Goal: Task Accomplishment & Management: Manage account settings

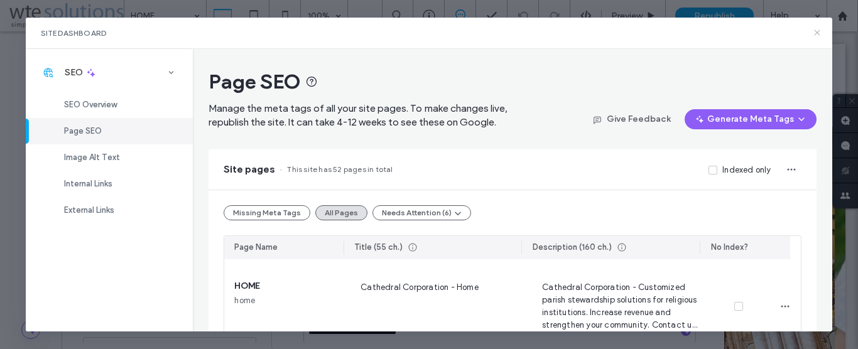
click at [817, 36] on icon at bounding box center [817, 33] width 10 height 10
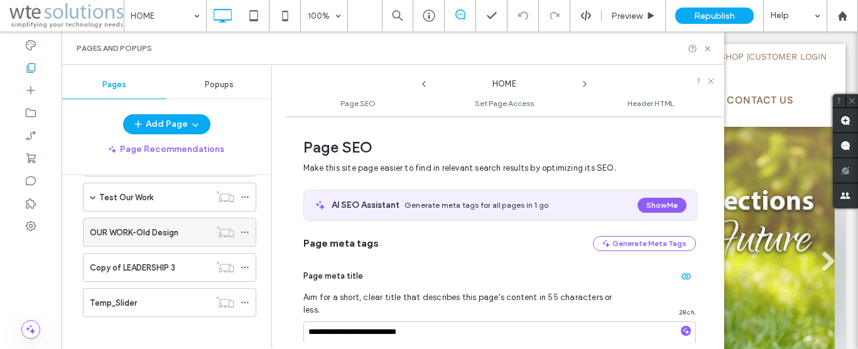
scroll to position [301, 0]
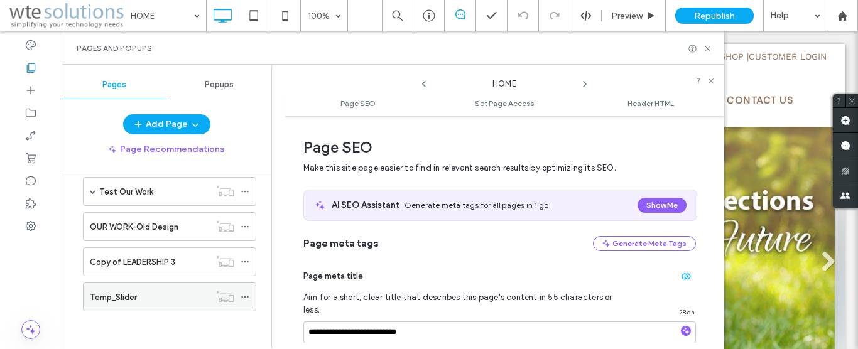
click at [113, 292] on label "Temp_Slider" at bounding box center [113, 297] width 47 height 22
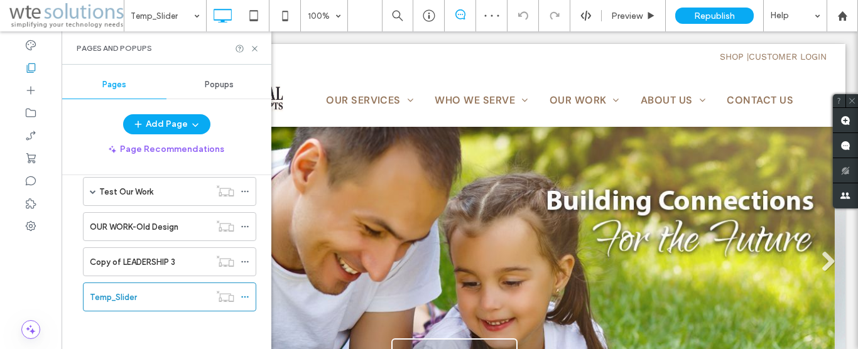
click at [253, 53] on div "Pages and Popups" at bounding box center [167, 47] width 210 height 33
click at [256, 50] on icon at bounding box center [254, 48] width 9 height 9
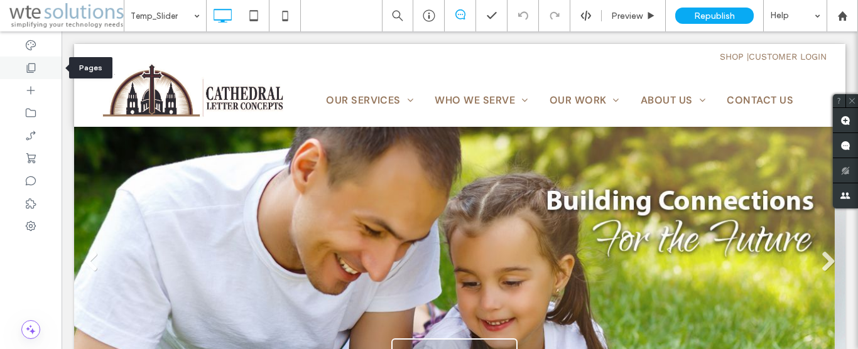
click at [33, 62] on icon at bounding box center [31, 68] width 13 height 13
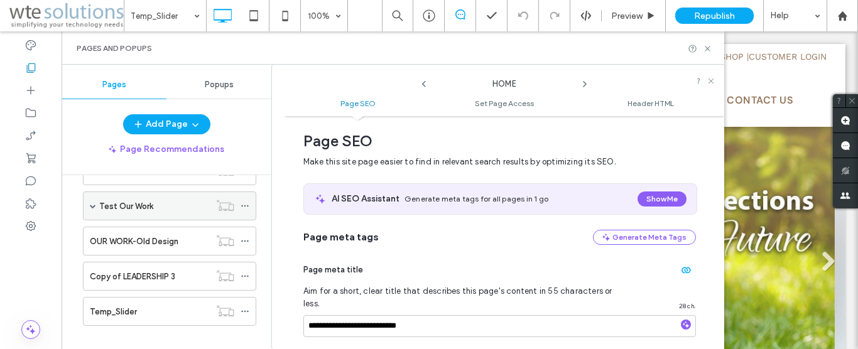
scroll to position [301, 0]
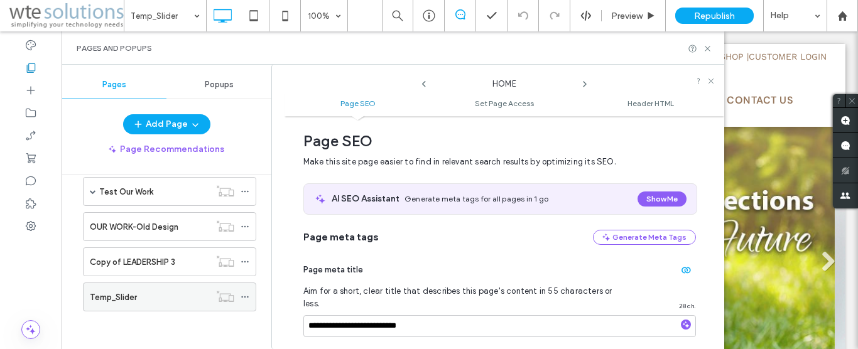
click at [241, 292] on span at bounding box center [245, 297] width 9 height 19
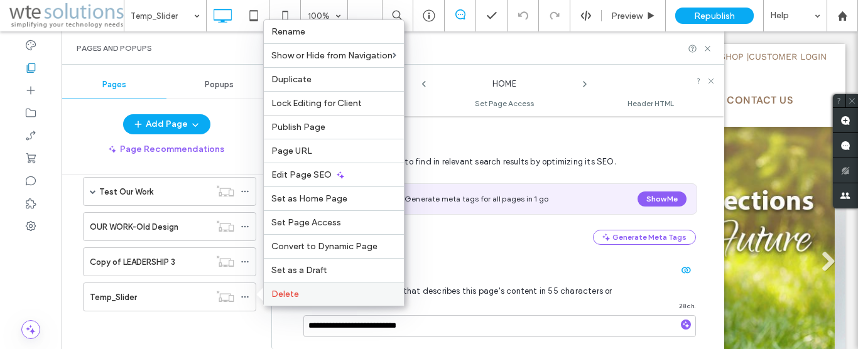
click at [293, 295] on span "Delete" at bounding box center [285, 294] width 28 height 11
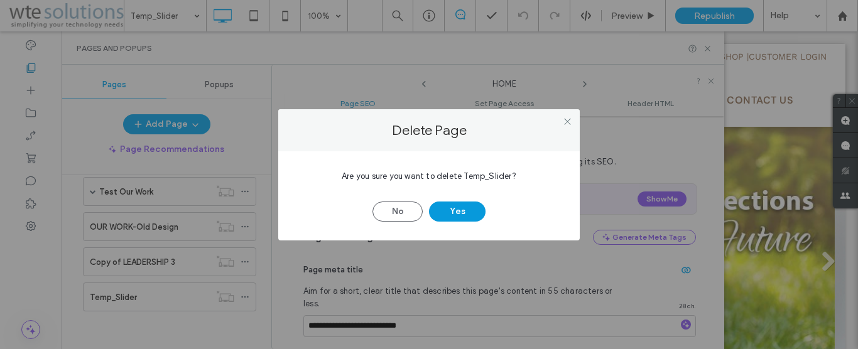
click at [438, 205] on button "Yes" at bounding box center [457, 212] width 57 height 20
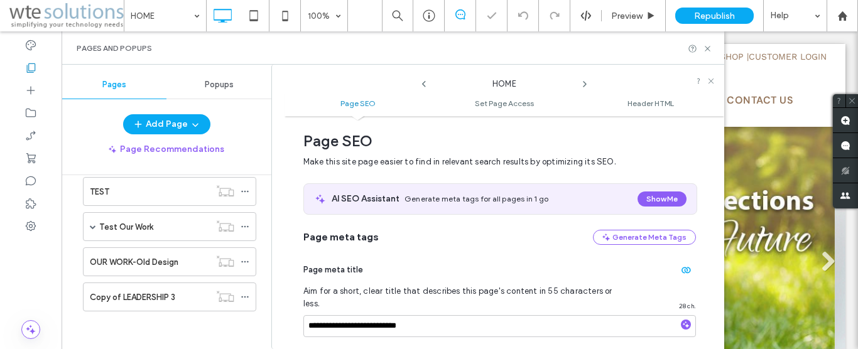
scroll to position [266, 0]
click at [136, 295] on label "Copy of LEADERSHIP 3" at bounding box center [132, 297] width 85 height 22
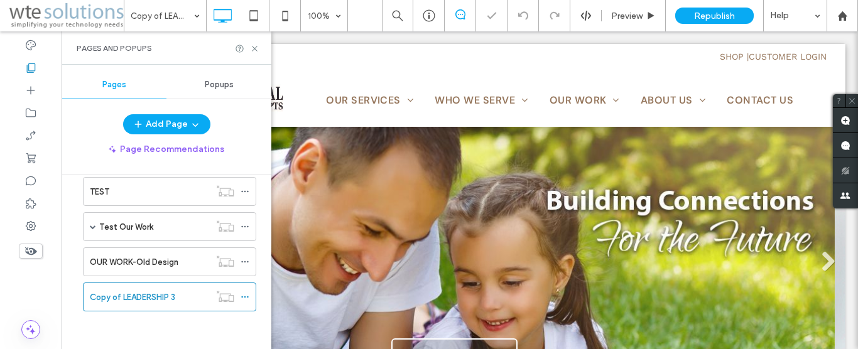
click at [256, 53] on icon at bounding box center [254, 48] width 9 height 9
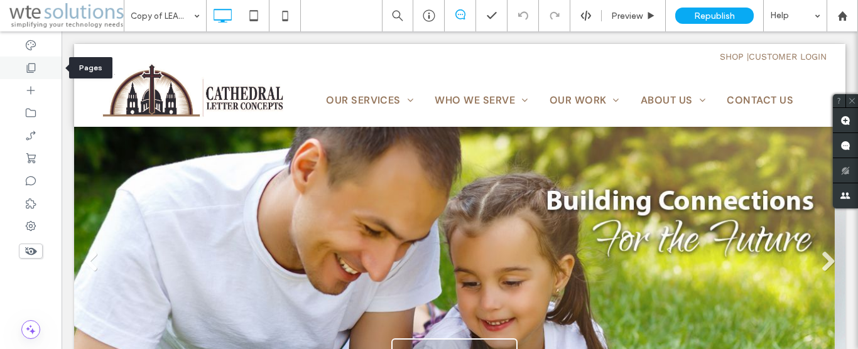
click at [30, 74] on icon at bounding box center [31, 68] width 13 height 13
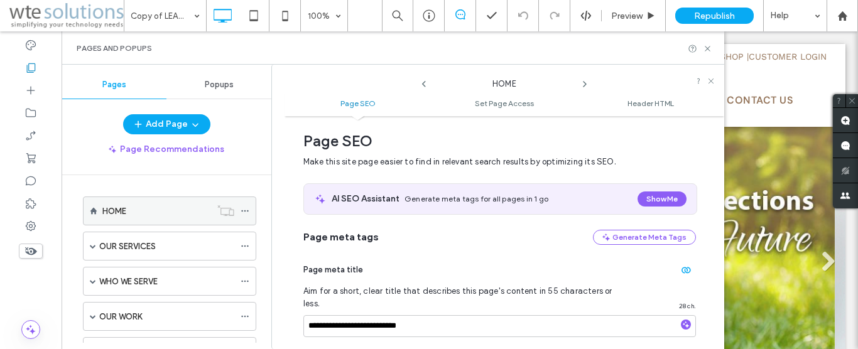
scroll to position [266, 0]
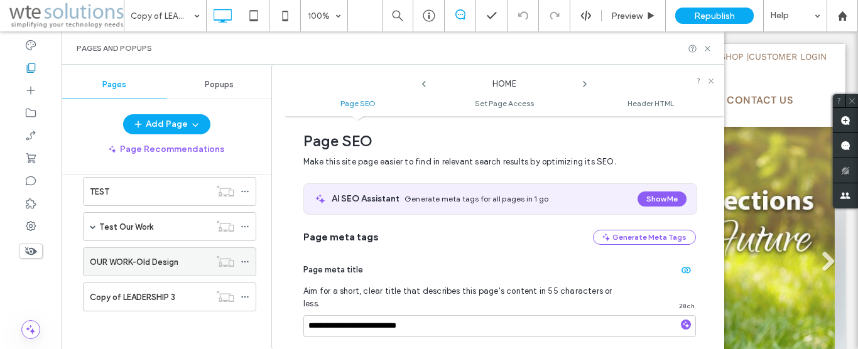
click at [131, 265] on label "OUR WORK-Old Design" at bounding box center [134, 262] width 89 height 22
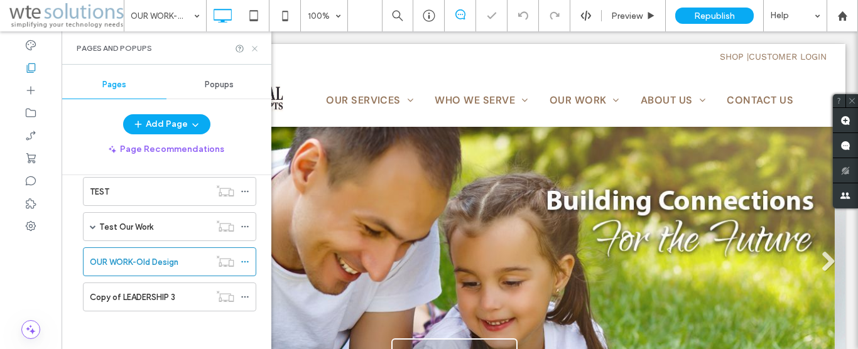
click at [255, 46] on icon at bounding box center [254, 48] width 9 height 9
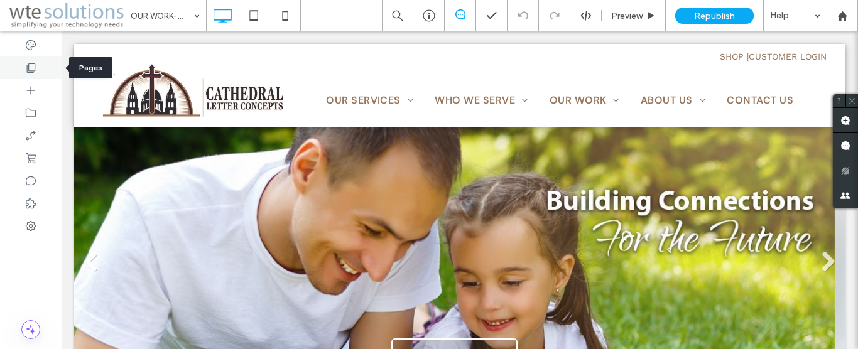
click at [34, 65] on icon at bounding box center [31, 68] width 13 height 13
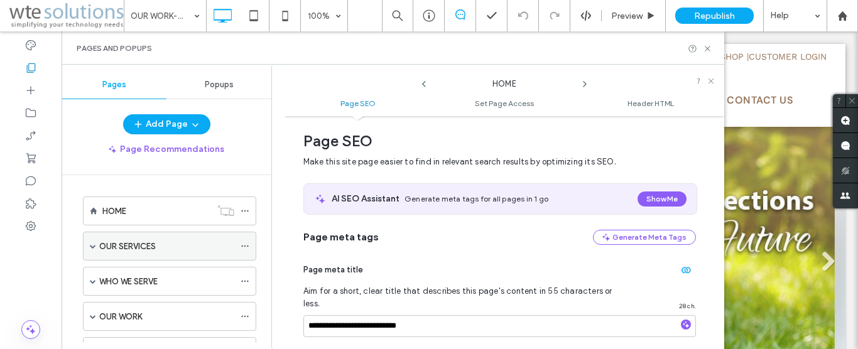
scroll to position [266, 0]
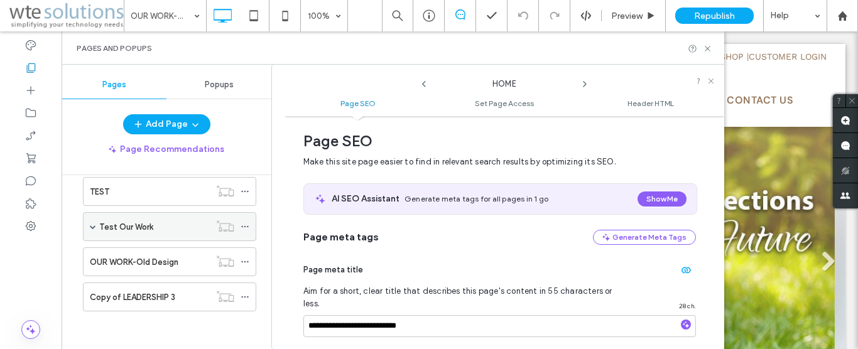
click at [88, 227] on div "Test Our Work" at bounding box center [169, 226] width 173 height 29
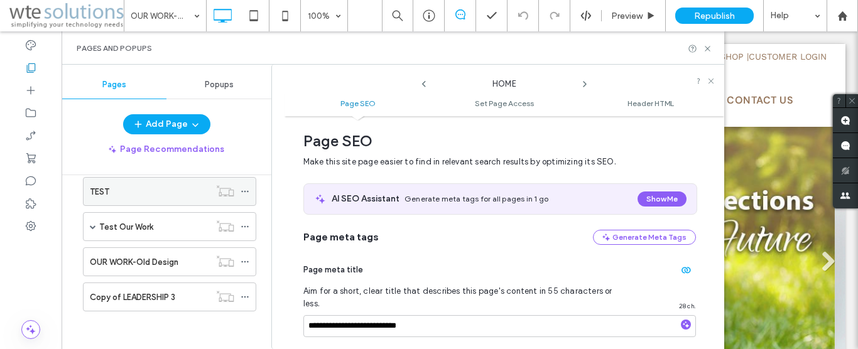
click at [124, 199] on div "TEST" at bounding box center [150, 192] width 120 height 28
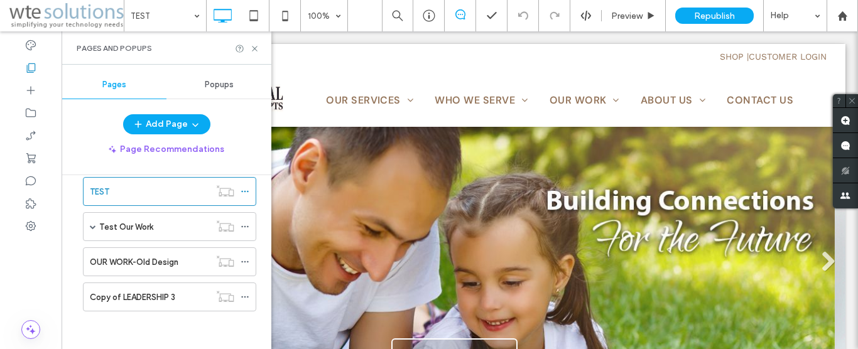
click at [253, 53] on div "Pages and Popups" at bounding box center [167, 47] width 210 height 33
click at [255, 46] on icon at bounding box center [254, 48] width 9 height 9
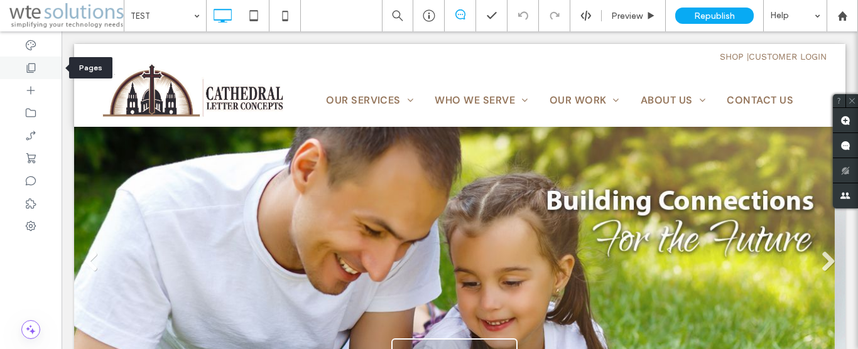
click at [28, 72] on icon at bounding box center [31, 68] width 13 height 13
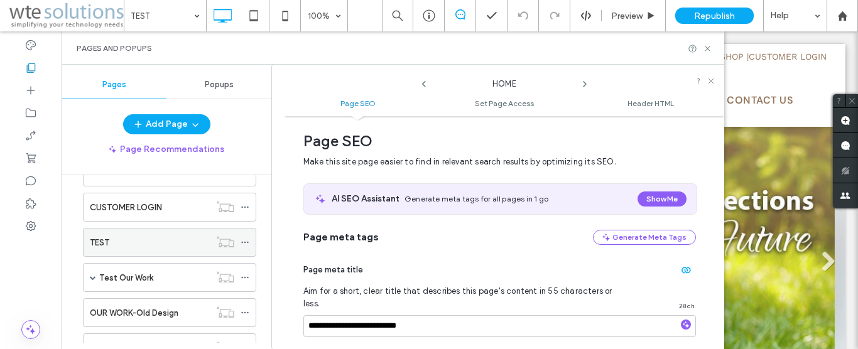
scroll to position [266, 0]
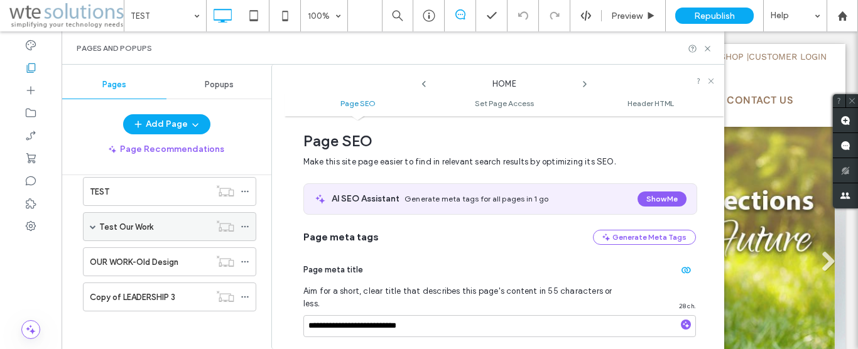
click at [95, 226] on span at bounding box center [93, 227] width 6 height 6
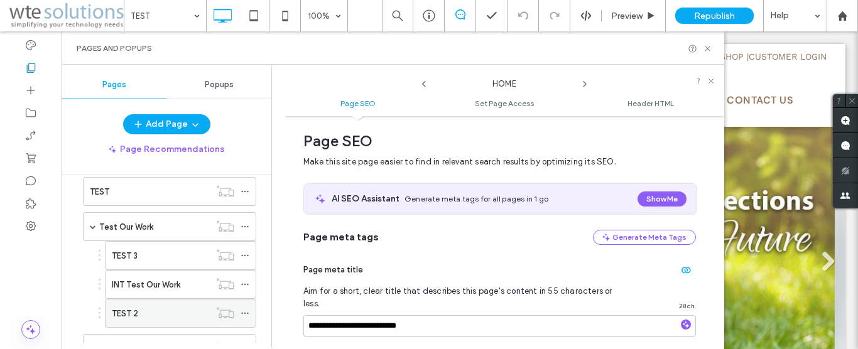
click at [131, 310] on label "TEST 2" at bounding box center [125, 314] width 26 height 22
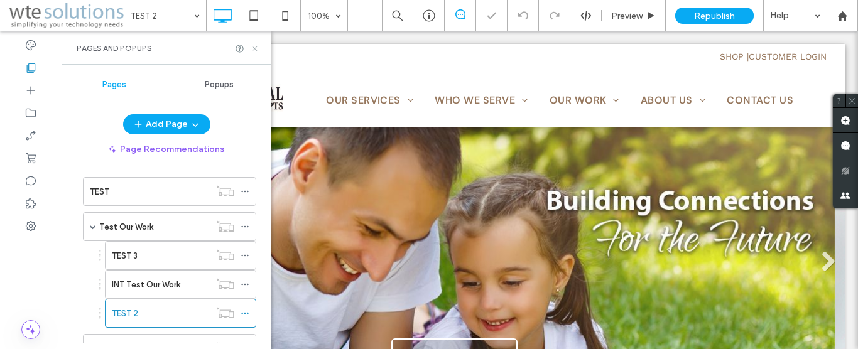
click at [254, 46] on icon at bounding box center [254, 48] width 9 height 9
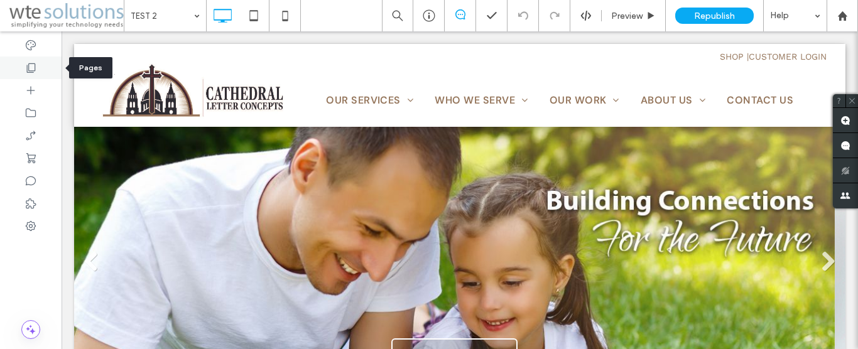
click at [30, 67] on icon at bounding box center [31, 68] width 13 height 13
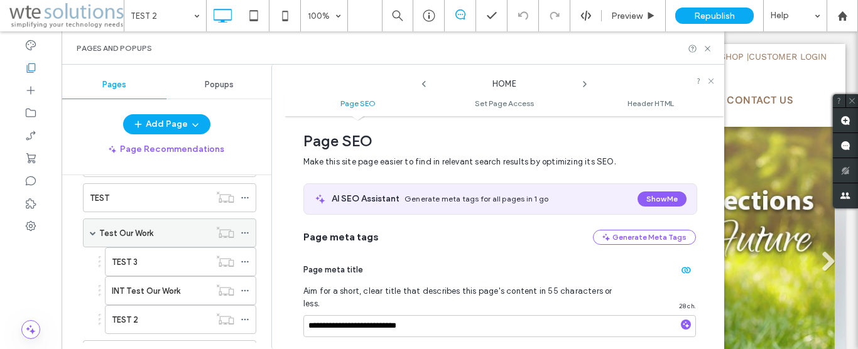
scroll to position [286, 0]
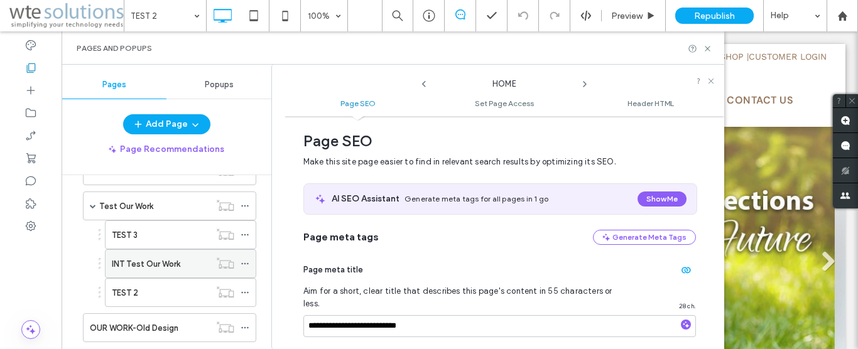
click at [138, 261] on label "INT Test Our Work" at bounding box center [146, 264] width 68 height 22
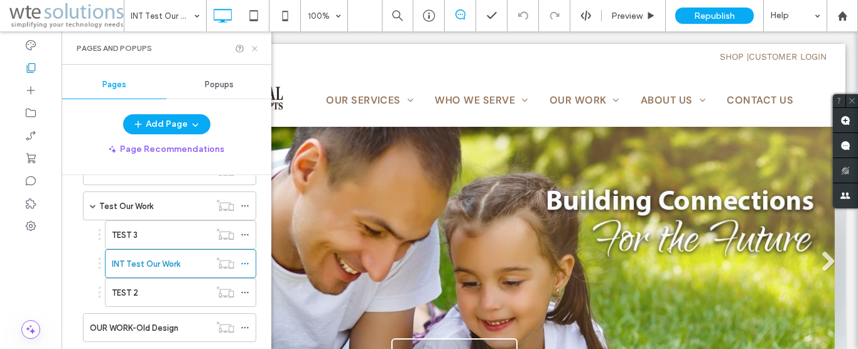
click at [257, 47] on icon at bounding box center [254, 48] width 9 height 9
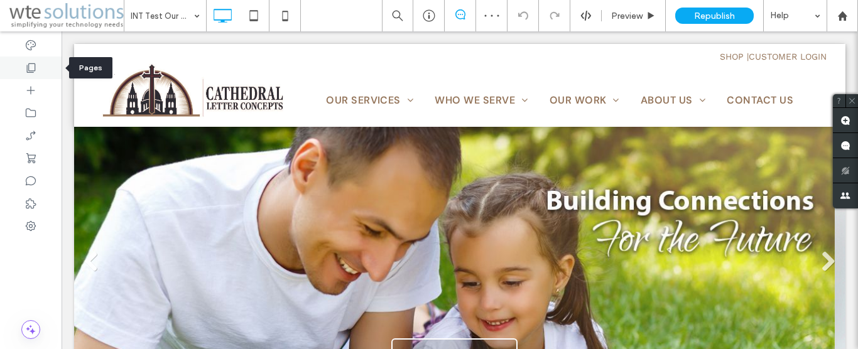
click at [29, 69] on use at bounding box center [31, 67] width 9 height 9
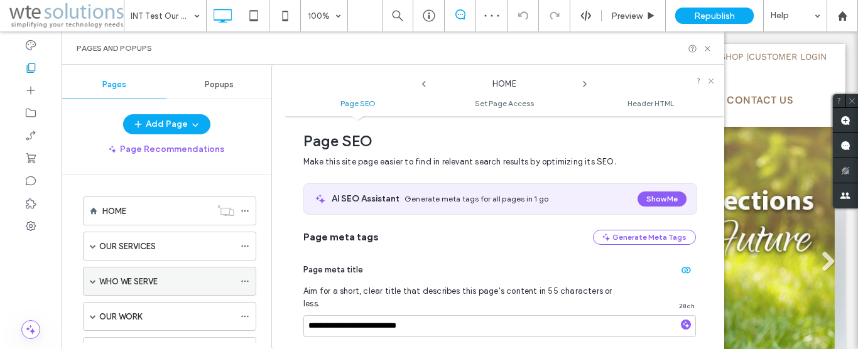
scroll to position [286, 0]
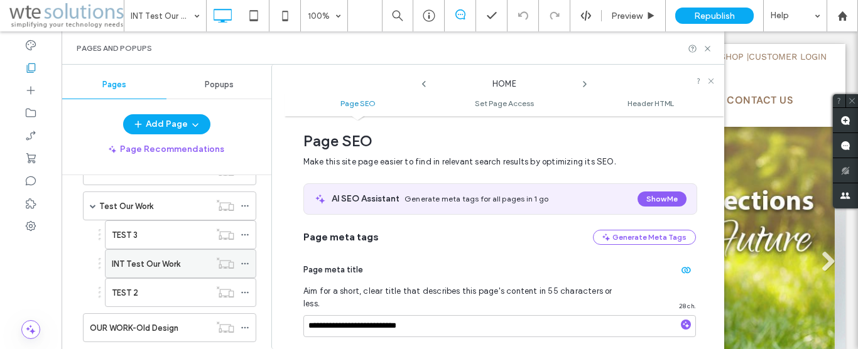
click at [241, 261] on icon at bounding box center [245, 263] width 9 height 9
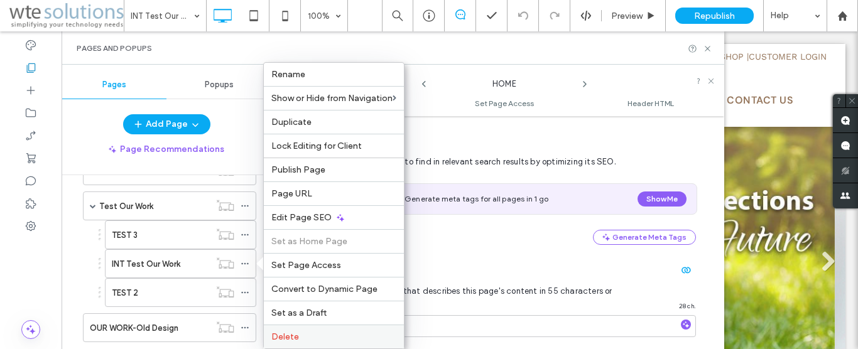
click at [288, 332] on span "Delete" at bounding box center [285, 337] width 28 height 11
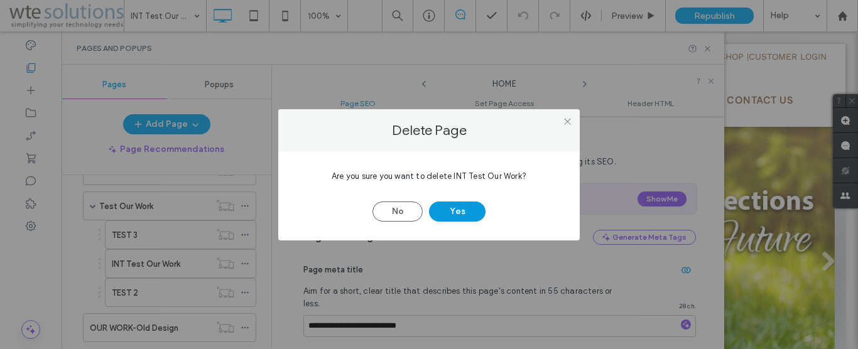
click at [447, 212] on button "Yes" at bounding box center [457, 212] width 57 height 20
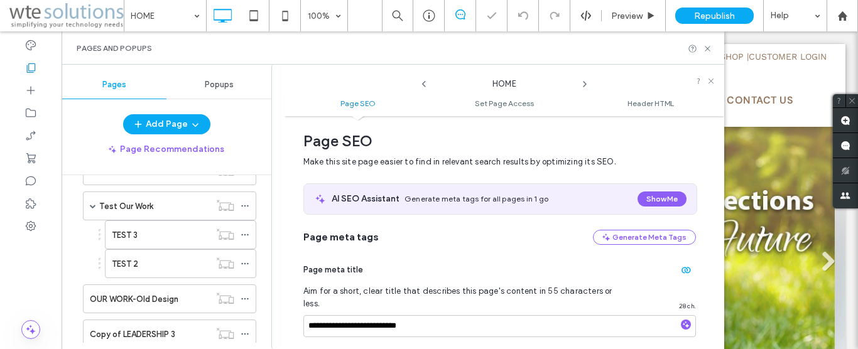
click at [155, 236] on div "HOME 100% Preview Republish Help Site Comments Team & Clients Automate new comm…" at bounding box center [429, 174] width 858 height 349
click at [182, 237] on div "TEST 3" at bounding box center [161, 235] width 98 height 13
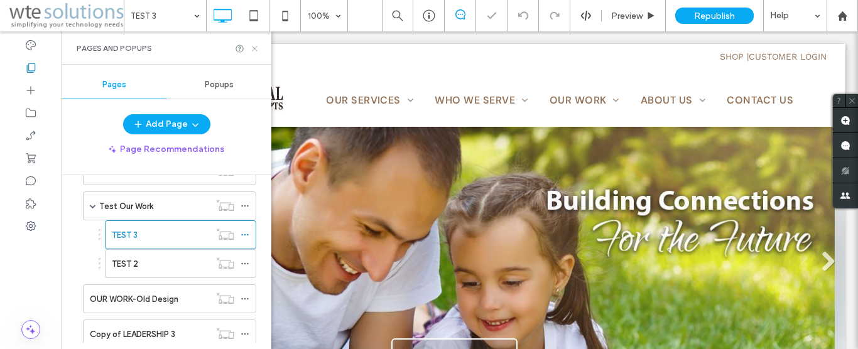
click at [255, 48] on use at bounding box center [254, 48] width 5 height 5
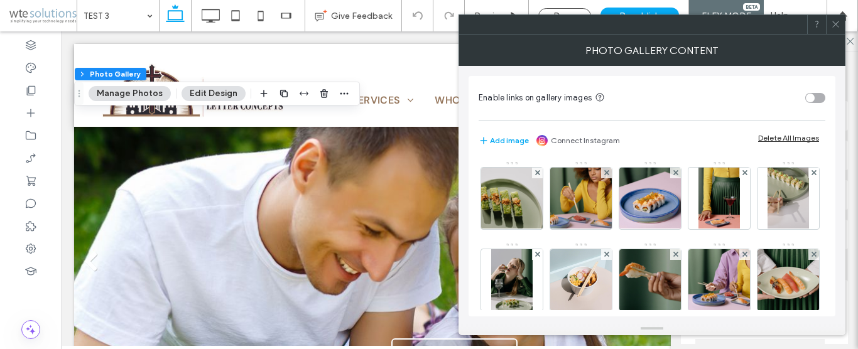
click at [844, 21] on div at bounding box center [835, 24] width 19 height 19
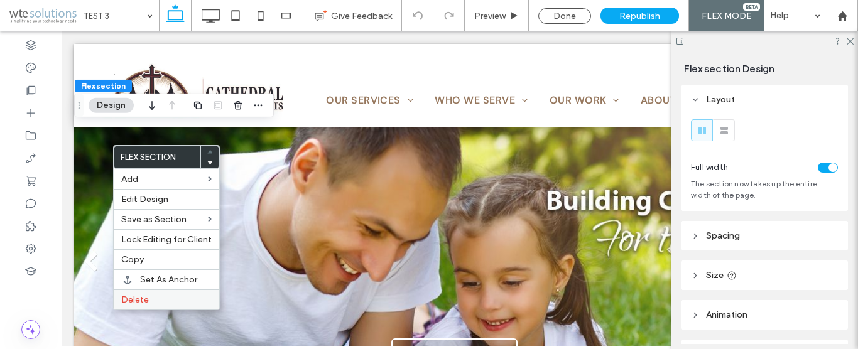
click at [134, 301] on span "Delete" at bounding box center [135, 300] width 28 height 11
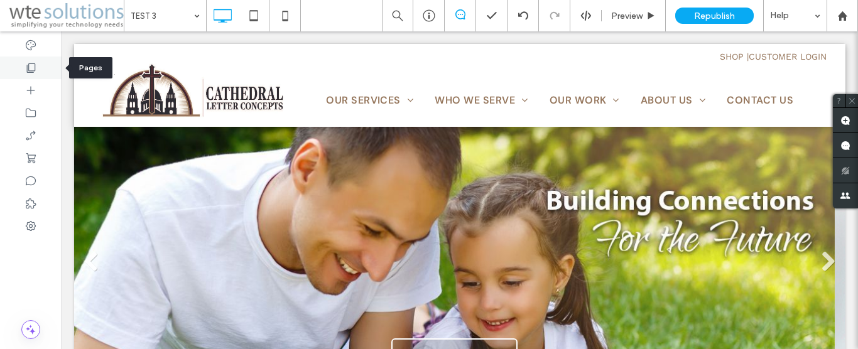
click at [36, 65] on icon at bounding box center [31, 68] width 13 height 13
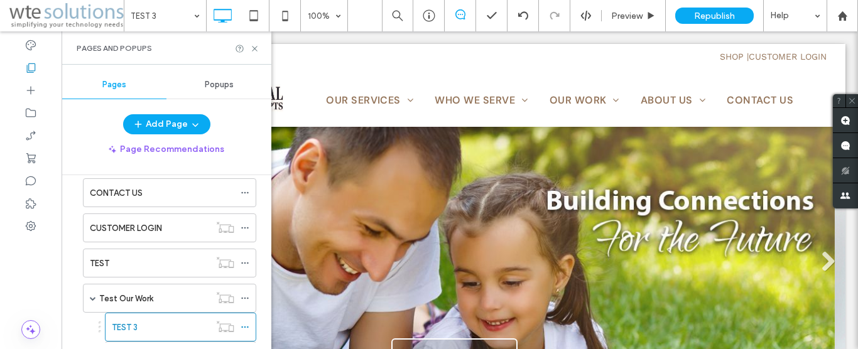
scroll to position [215, 0]
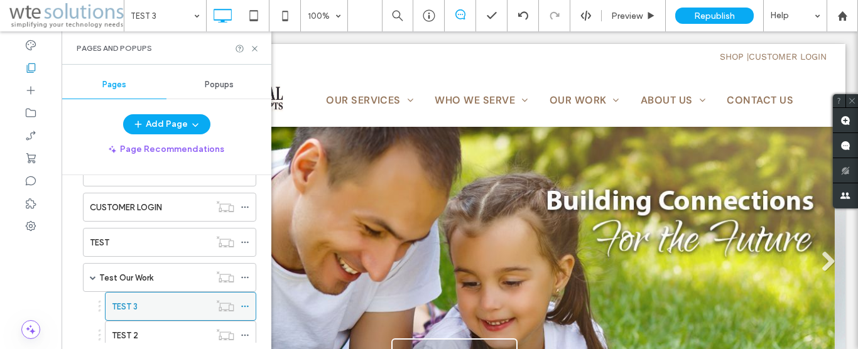
click at [241, 304] on icon at bounding box center [245, 306] width 9 height 9
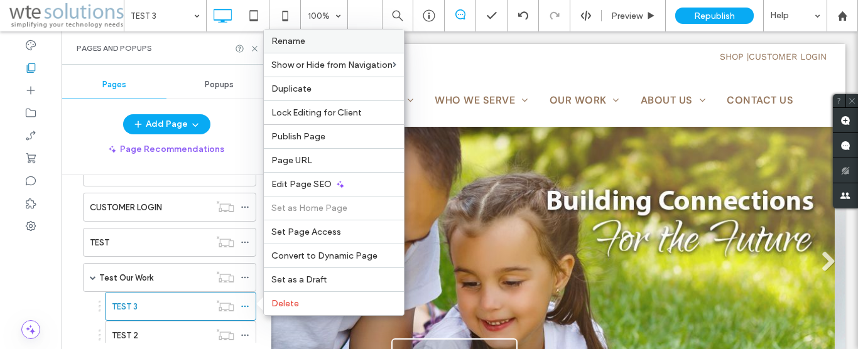
click at [320, 36] on label "Rename" at bounding box center [333, 41] width 125 height 11
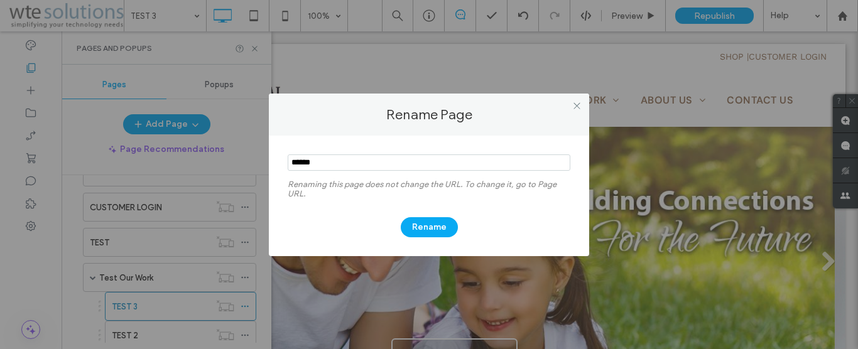
drag, startPoint x: 339, startPoint y: 171, endPoint x: 278, endPoint y: 171, distance: 60.9
click at [288, 171] on input "notEmpty" at bounding box center [429, 163] width 283 height 16
type input "**********"
click at [429, 222] on button "Rename" at bounding box center [429, 227] width 57 height 20
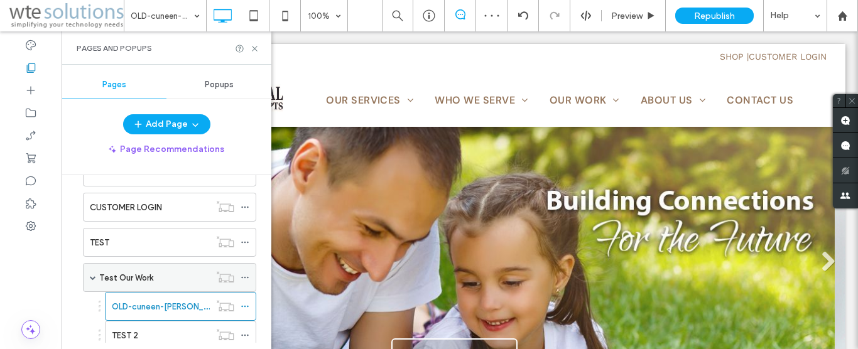
click at [161, 278] on div "Test Our Work" at bounding box center [154, 277] width 111 height 13
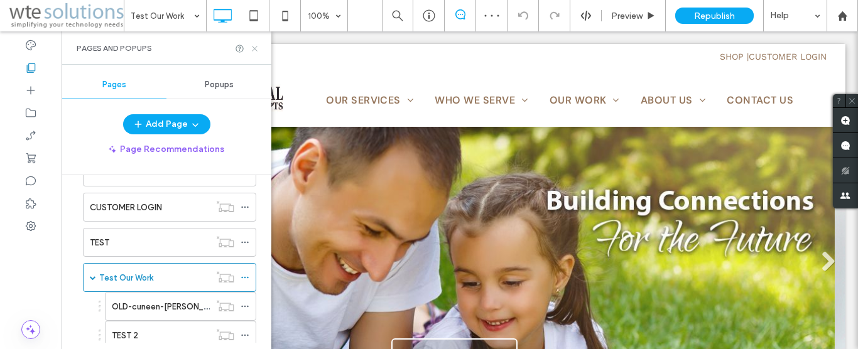
click at [253, 45] on icon at bounding box center [254, 48] width 9 height 9
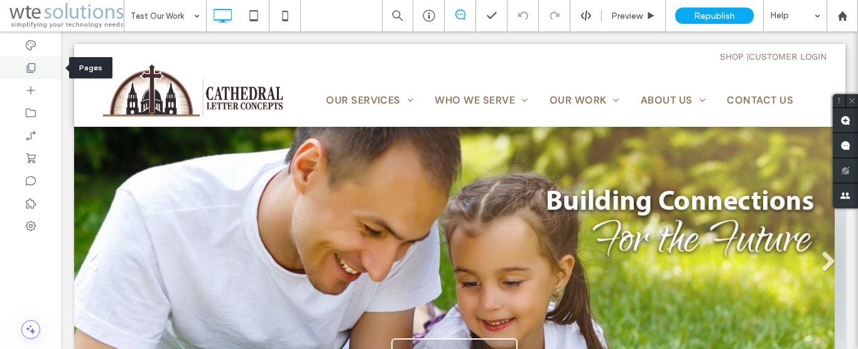
click at [31, 68] on icon at bounding box center [31, 68] width 13 height 13
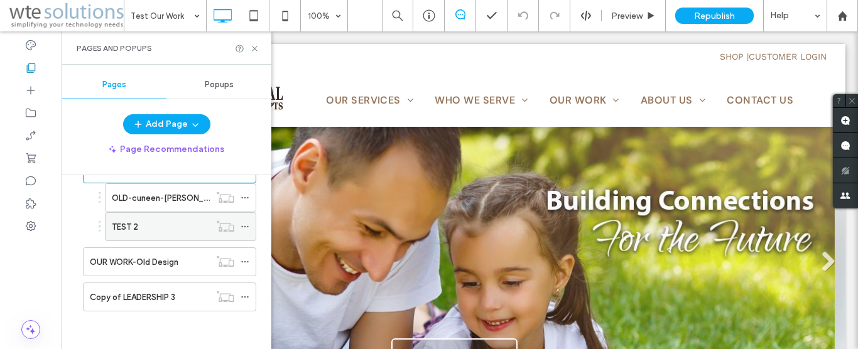
scroll to position [252, 0]
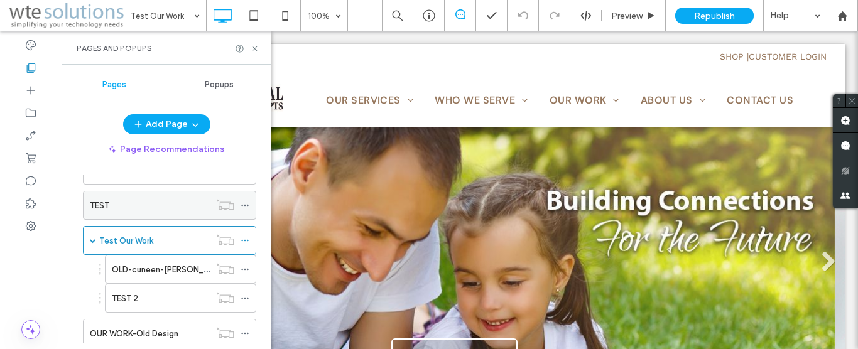
click at [137, 208] on div "TEST" at bounding box center [150, 205] width 120 height 13
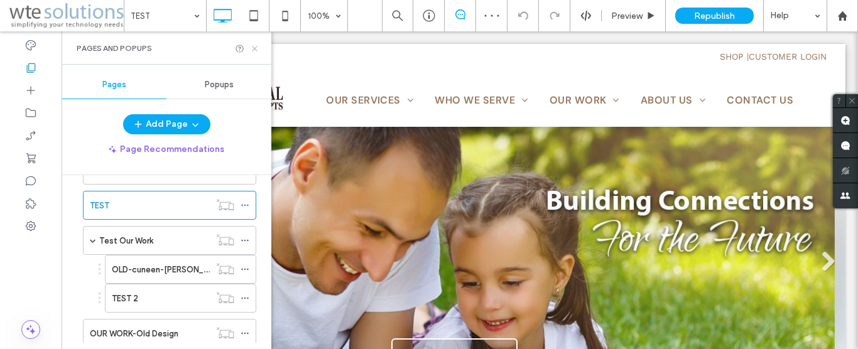
click at [256, 52] on icon at bounding box center [254, 48] width 9 height 9
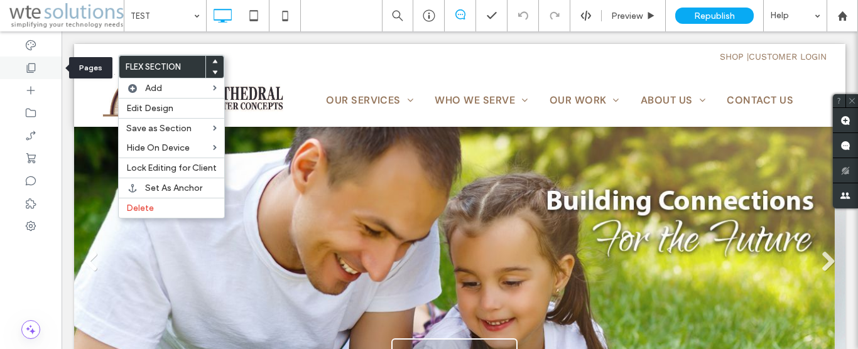
click at [28, 67] on icon at bounding box center [31, 68] width 13 height 13
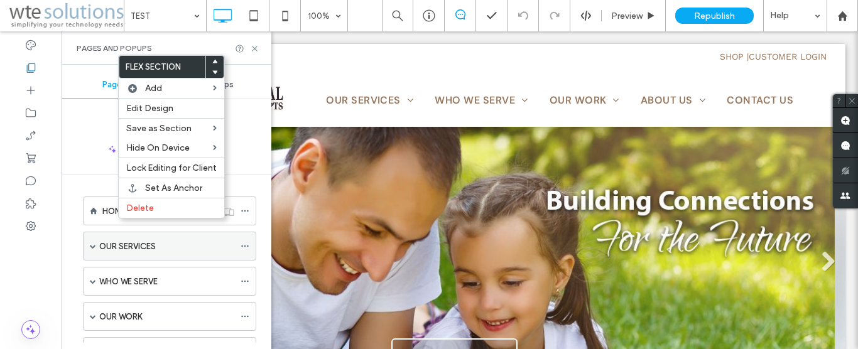
scroll to position [215, 0]
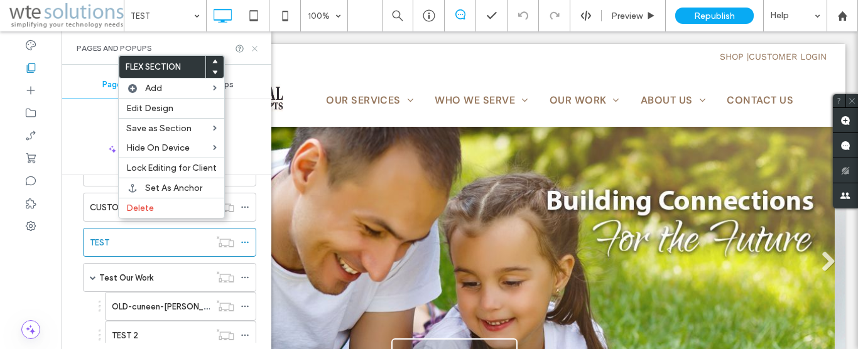
click at [258, 45] on icon at bounding box center [254, 48] width 9 height 9
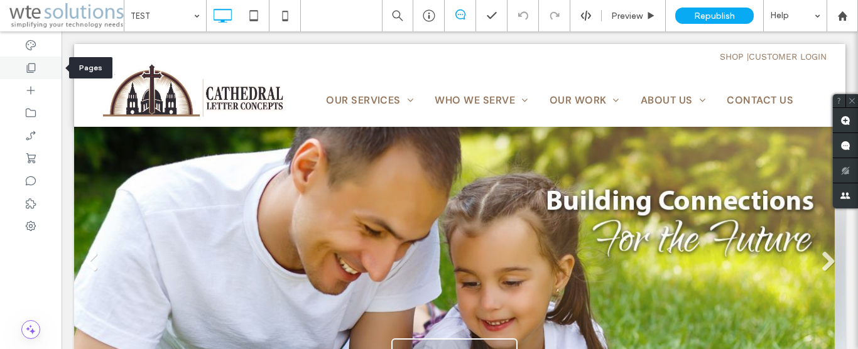
click at [33, 71] on use at bounding box center [31, 67] width 9 height 9
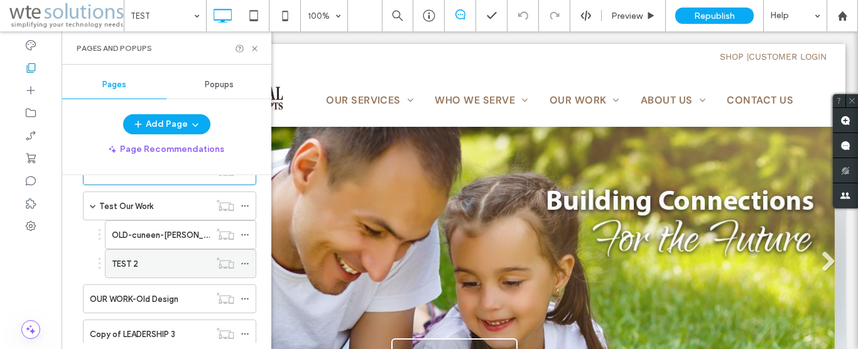
scroll to position [324, 0]
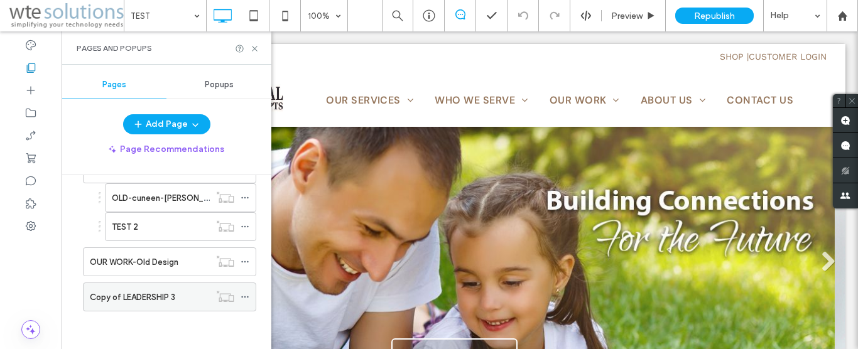
click at [154, 298] on label "Copy of LEADERSHIP 3" at bounding box center [132, 297] width 85 height 22
click at [258, 48] on icon at bounding box center [254, 48] width 9 height 9
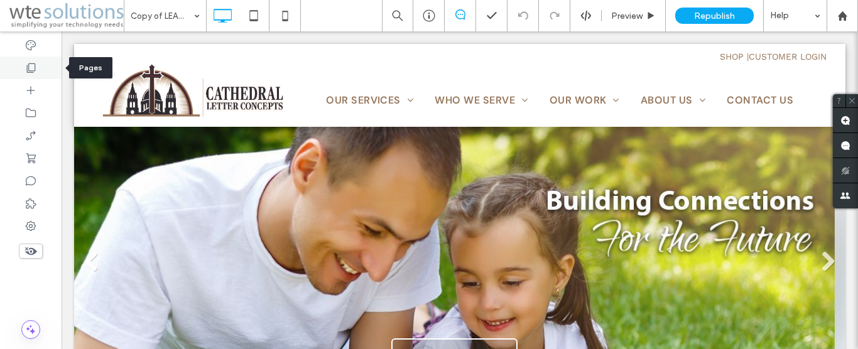
click at [30, 71] on use at bounding box center [31, 67] width 9 height 9
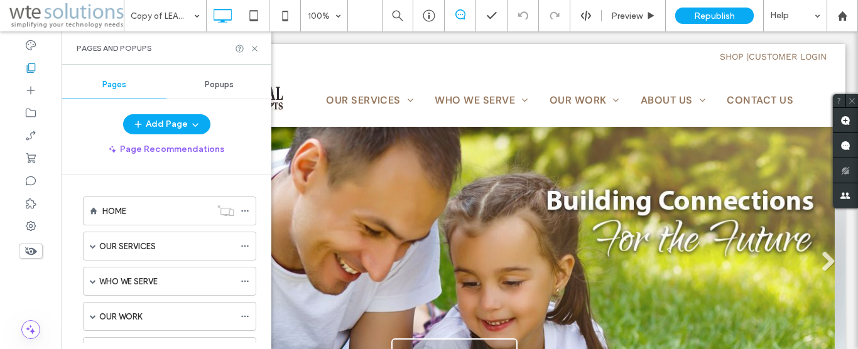
scroll to position [324, 0]
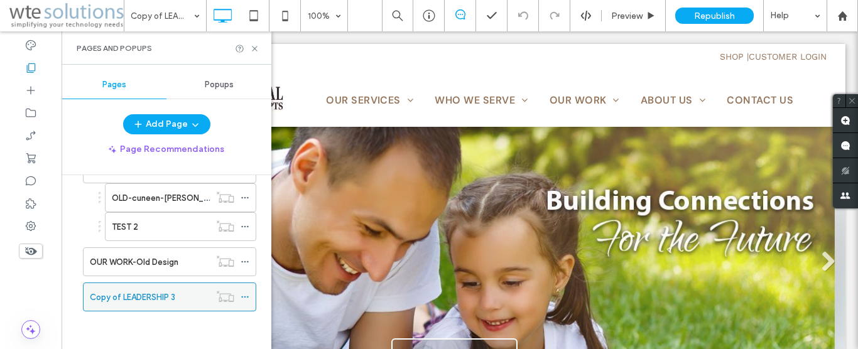
click at [248, 293] on div at bounding box center [248, 297] width 15 height 19
click at [241, 298] on icon at bounding box center [245, 297] width 9 height 9
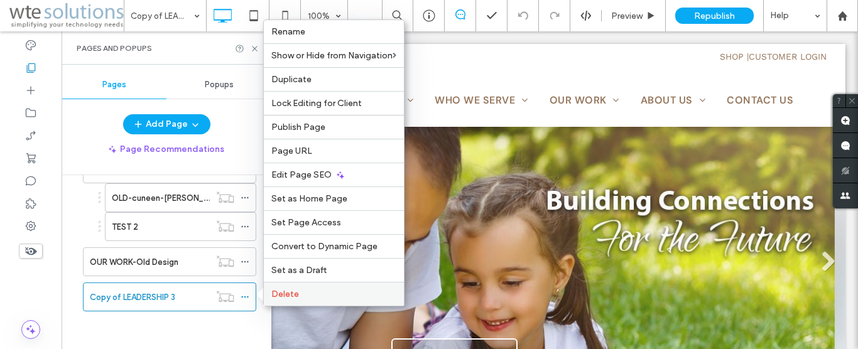
click at [292, 295] on span "Delete" at bounding box center [285, 294] width 28 height 11
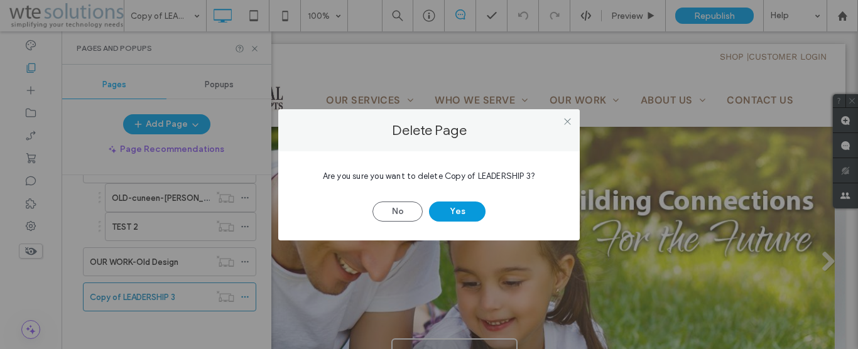
click at [455, 215] on button "Yes" at bounding box center [457, 212] width 57 height 20
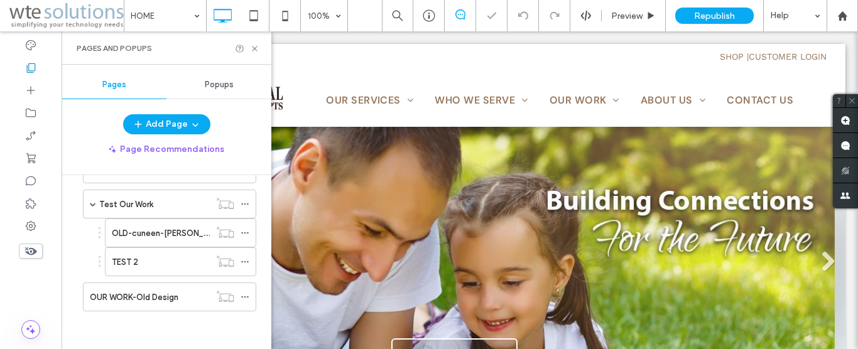
scroll to position [288, 0]
click at [176, 300] on label "OUR WORK-Old Design" at bounding box center [134, 297] width 89 height 22
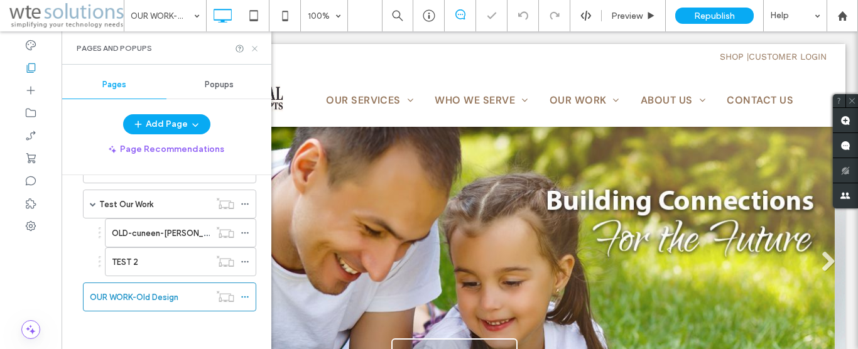
click at [256, 51] on icon at bounding box center [254, 48] width 9 height 9
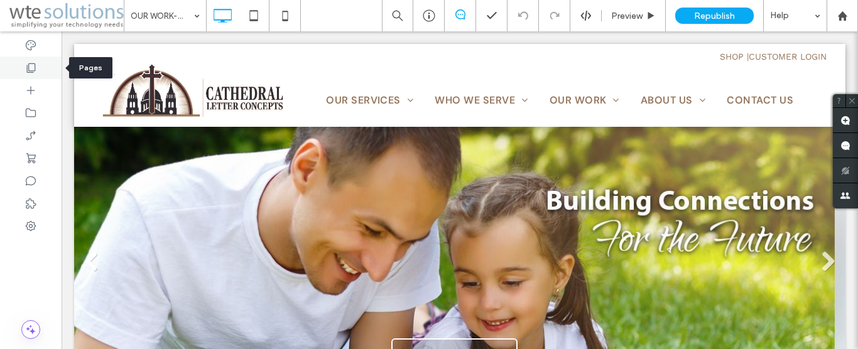
click at [31, 74] on icon at bounding box center [31, 68] width 13 height 13
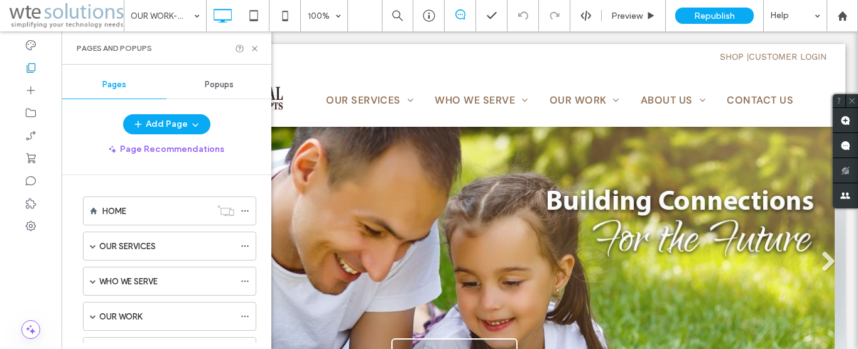
scroll to position [288, 0]
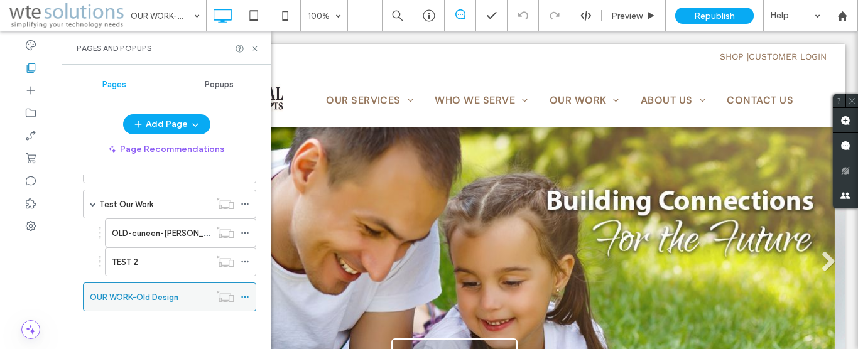
click at [246, 299] on div at bounding box center [248, 297] width 15 height 19
click at [241, 295] on icon at bounding box center [245, 297] width 9 height 9
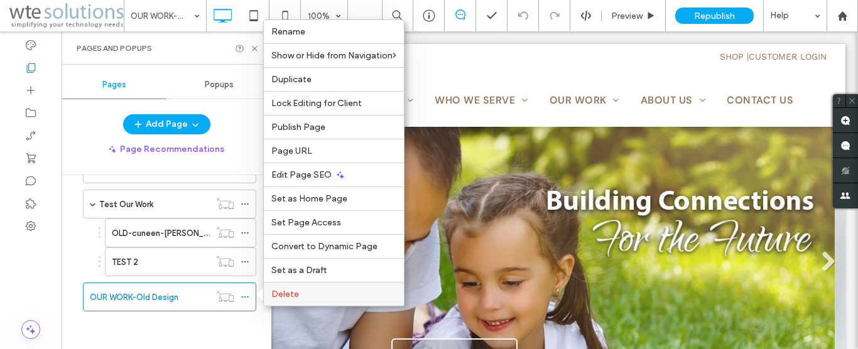
click at [298, 300] on div "Delete" at bounding box center [334, 294] width 140 height 24
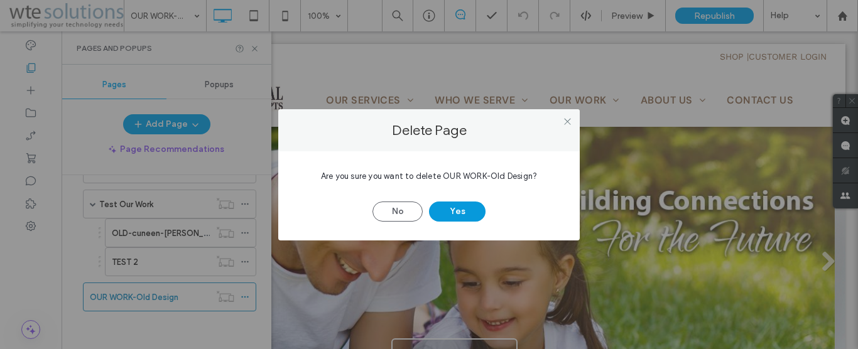
click at [461, 213] on button "Yes" at bounding box center [457, 212] width 57 height 20
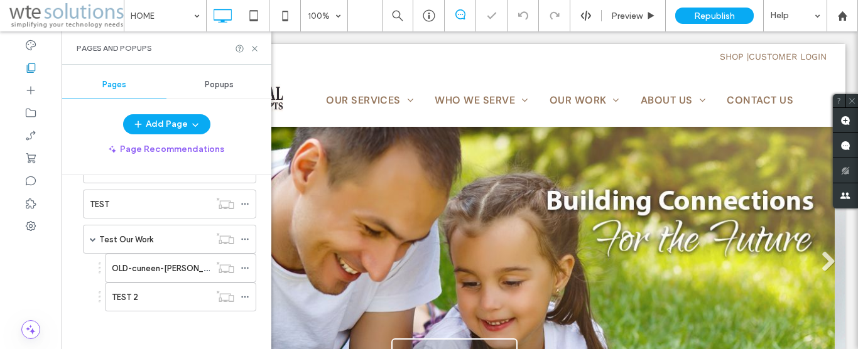
scroll to position [253, 0]
click at [156, 298] on div "TEST 2" at bounding box center [161, 297] width 98 height 13
click at [256, 47] on use at bounding box center [254, 48] width 5 height 5
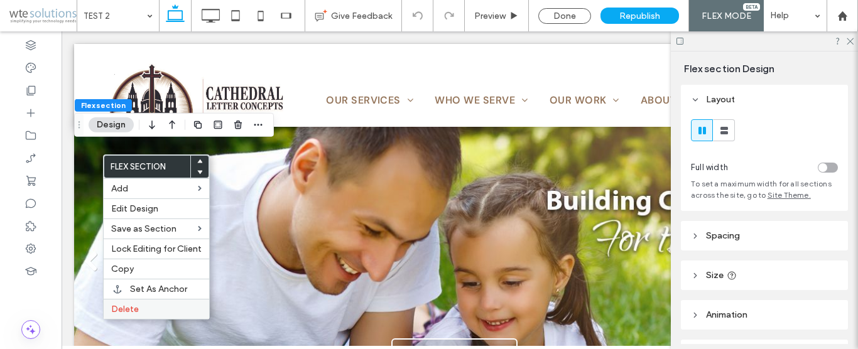
click at [114, 305] on span "Delete" at bounding box center [125, 309] width 28 height 11
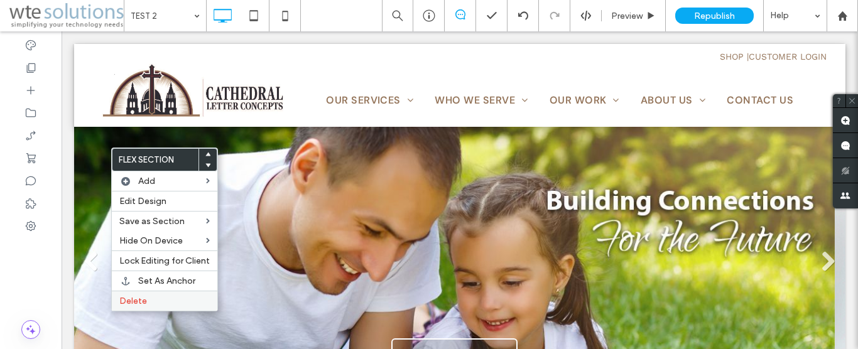
click at [126, 299] on span "Delete" at bounding box center [133, 301] width 28 height 11
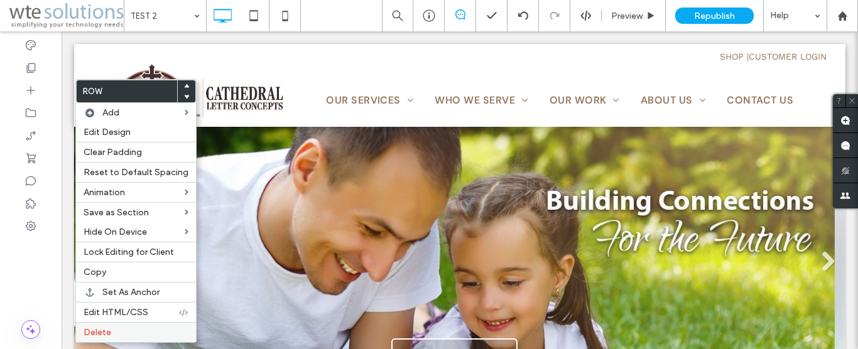
click at [104, 336] on span "Delete" at bounding box center [98, 332] width 28 height 11
click at [104, 327] on span "Delete" at bounding box center [98, 332] width 28 height 11
click at [134, 329] on label "Delete" at bounding box center [136, 332] width 105 height 11
click at [92, 335] on span "Delete" at bounding box center [98, 332] width 28 height 11
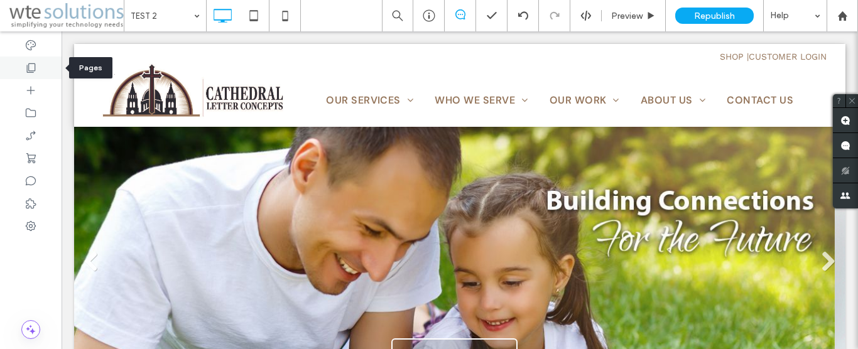
click at [31, 69] on icon at bounding box center [31, 68] width 13 height 13
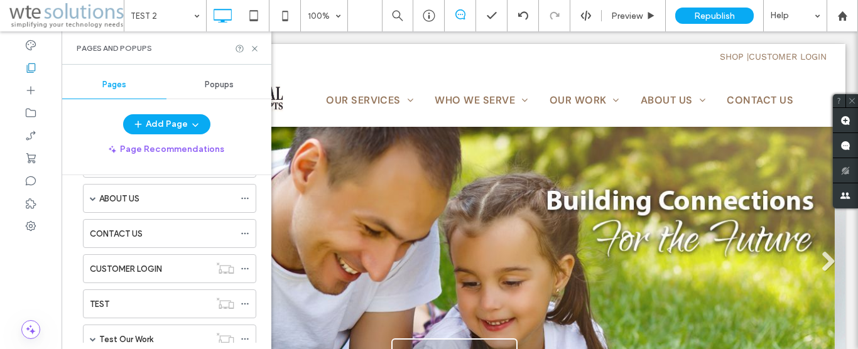
scroll to position [253, 0]
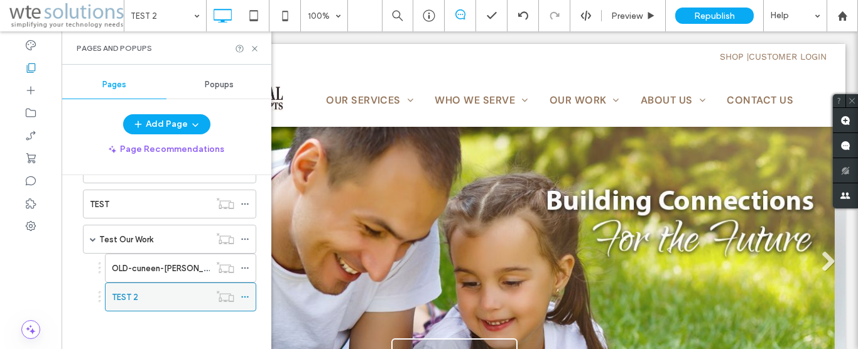
click at [241, 300] on icon at bounding box center [245, 297] width 9 height 9
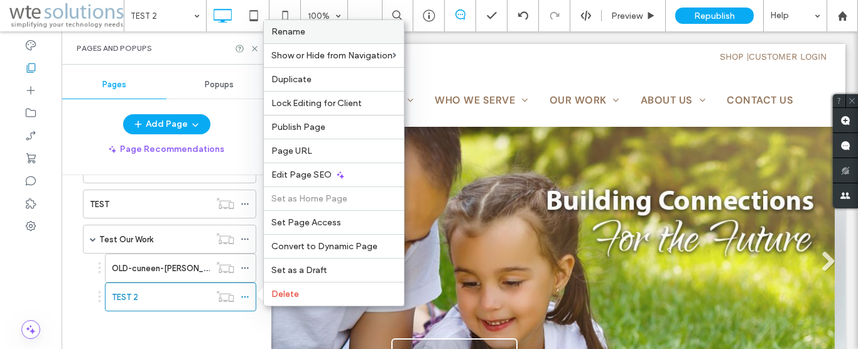
click at [294, 31] on span "Rename" at bounding box center [288, 31] width 34 height 11
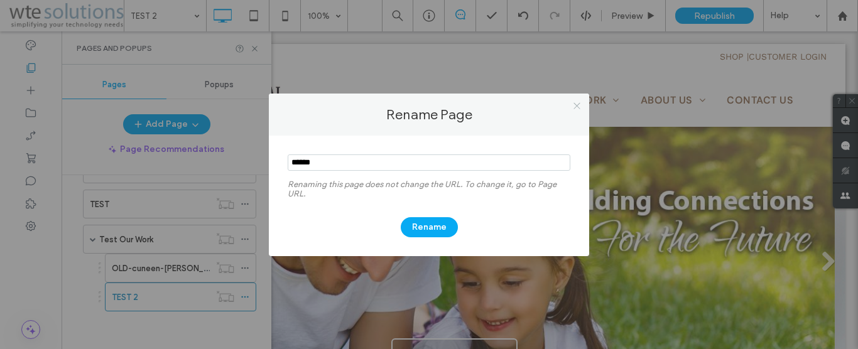
click at [575, 107] on icon at bounding box center [576, 105] width 9 height 9
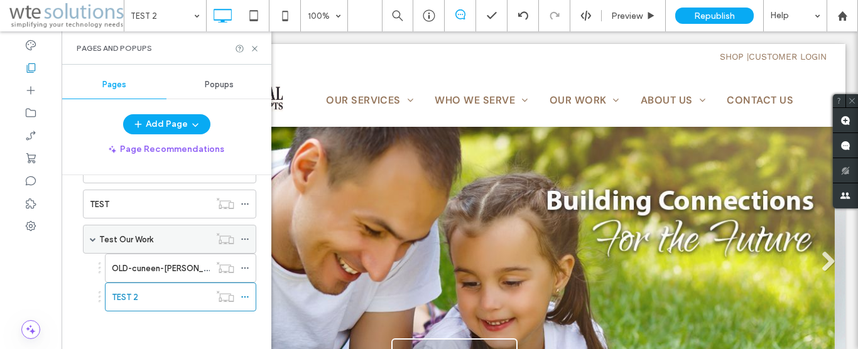
click at [146, 236] on label "Test Our Work" at bounding box center [126, 240] width 54 height 22
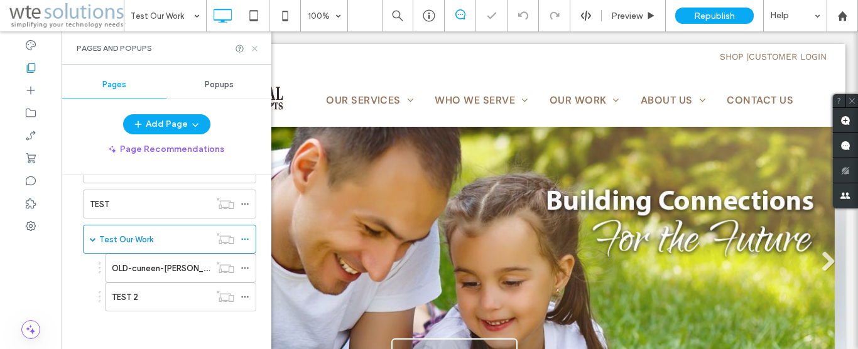
click at [258, 48] on icon at bounding box center [254, 48] width 9 height 9
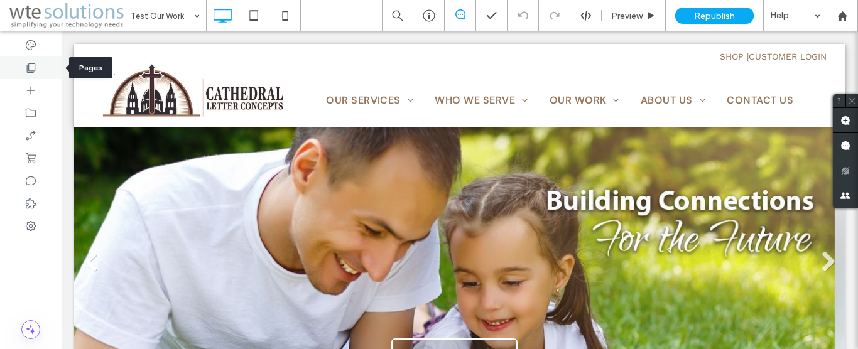
click at [30, 60] on div at bounding box center [31, 68] width 62 height 23
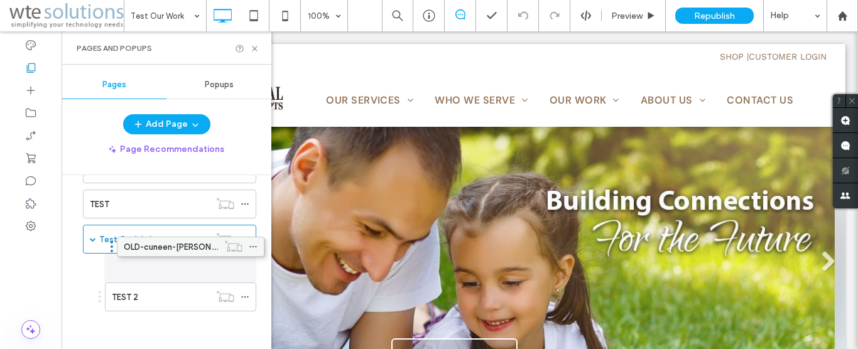
scroll to position [224, 0]
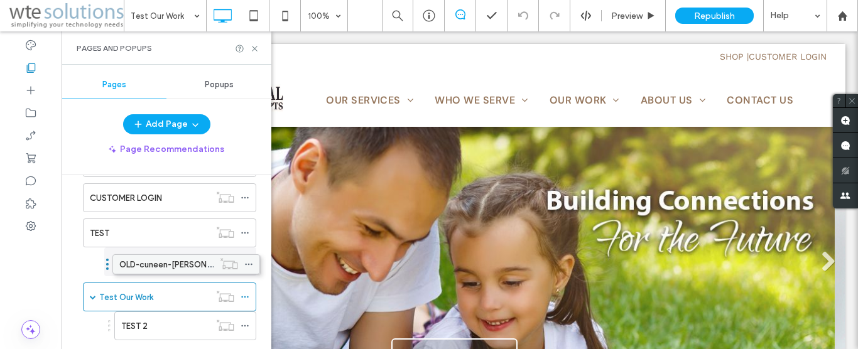
drag, startPoint x: 172, startPoint y: 271, endPoint x: 179, endPoint y: 265, distance: 9.4
click at [179, 265] on div "HOME OUR SERVICES FUNDRAISING SOLUTIONS INCREASED OFFERTORY CAPITAL CAMPAIGNS D…" at bounding box center [174, 259] width 195 height 168
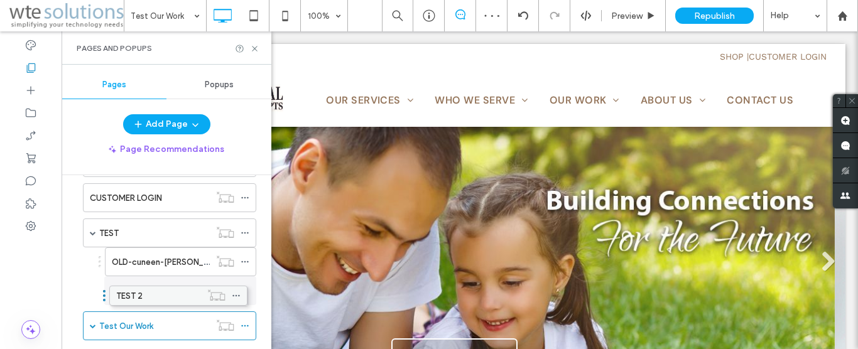
drag, startPoint x: 184, startPoint y: 328, endPoint x: 179, endPoint y: 296, distance: 32.4
click at [179, 296] on div "HOME OUR SERVICES FUNDRAISING SOLUTIONS INCREASED OFFERTORY CAPITAL CAMPAIGNS D…" at bounding box center [174, 259] width 195 height 168
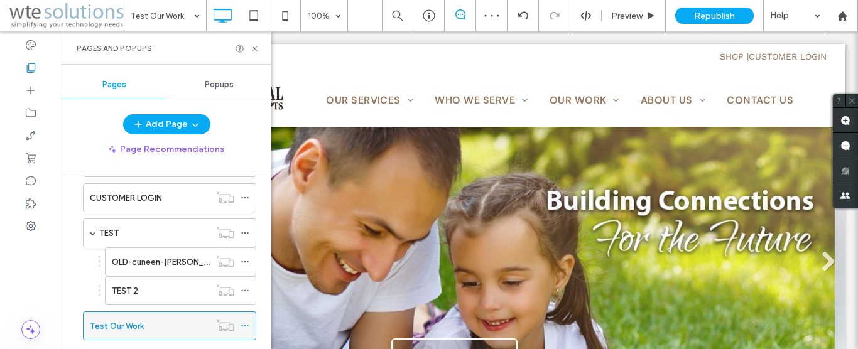
click at [173, 327] on div "Test Our Work" at bounding box center [150, 326] width 120 height 13
click at [241, 328] on icon at bounding box center [245, 326] width 9 height 9
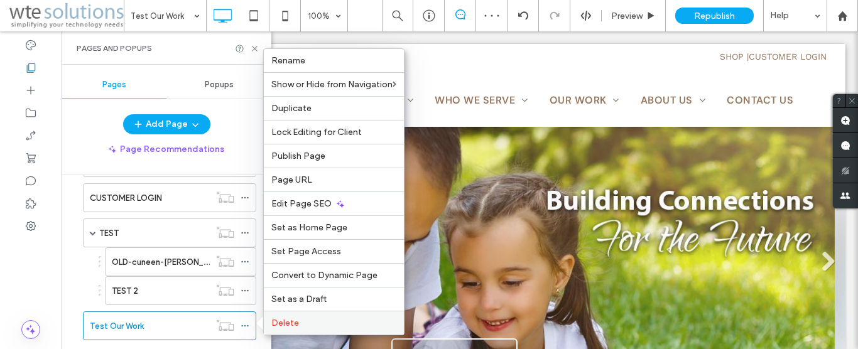
click at [273, 322] on span "Delete" at bounding box center [285, 323] width 28 height 11
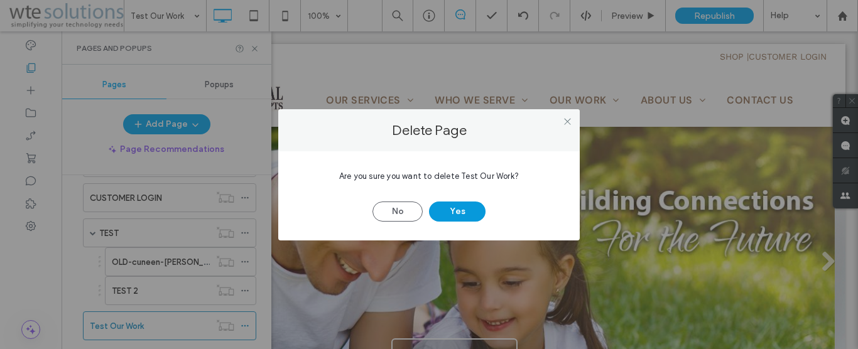
click at [447, 210] on button "Yes" at bounding box center [457, 212] width 57 height 20
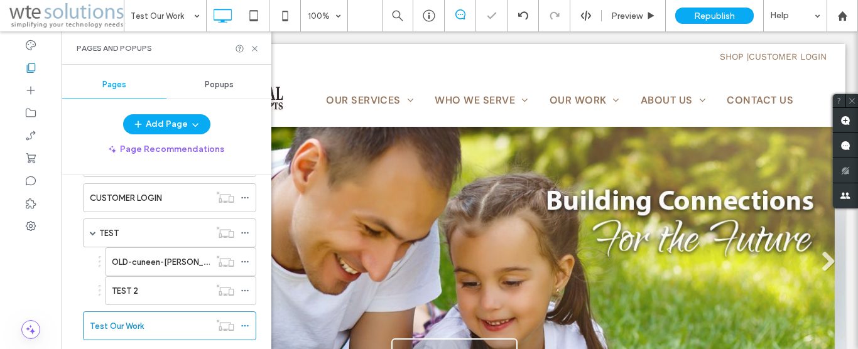
scroll to position [218, 0]
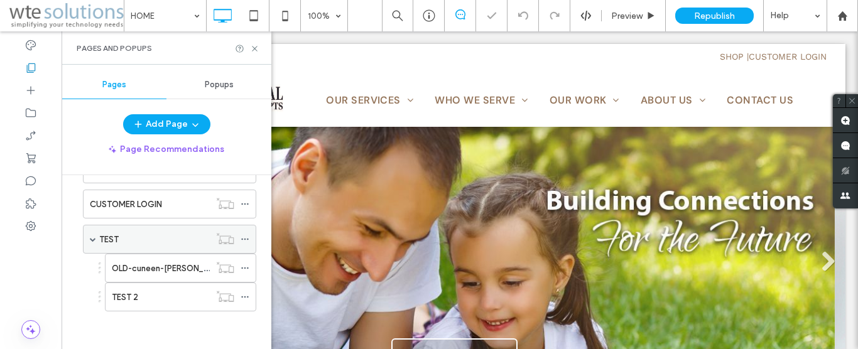
click at [89, 237] on div "TEST" at bounding box center [169, 239] width 173 height 29
click at [90, 238] on span at bounding box center [93, 239] width 6 height 6
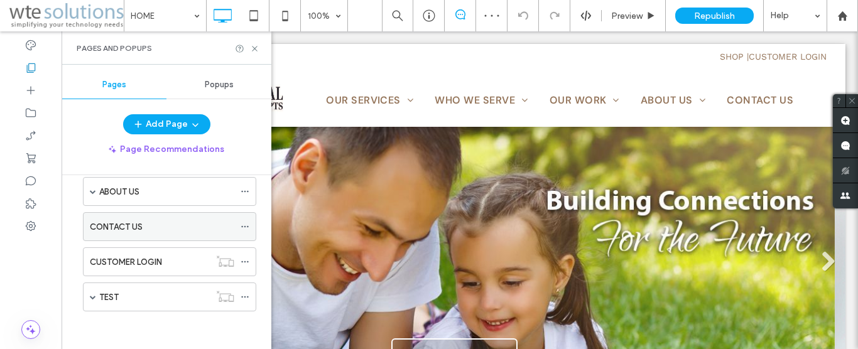
scroll to position [160, 0]
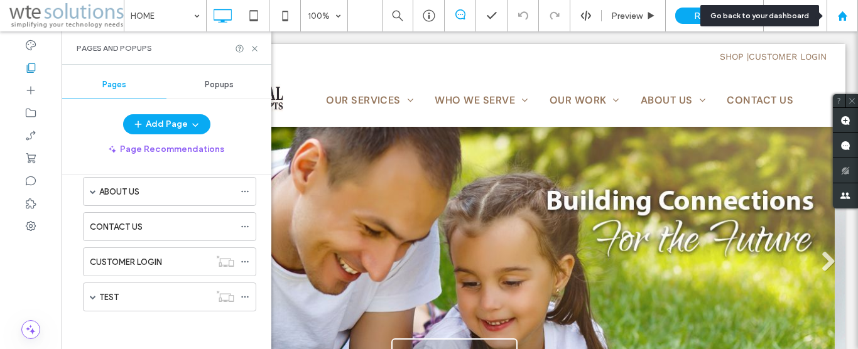
click at [841, 16] on use at bounding box center [841, 15] width 9 height 9
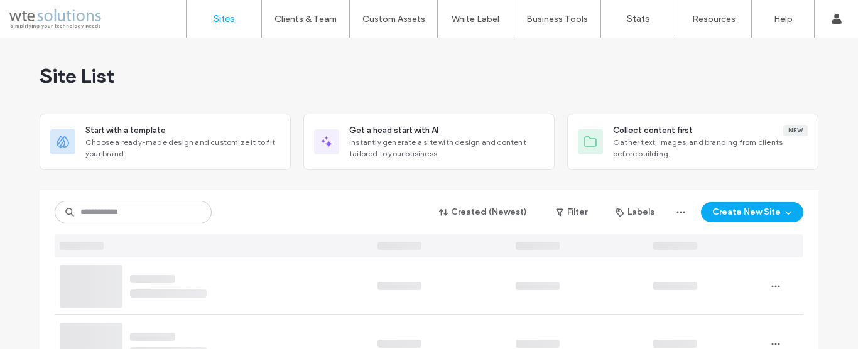
click at [104, 210] on input at bounding box center [133, 212] width 157 height 23
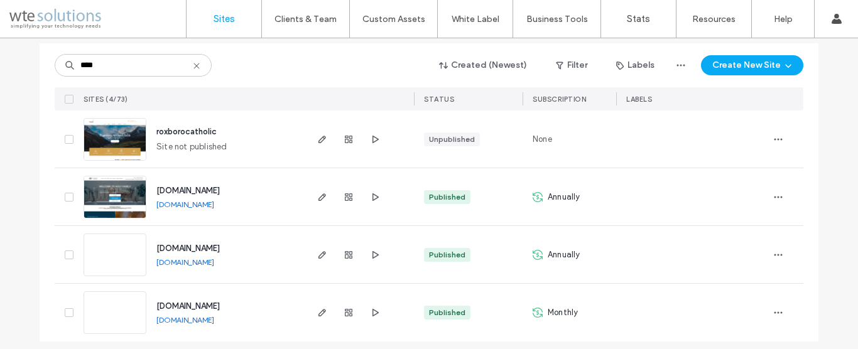
scroll to position [155, 0]
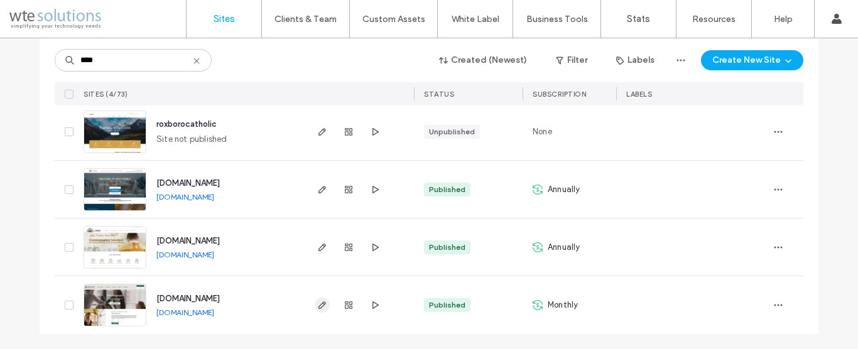
type input "****"
click at [319, 305] on use "button" at bounding box center [323, 306] width 8 height 8
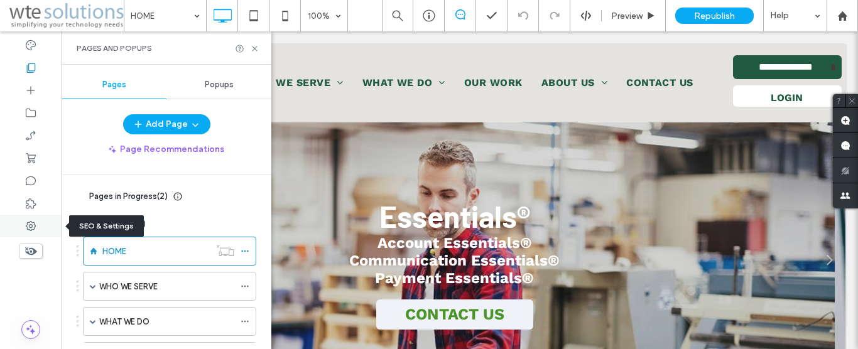
click at [28, 220] on icon at bounding box center [31, 226] width 13 height 13
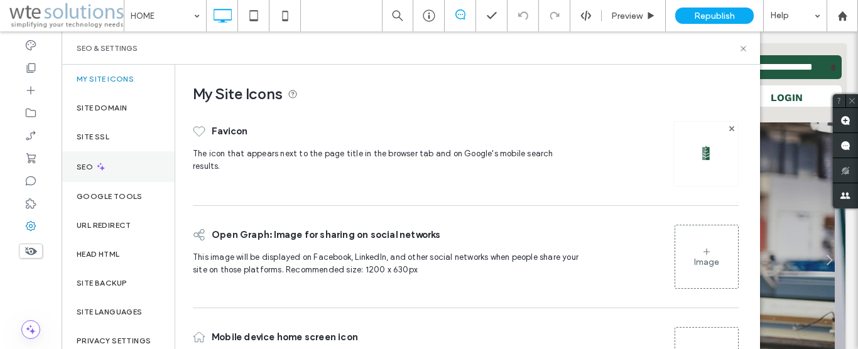
click at [79, 170] on label "SEO" at bounding box center [86, 167] width 19 height 9
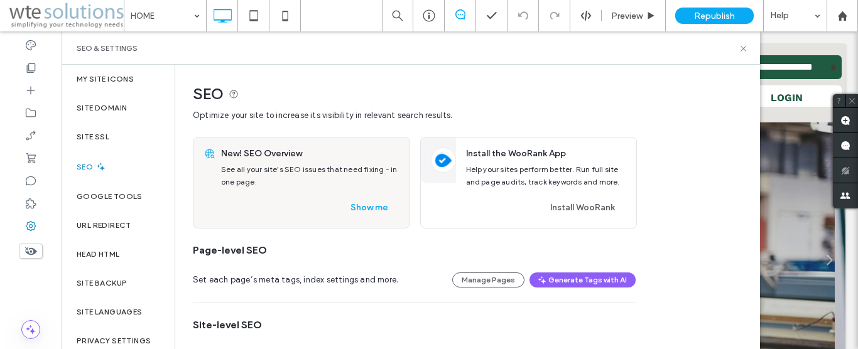
click at [92, 163] on label "SEO" at bounding box center [86, 167] width 19 height 9
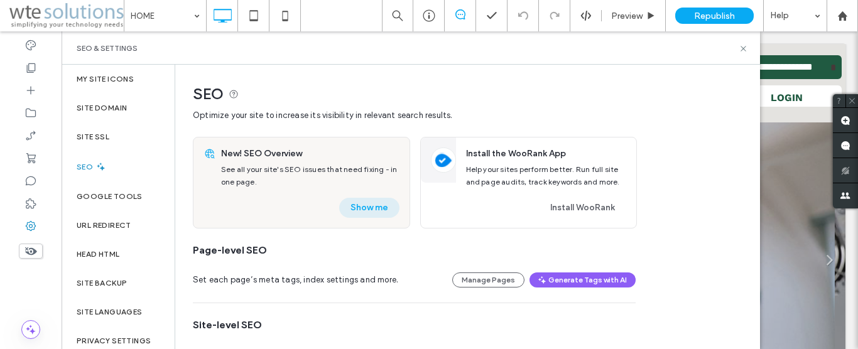
click at [376, 202] on button "Show me" at bounding box center [369, 208] width 60 height 20
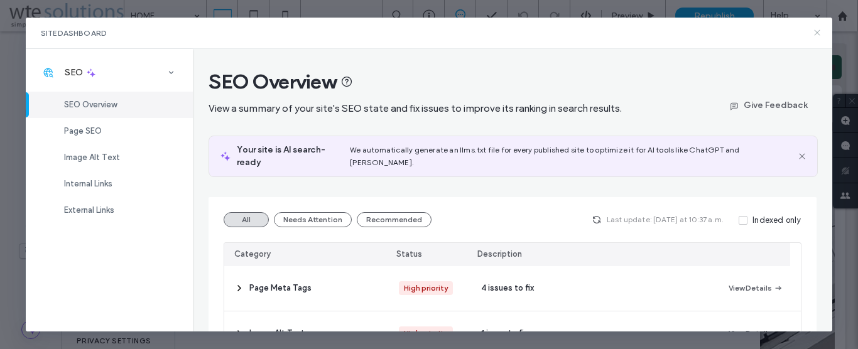
click at [818, 33] on icon at bounding box center [817, 33] width 10 height 10
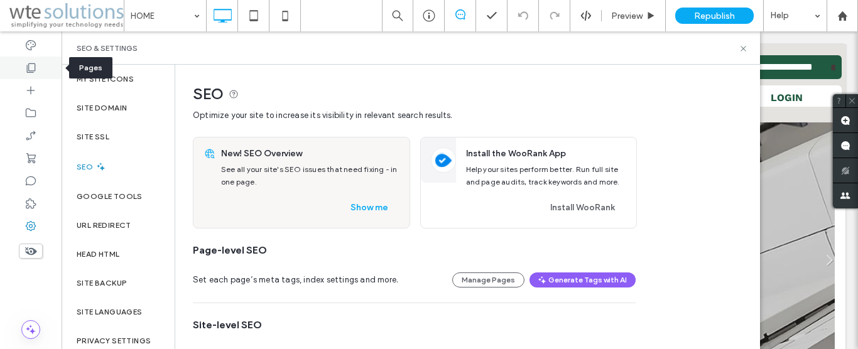
click at [31, 63] on icon at bounding box center [31, 68] width 13 height 13
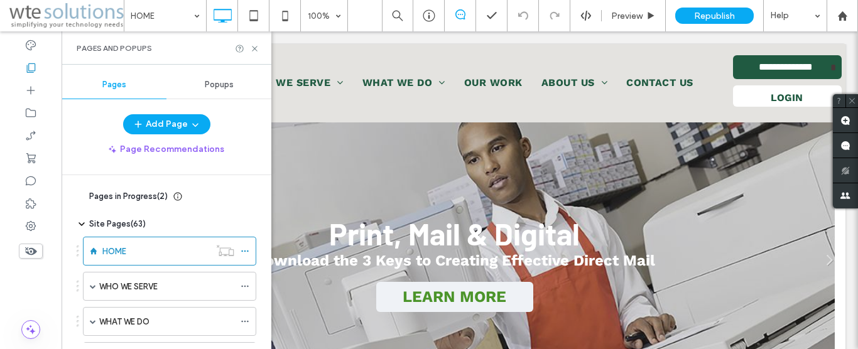
scroll to position [286, 0]
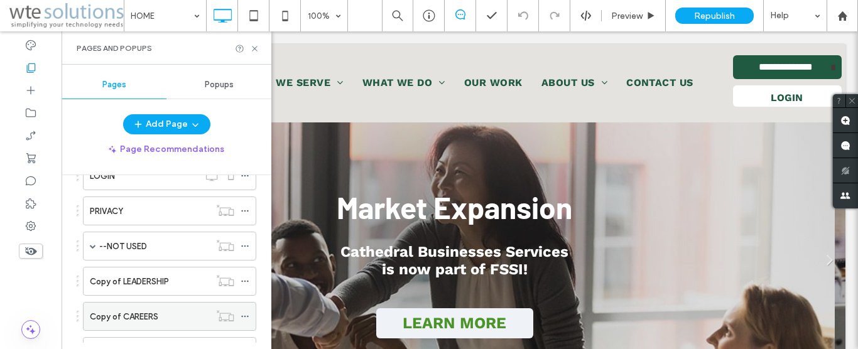
click at [126, 319] on label "Copy of CAREERS" at bounding box center [124, 317] width 68 height 22
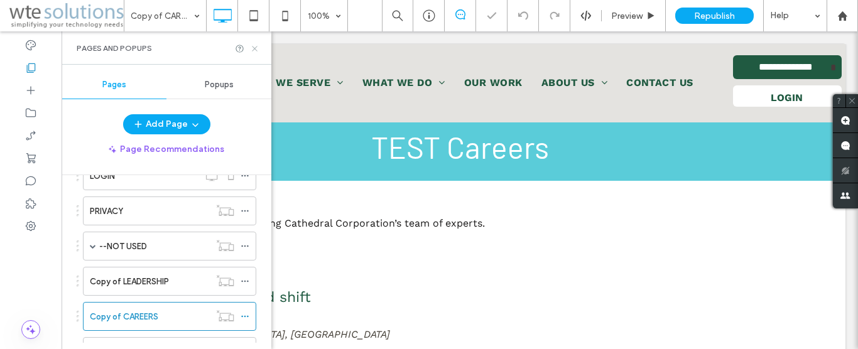
click at [255, 48] on use at bounding box center [254, 48] width 5 height 5
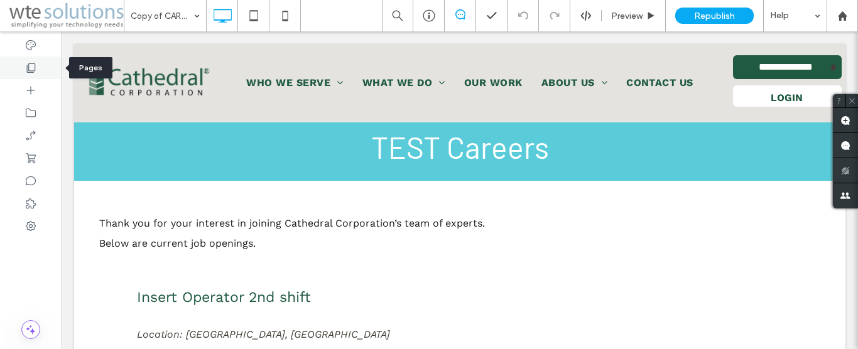
click at [35, 73] on icon at bounding box center [31, 68] width 13 height 13
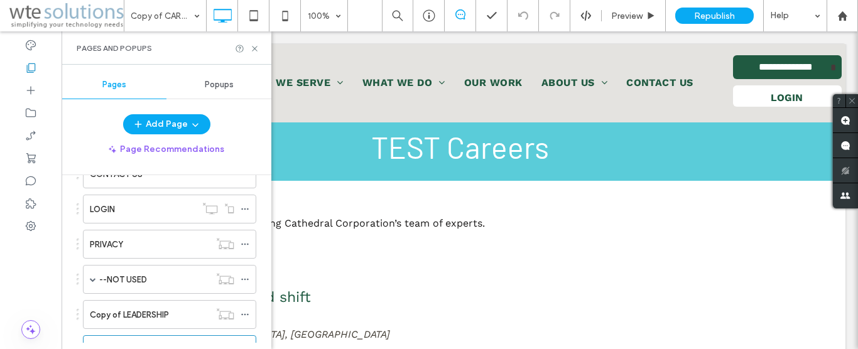
scroll to position [341, 0]
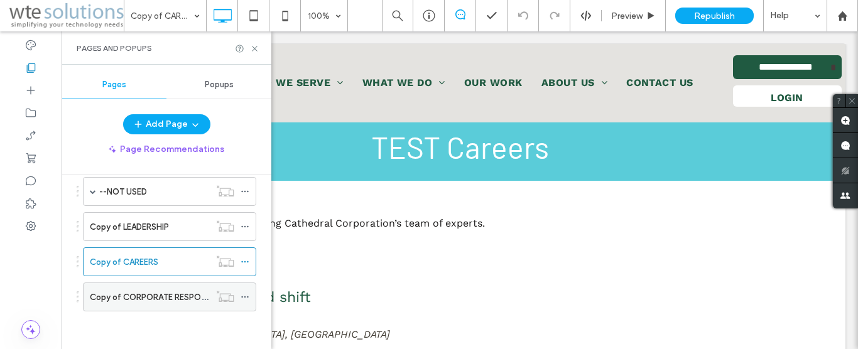
click at [134, 293] on label "Copy of CORPORATE RESPONSIBILITY" at bounding box center [163, 297] width 146 height 22
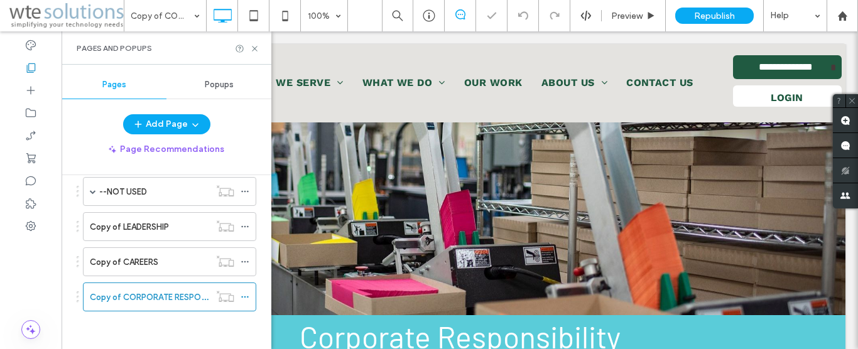
click at [259, 52] on div "Pages and Popups" at bounding box center [167, 47] width 210 height 33
click at [253, 51] on icon at bounding box center [254, 48] width 9 height 9
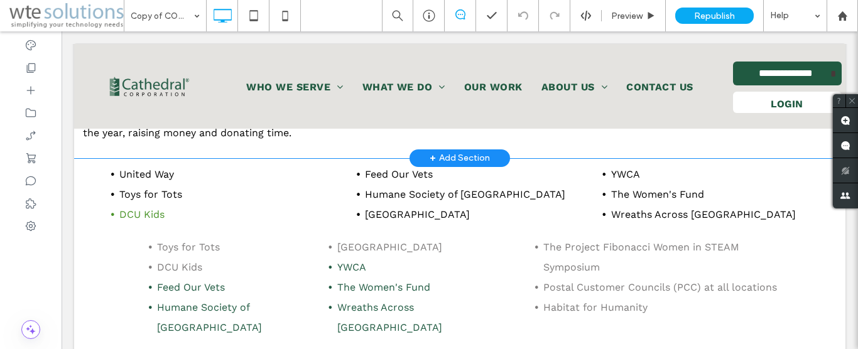
scroll to position [256, 0]
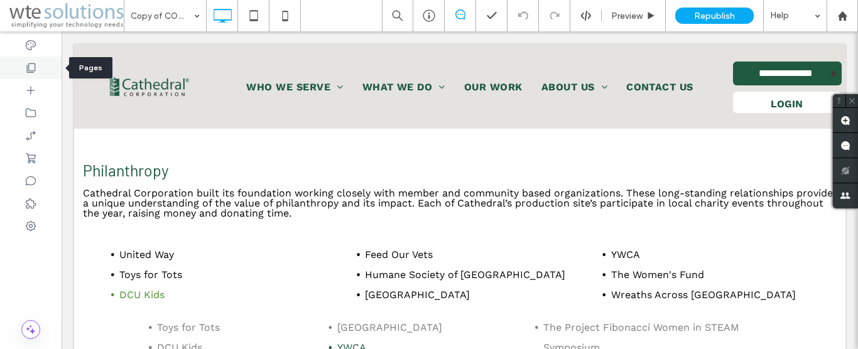
click at [25, 66] on icon at bounding box center [31, 68] width 13 height 13
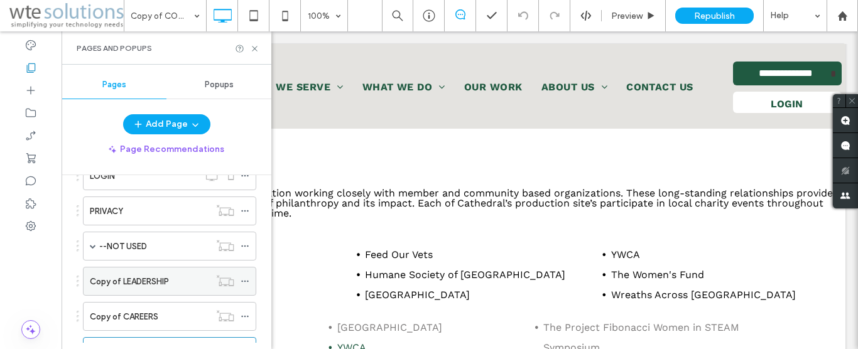
scroll to position [341, 0]
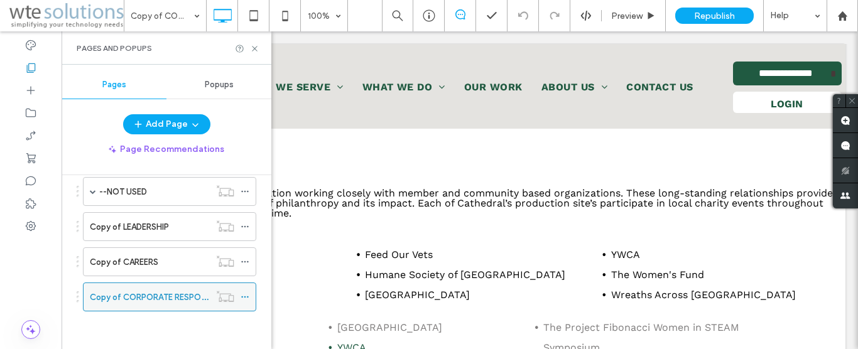
click at [243, 298] on icon at bounding box center [245, 297] width 9 height 9
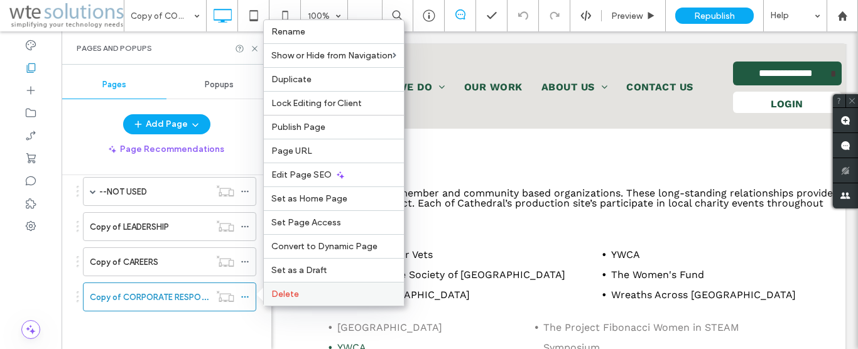
click at [290, 293] on span "Delete" at bounding box center [285, 294] width 28 height 11
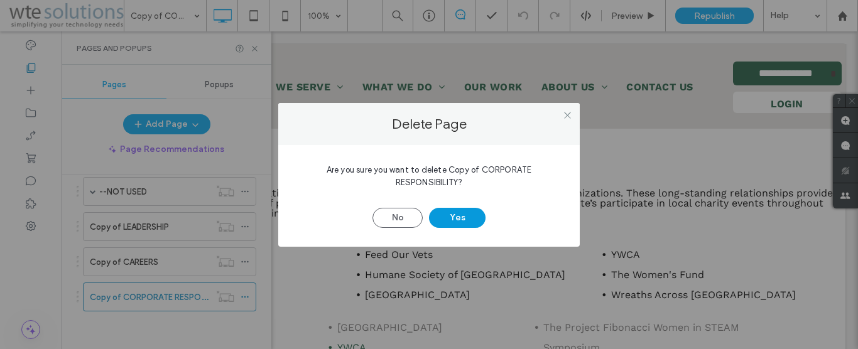
click at [474, 217] on button "Yes" at bounding box center [457, 218] width 57 height 20
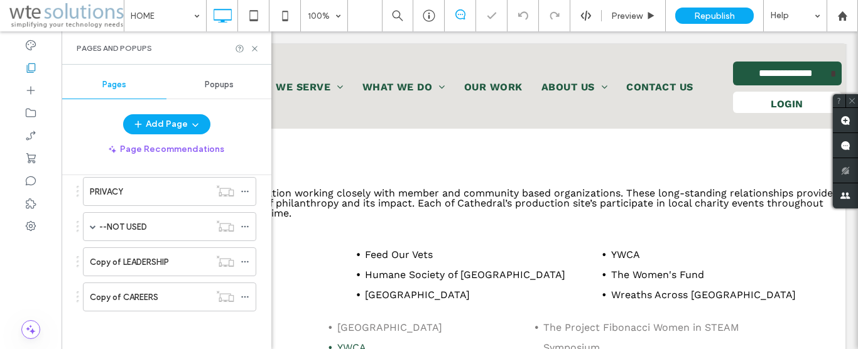
scroll to position [306, 0]
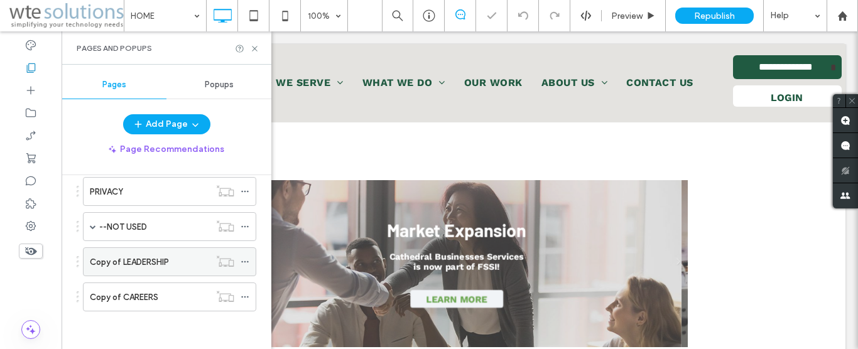
click at [128, 263] on label "Copy of LEADERSHIP" at bounding box center [129, 262] width 79 height 22
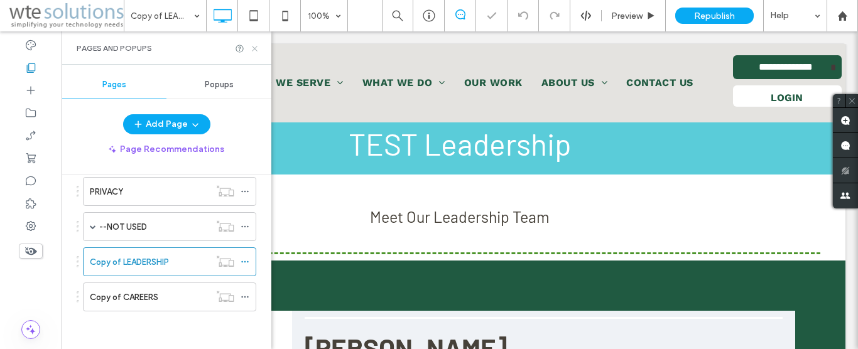
click at [258, 50] on icon at bounding box center [254, 48] width 9 height 9
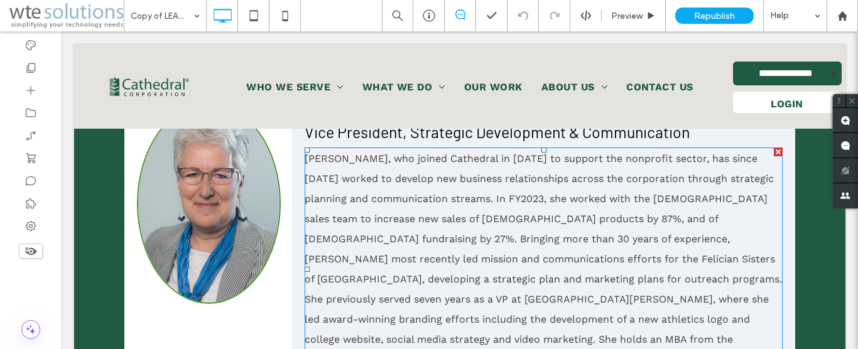
scroll to position [4486, 0]
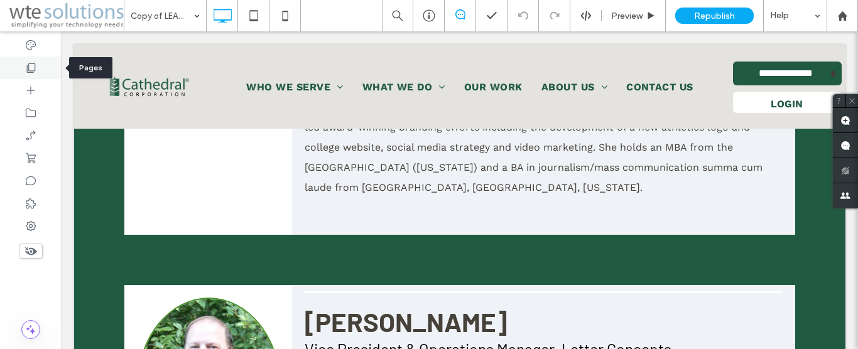
click at [23, 62] on div at bounding box center [31, 68] width 62 height 23
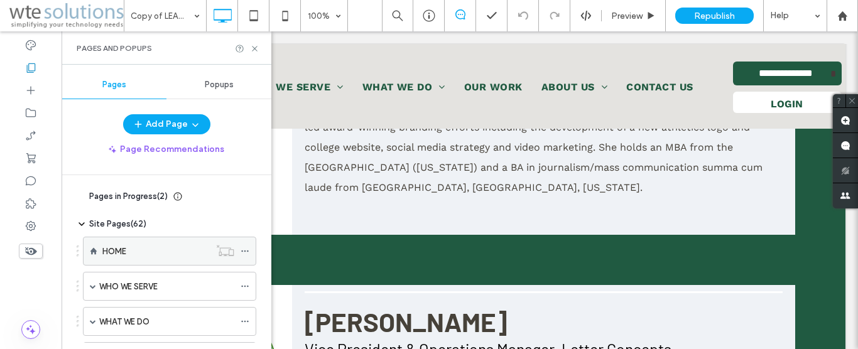
scroll to position [286, 0]
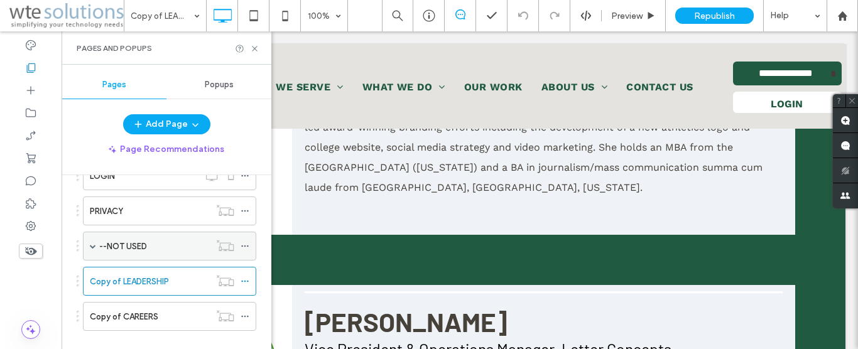
click at [93, 246] on span at bounding box center [93, 246] width 6 height 6
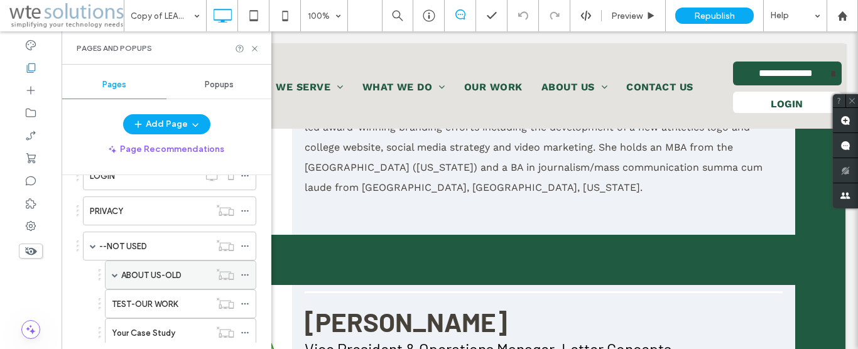
click at [168, 278] on label "ABOUT US-OLD" at bounding box center [151, 275] width 60 height 22
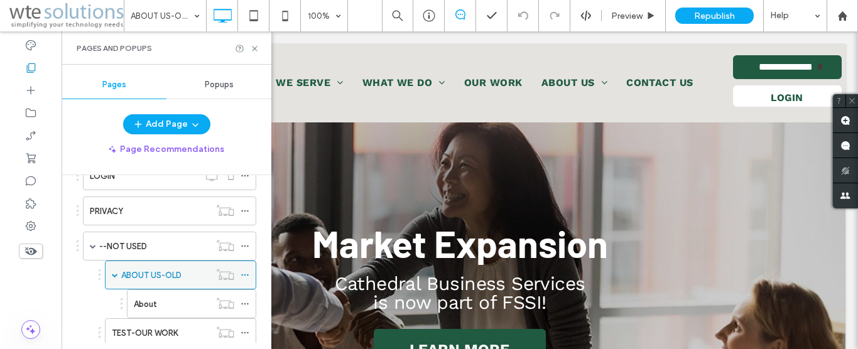
scroll to position [0, 0]
click at [165, 300] on div "About" at bounding box center [172, 304] width 76 height 13
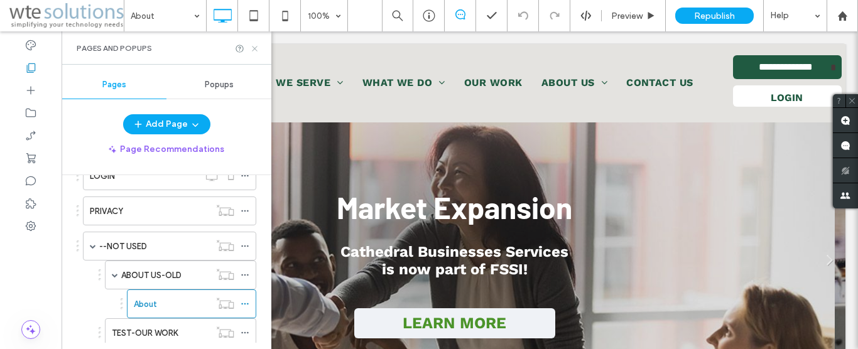
click at [256, 50] on icon at bounding box center [254, 48] width 9 height 9
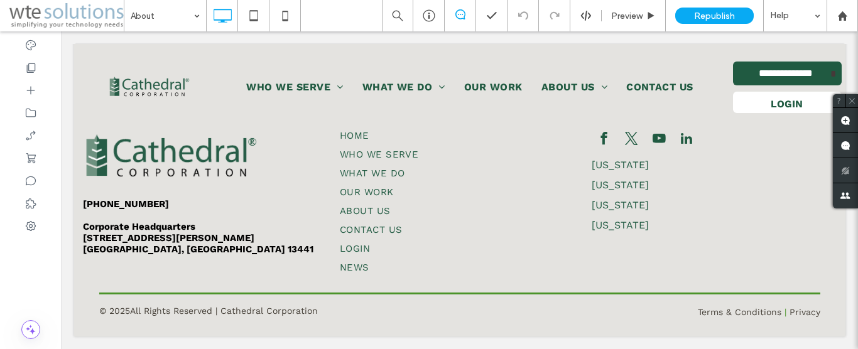
scroll to position [4614, 0]
click at [28, 72] on use at bounding box center [31, 67] width 9 height 9
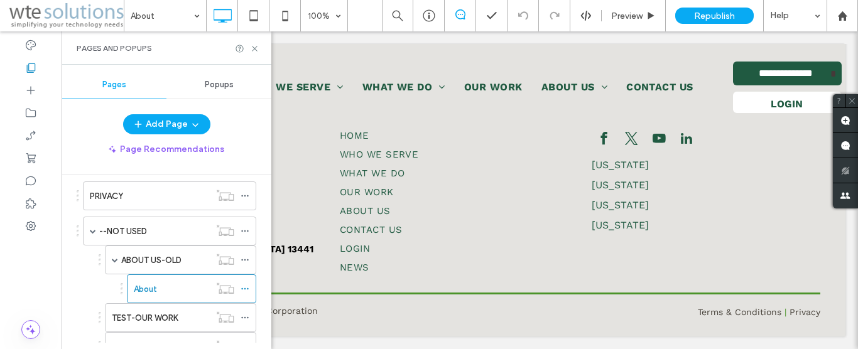
scroll to position [358, 0]
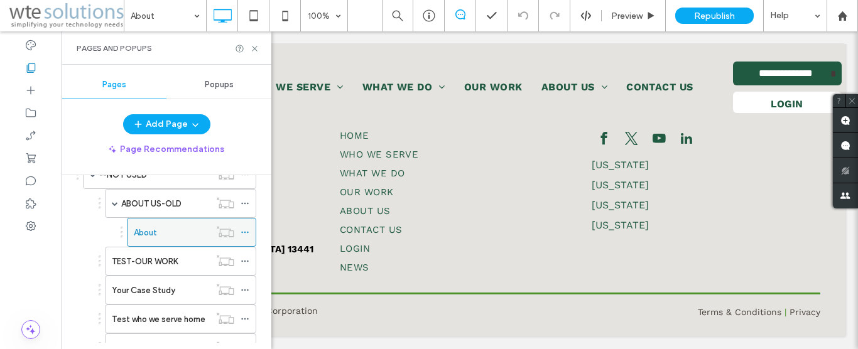
click at [172, 237] on div "About" at bounding box center [172, 232] width 76 height 13
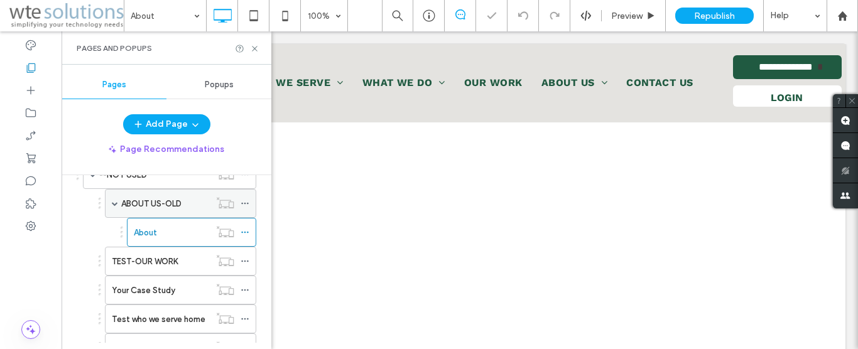
scroll to position [0, 0]
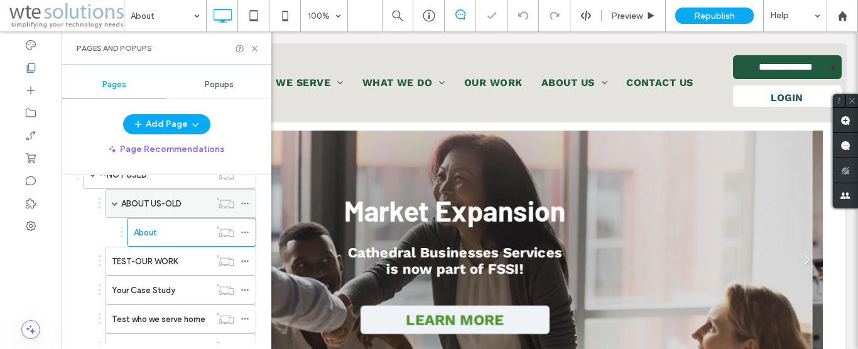
click at [157, 204] on label "ABOUT US-OLD" at bounding box center [151, 204] width 60 height 22
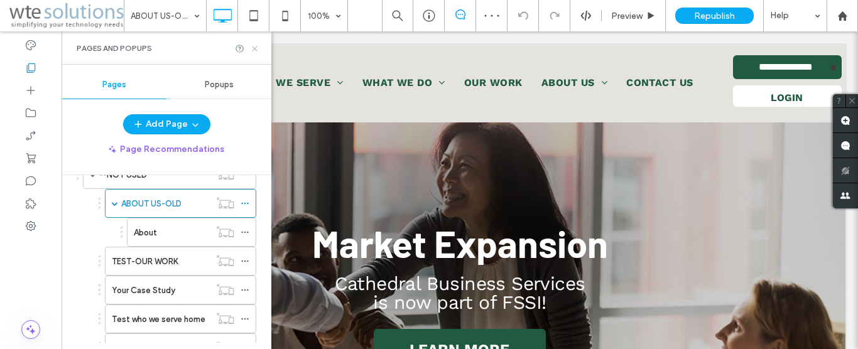
click at [254, 48] on use at bounding box center [254, 48] width 5 height 5
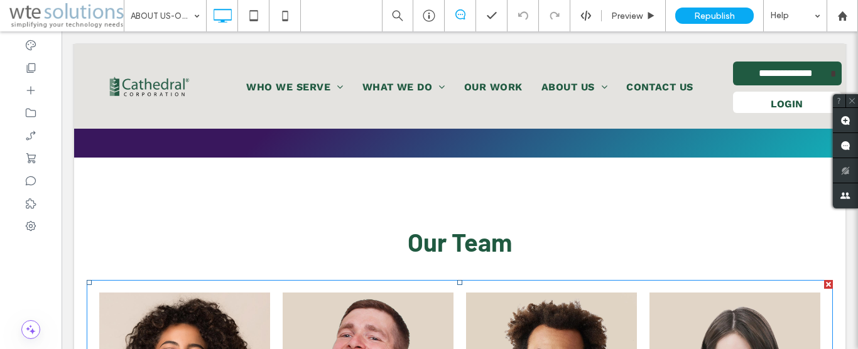
scroll to position [1538, 0]
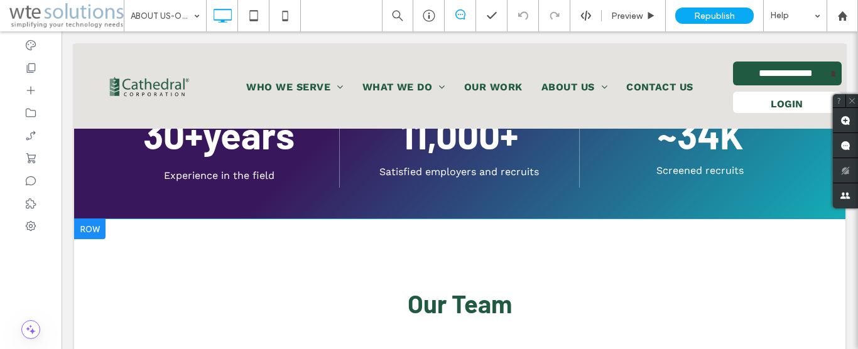
click at [85, 222] on div at bounding box center [89, 229] width 31 height 20
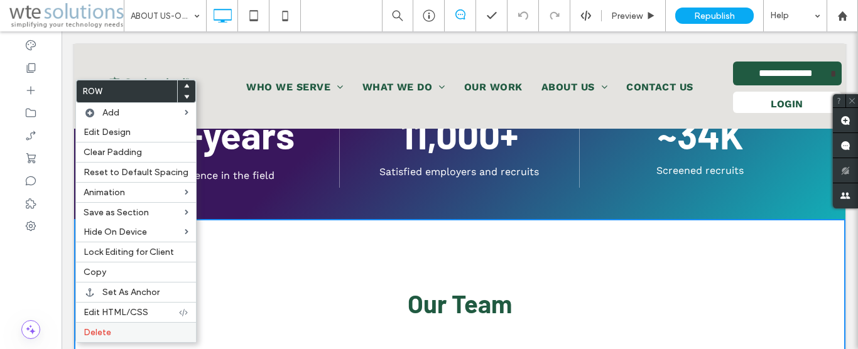
click at [107, 327] on div "Delete" at bounding box center [136, 332] width 120 height 20
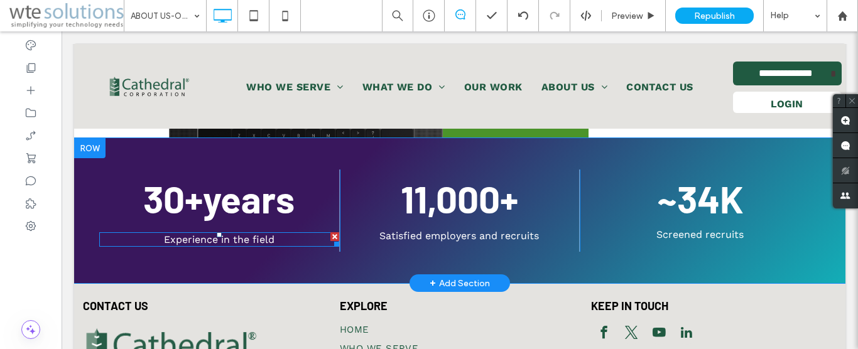
scroll to position [1410, 0]
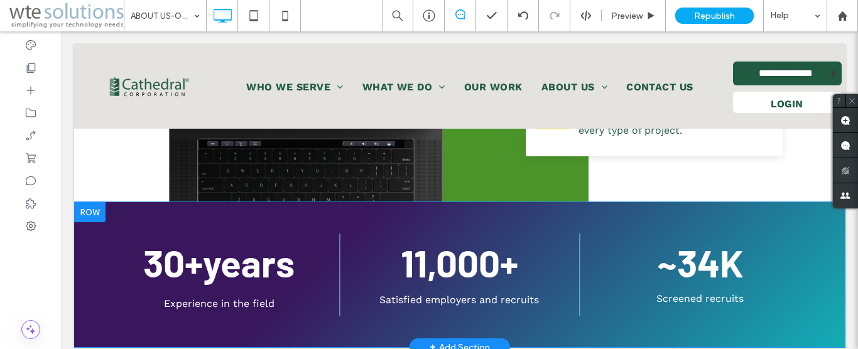
click at [92, 206] on div at bounding box center [89, 212] width 31 height 20
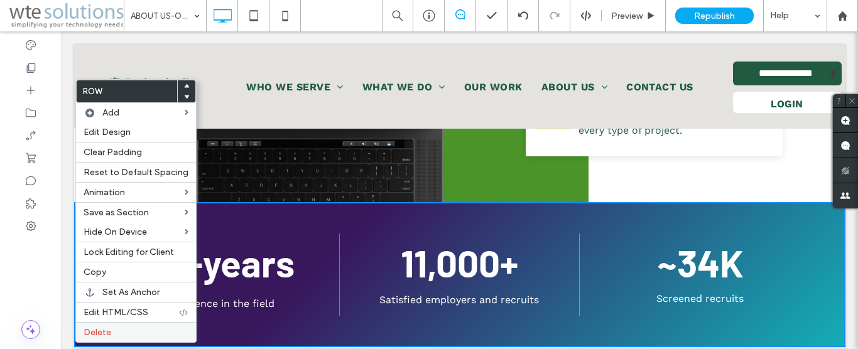
click at [110, 330] on label "Delete" at bounding box center [136, 332] width 105 height 11
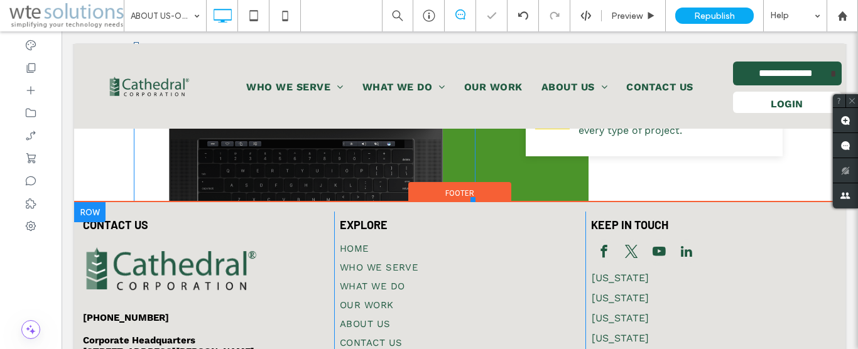
scroll to position [1089, 0]
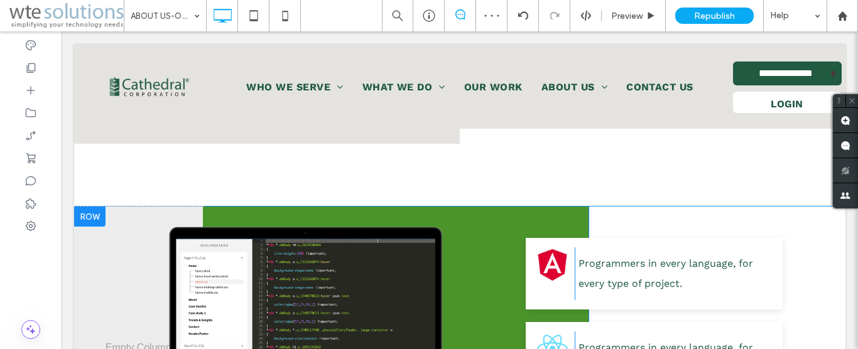
click at [82, 215] on div at bounding box center [89, 217] width 31 height 20
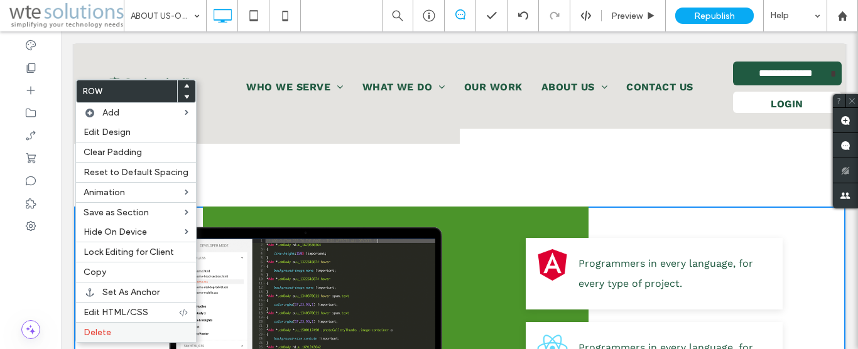
click at [125, 335] on label "Delete" at bounding box center [136, 332] width 105 height 11
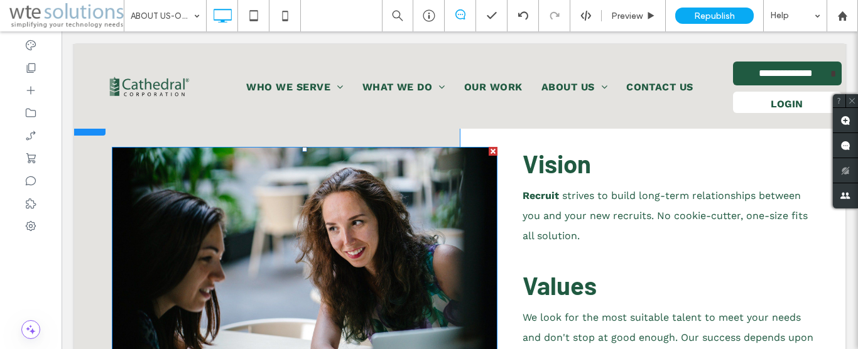
scroll to position [833, 0]
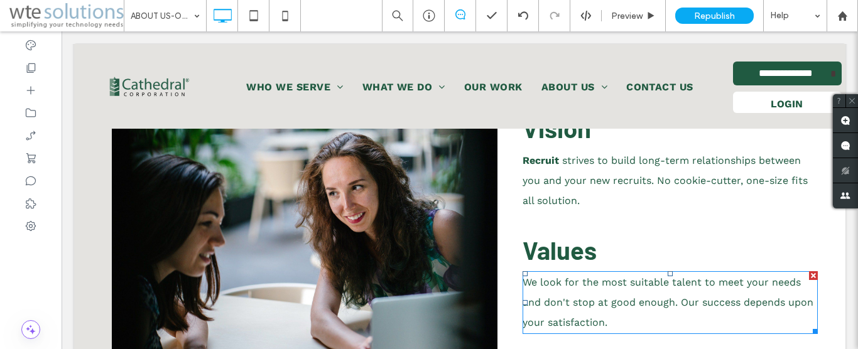
click at [565, 289] on p "We look for the most suitable talent to meet your needs and don't stop at good …" at bounding box center [670, 303] width 295 height 60
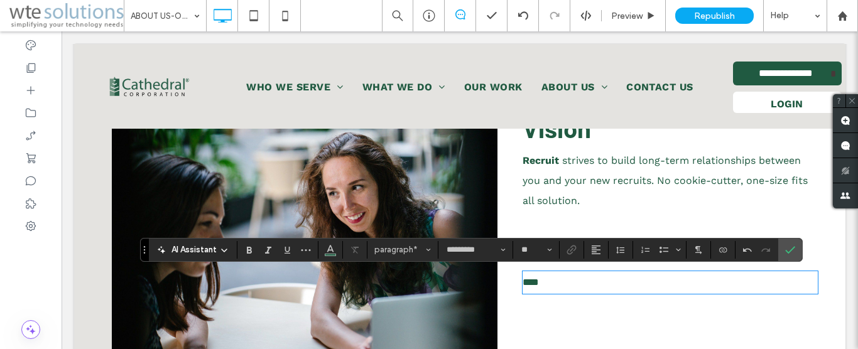
click at [596, 182] on span "strives to build long-term relationships between you and your new recruits. No …" at bounding box center [665, 181] width 285 height 52
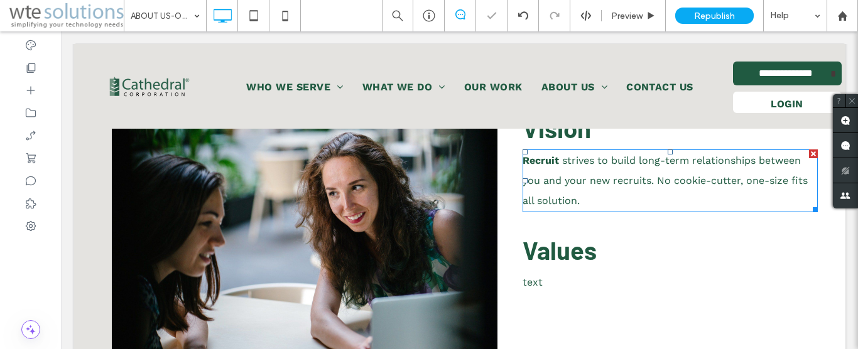
click at [596, 182] on span "strives to build long-term relationships between you and your new recruits. No …" at bounding box center [665, 181] width 285 height 52
type input "*********"
type input "**"
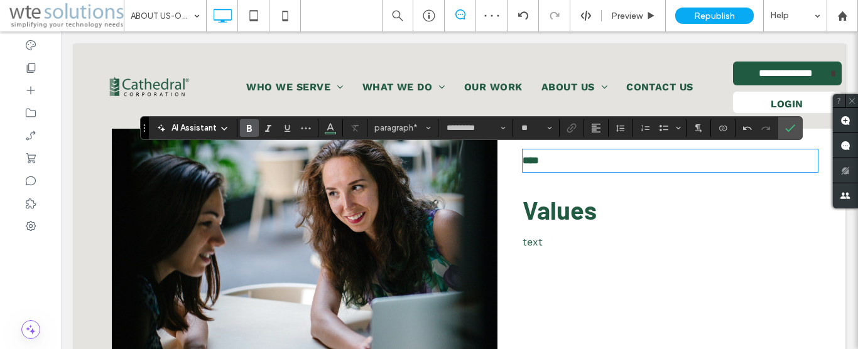
click at [613, 298] on div "Vision **** Values text Click To Paste" at bounding box center [653, 240] width 386 height 320
click at [785, 129] on icon "Confirm" at bounding box center [790, 128] width 10 height 10
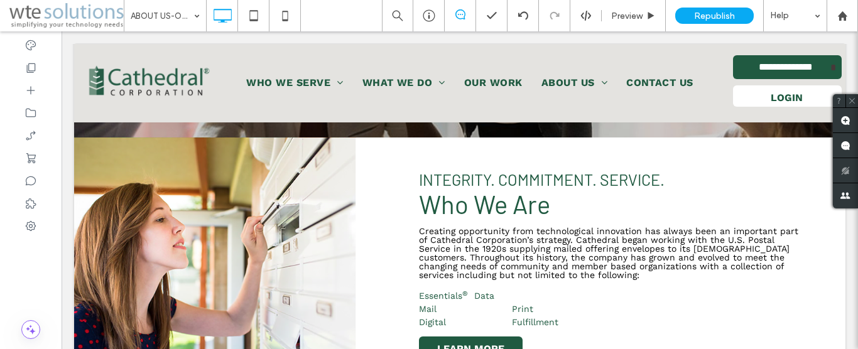
scroll to position [0, 0]
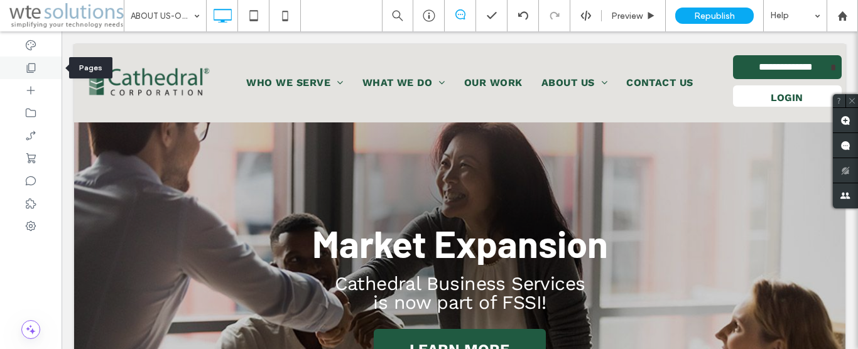
click at [30, 70] on icon at bounding box center [31, 68] width 13 height 13
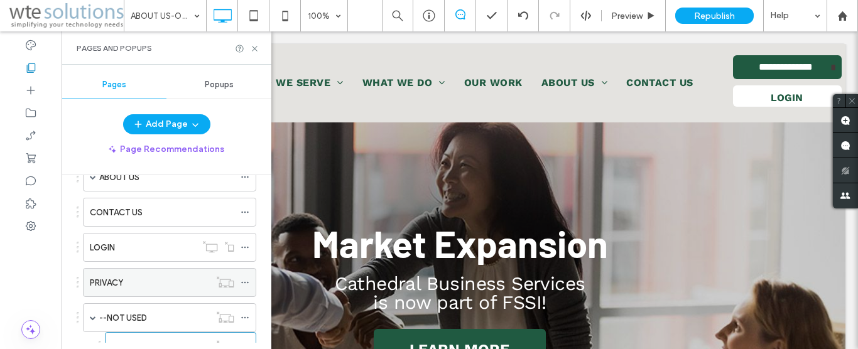
scroll to position [358, 0]
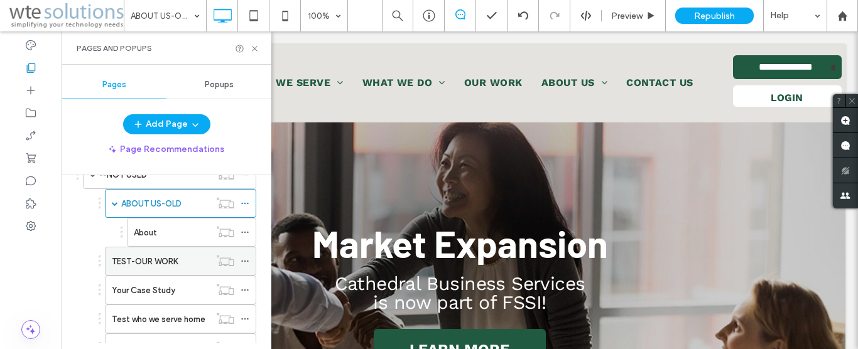
click at [154, 265] on label "TEST-OUR WORK" at bounding box center [145, 262] width 66 height 22
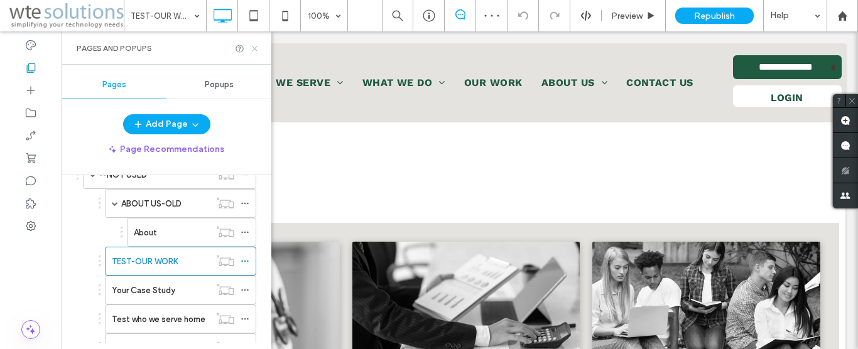
click at [258, 50] on icon at bounding box center [254, 48] width 9 height 9
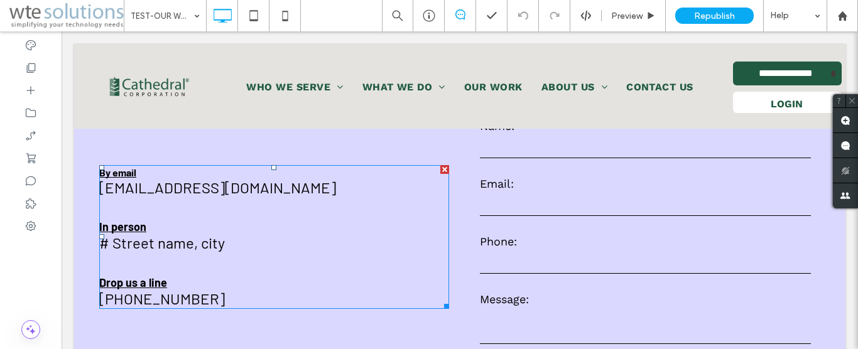
scroll to position [1987, 0]
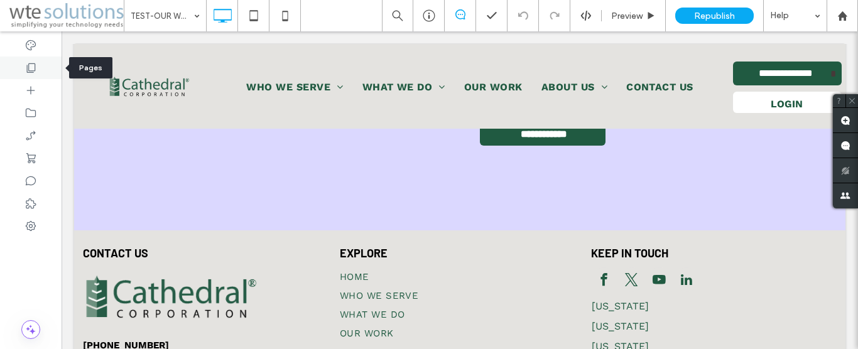
click at [20, 71] on div at bounding box center [31, 68] width 62 height 23
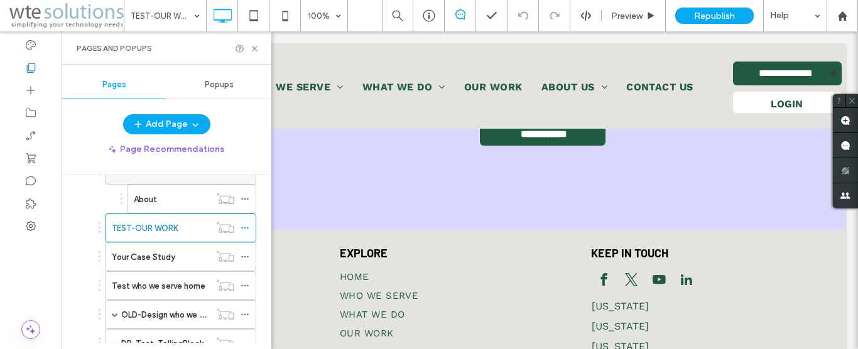
scroll to position [430, 0]
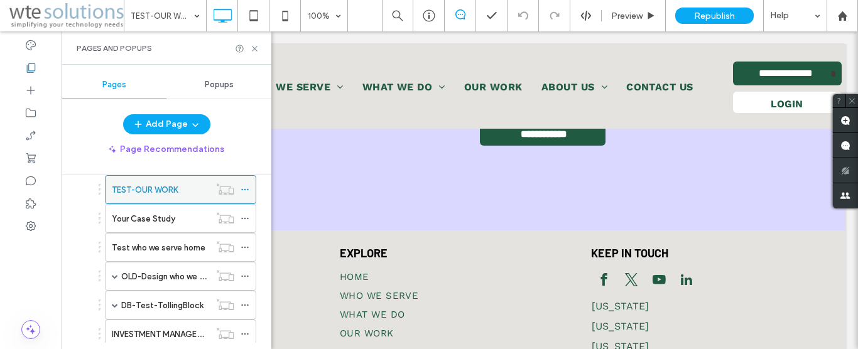
click at [244, 192] on icon at bounding box center [245, 189] width 9 height 9
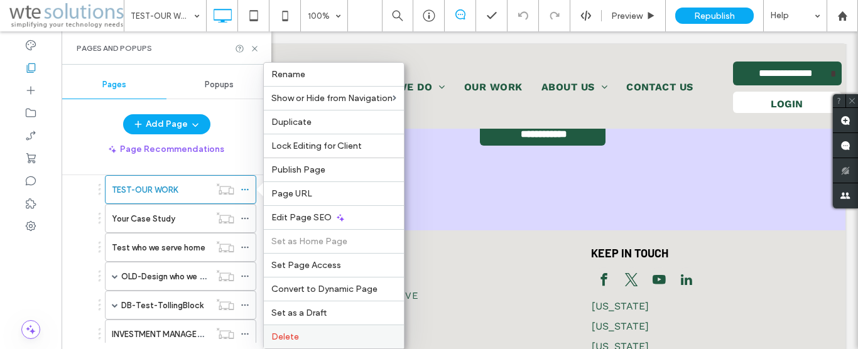
click at [297, 332] on span "Delete" at bounding box center [285, 337] width 28 height 11
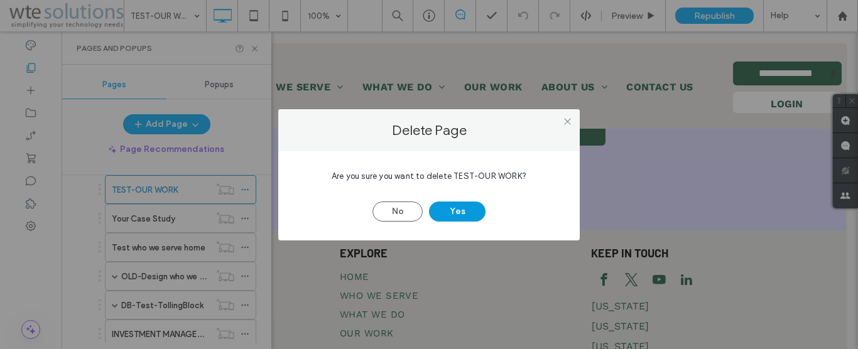
click at [464, 215] on button "Yes" at bounding box center [457, 212] width 57 height 20
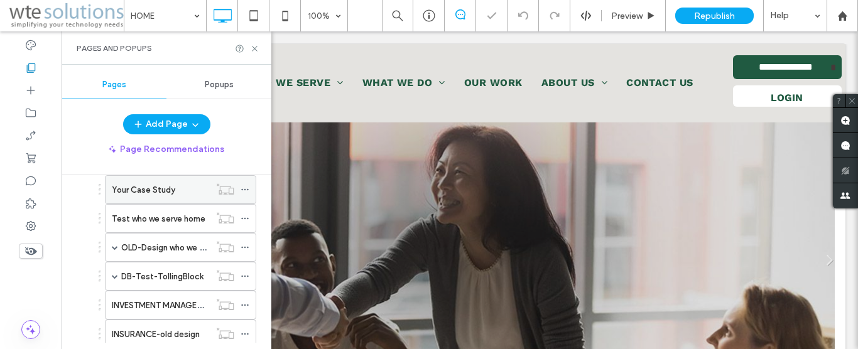
click at [145, 192] on label "Your Case Study" at bounding box center [143, 190] width 63 height 22
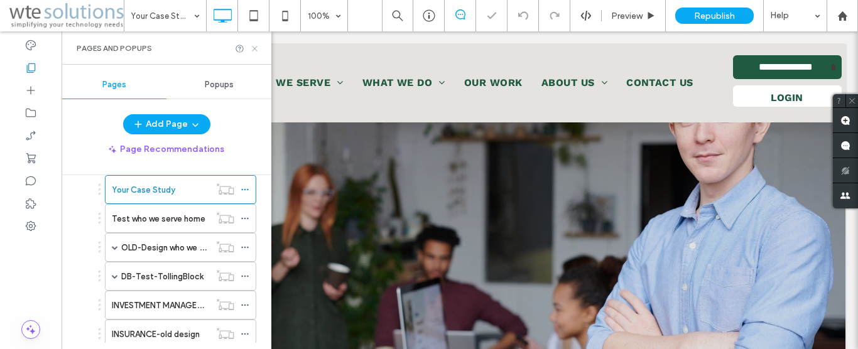
click at [254, 47] on use at bounding box center [254, 48] width 5 height 5
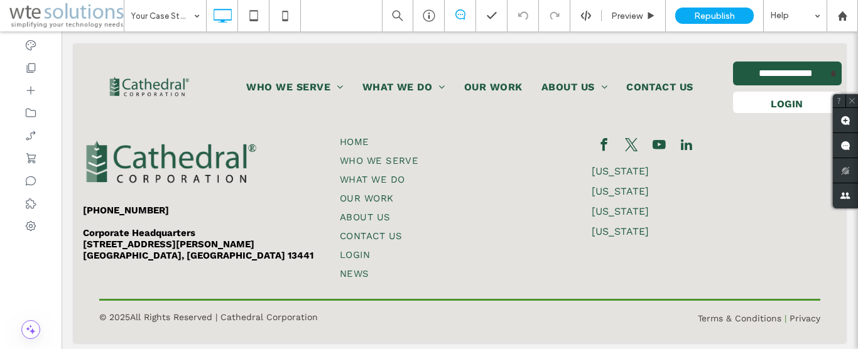
scroll to position [1562, 0]
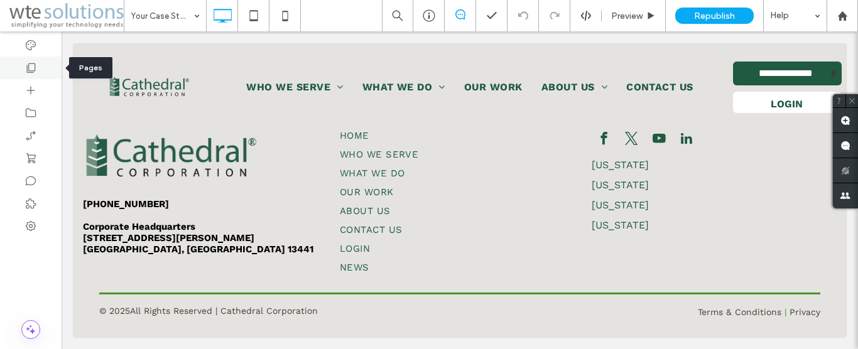
click at [29, 73] on use at bounding box center [31, 67] width 9 height 9
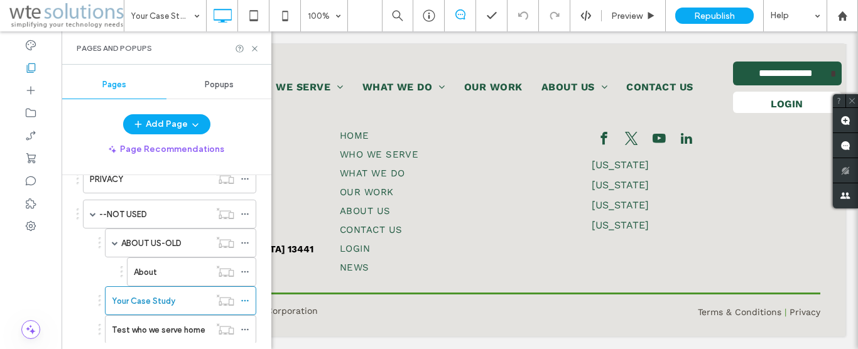
scroll to position [430, 0]
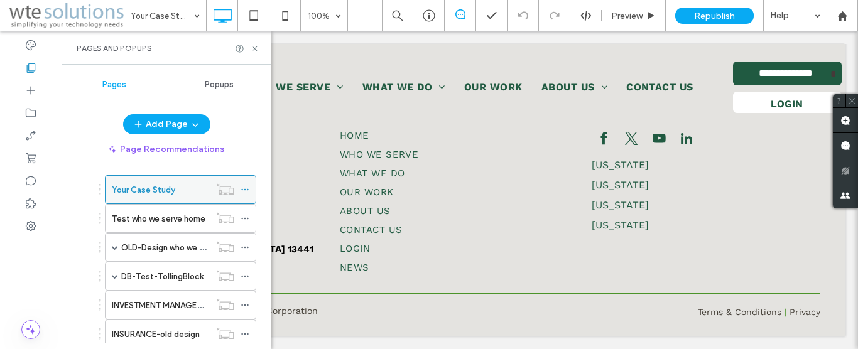
click at [241, 194] on icon at bounding box center [245, 189] width 9 height 9
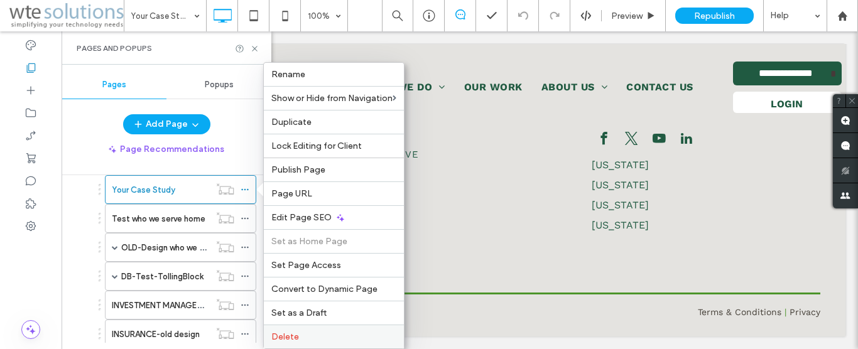
click at [312, 333] on label "Delete" at bounding box center [333, 337] width 125 height 11
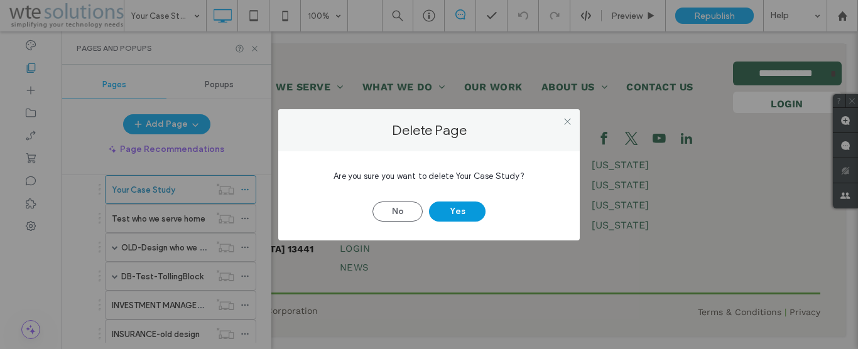
click at [462, 204] on button "Yes" at bounding box center [457, 212] width 57 height 20
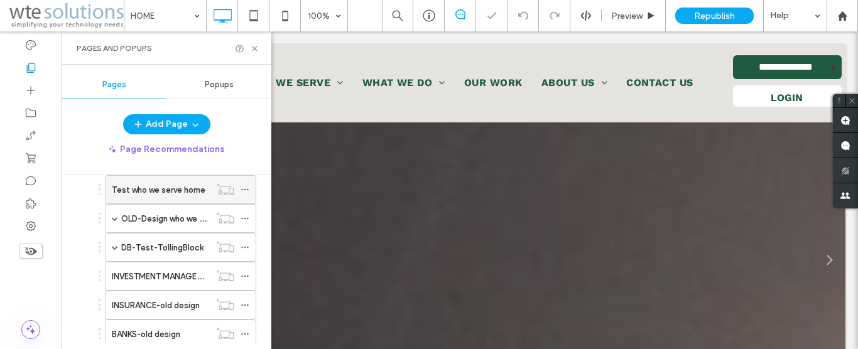
click at [152, 194] on label "Test who we serve home" at bounding box center [159, 190] width 94 height 22
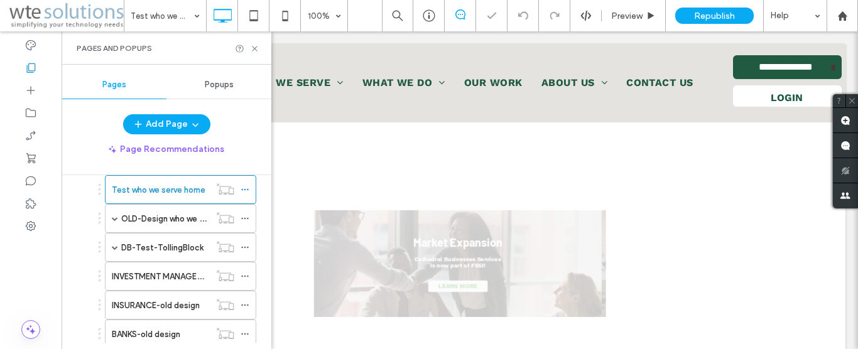
click at [254, 47] on icon at bounding box center [254, 48] width 9 height 9
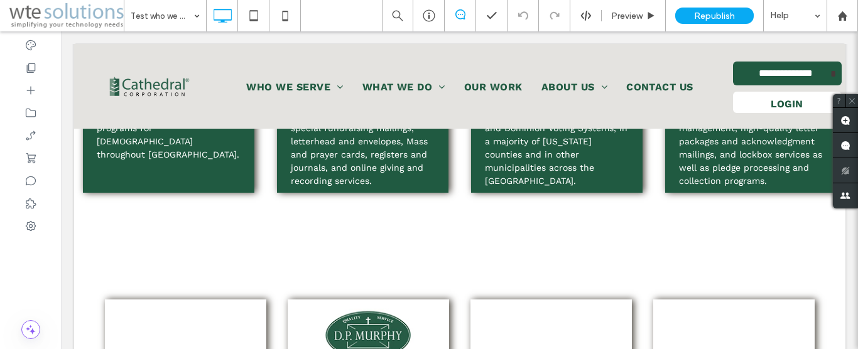
scroll to position [2371, 0]
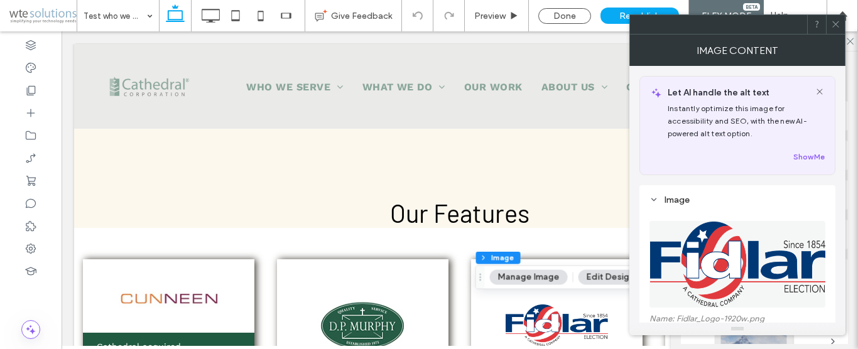
scroll to position [2307, 0]
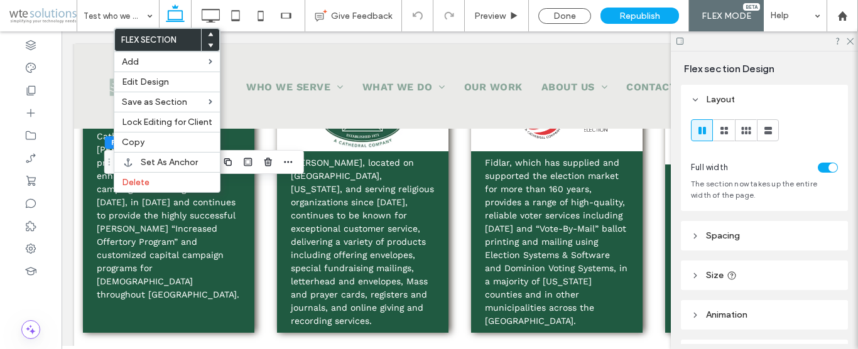
scroll to position [0, 0]
click at [147, 187] on span "Delete" at bounding box center [136, 182] width 28 height 11
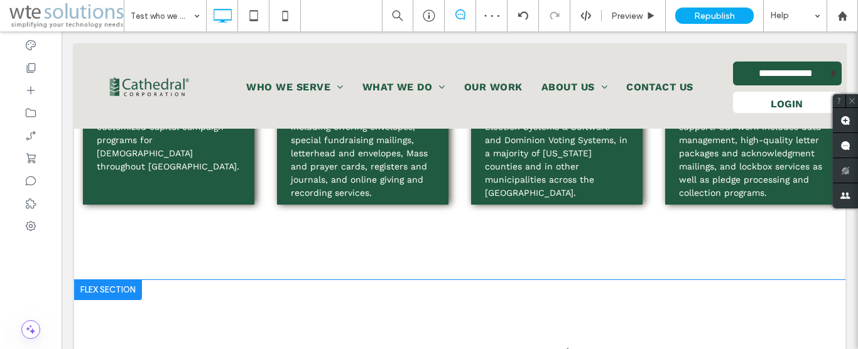
scroll to position [2307, 0]
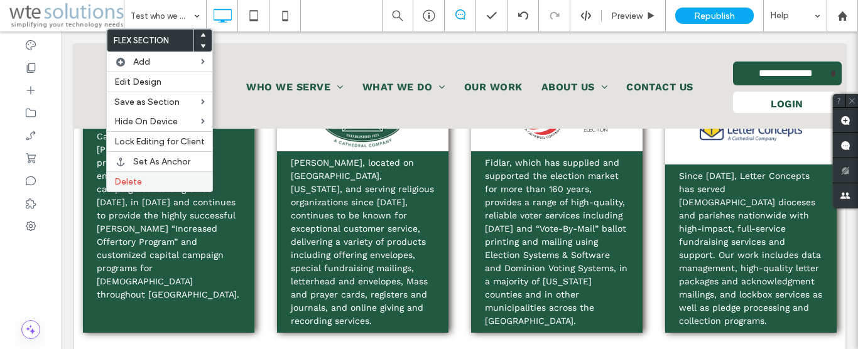
click at [123, 184] on span "Delete" at bounding box center [128, 182] width 28 height 11
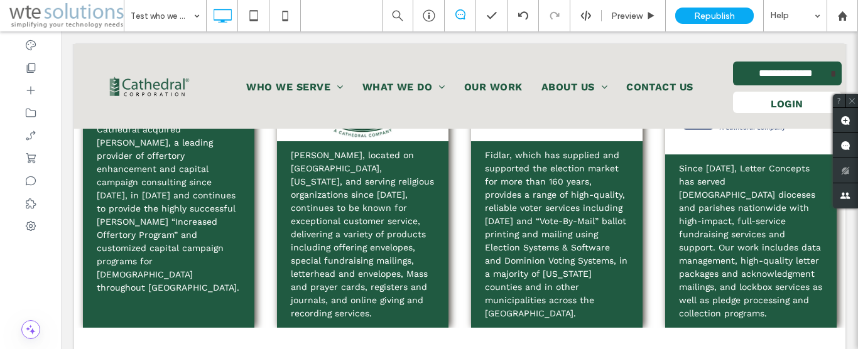
scroll to position [1282, 0]
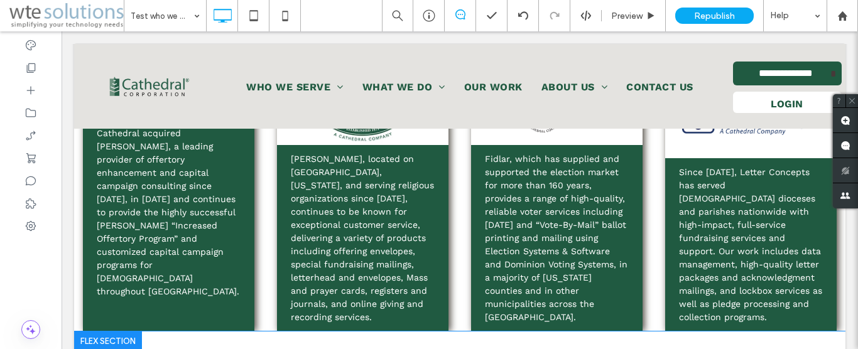
click at [104, 332] on div at bounding box center [108, 342] width 68 height 20
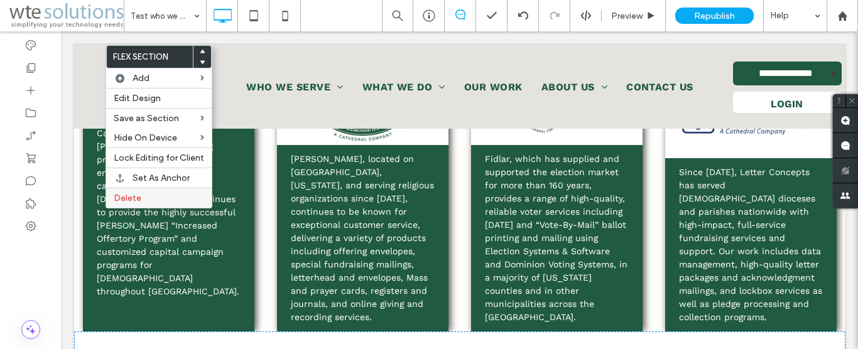
click at [146, 199] on label "Delete" at bounding box center [159, 198] width 90 height 11
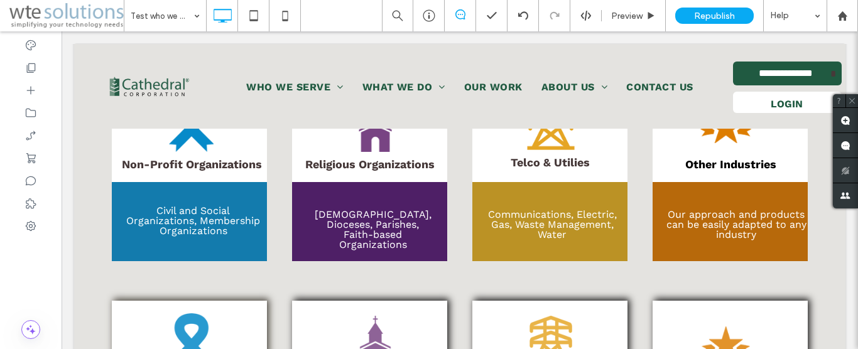
scroll to position [3114, 0]
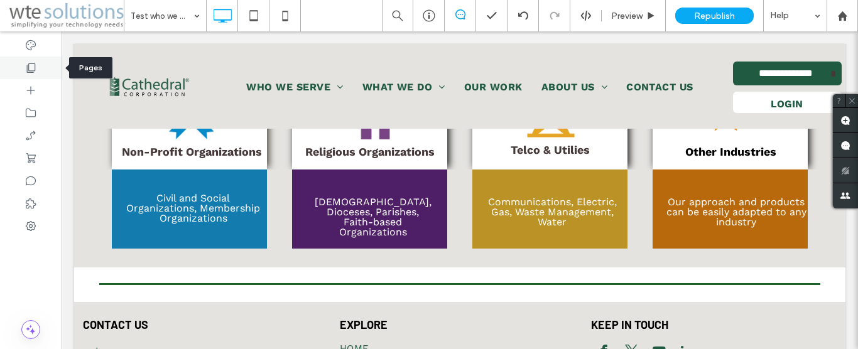
click at [27, 69] on use at bounding box center [31, 67] width 9 height 9
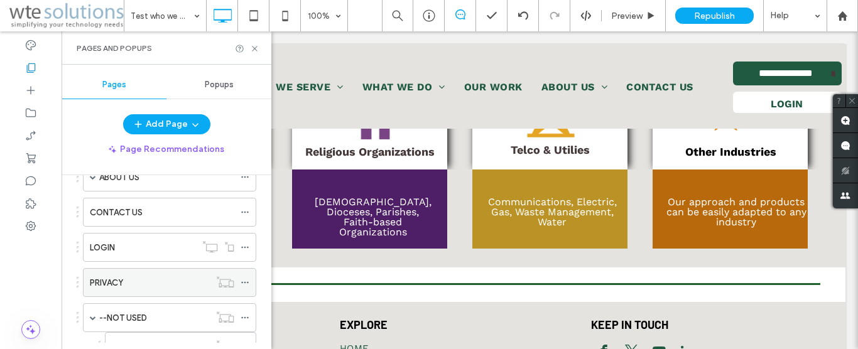
scroll to position [430, 0]
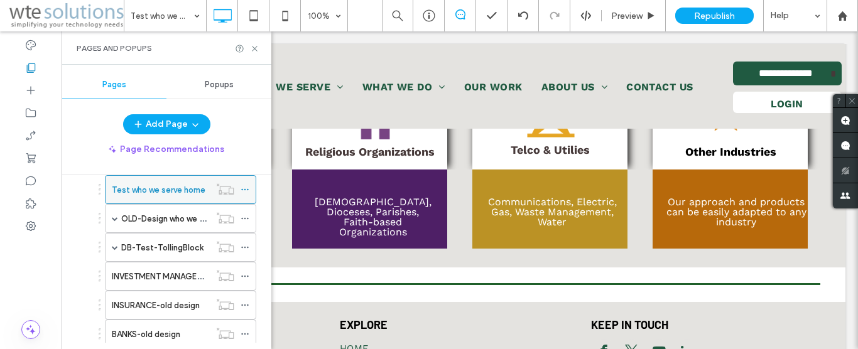
click at [243, 190] on icon at bounding box center [245, 189] width 9 height 9
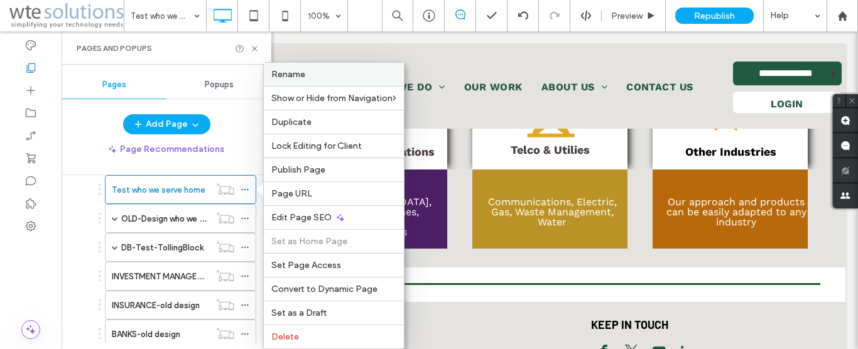
click at [315, 79] on label "Rename" at bounding box center [333, 74] width 125 height 11
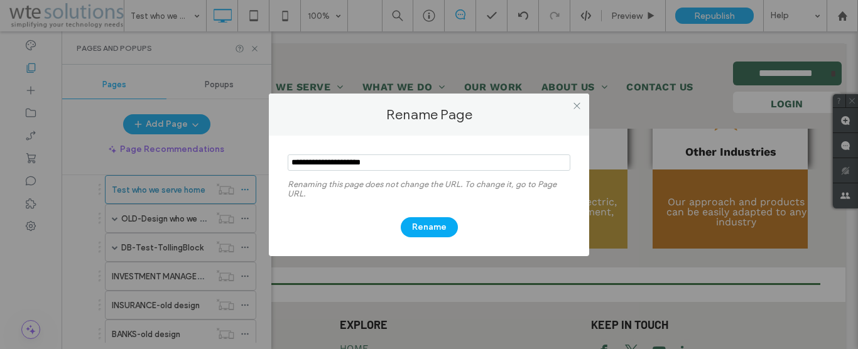
drag, startPoint x: 390, startPoint y: 167, endPoint x: 311, endPoint y: 164, distance: 78.6
click at [311, 164] on input "notEmpty" at bounding box center [429, 163] width 283 height 16
type input "**********"
drag, startPoint x: 436, startPoint y: 221, endPoint x: 282, endPoint y: 239, distance: 155.1
click at [436, 220] on button "Rename" at bounding box center [429, 227] width 57 height 20
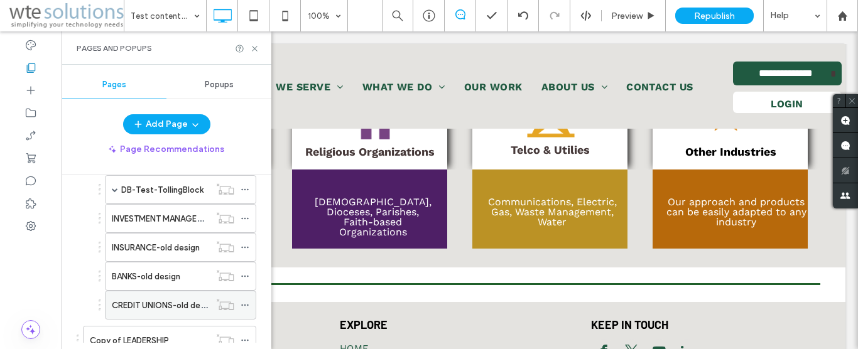
scroll to position [423, 0]
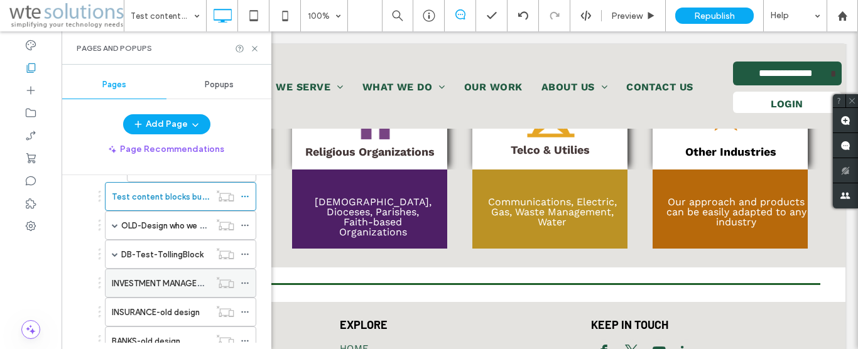
click at [153, 283] on label "INVESTMENT MANAGEMENT-old design" at bounding box center [187, 284] width 150 height 22
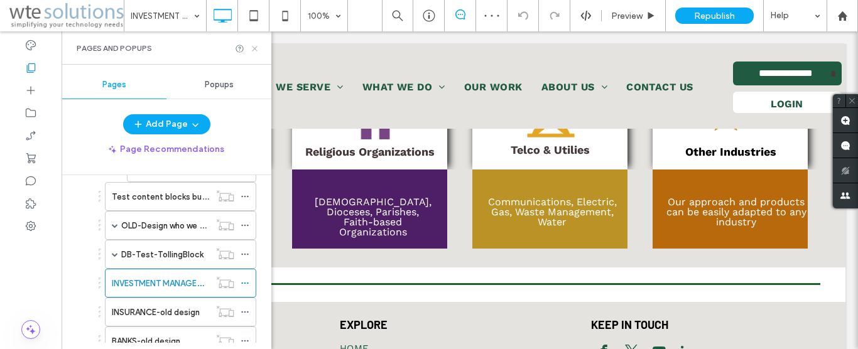
click at [256, 52] on icon at bounding box center [254, 48] width 9 height 9
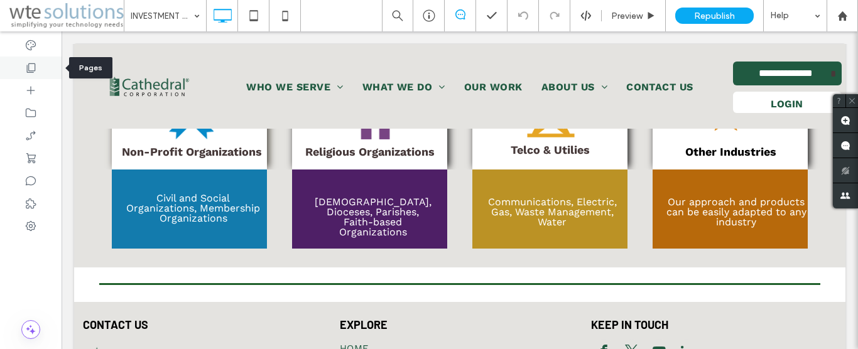
click at [33, 65] on icon at bounding box center [31, 68] width 13 height 13
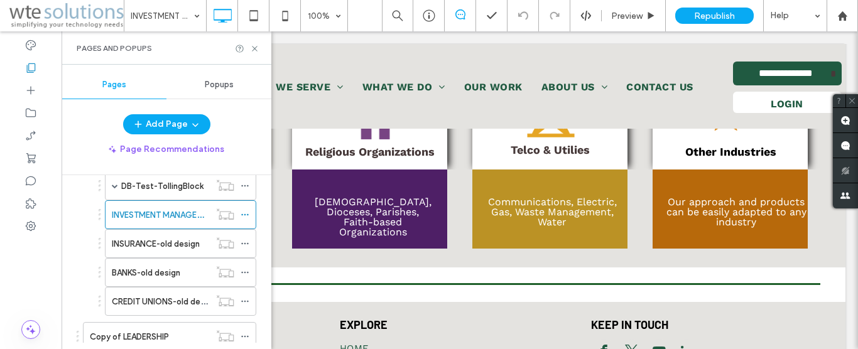
scroll to position [501, 0]
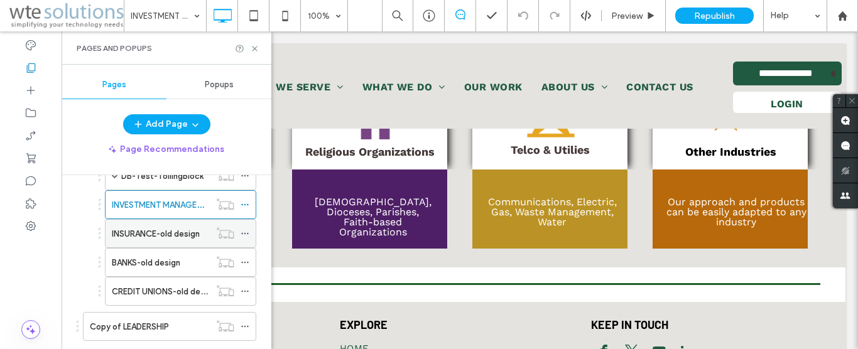
click at [168, 233] on label "INSURANCE-old design" at bounding box center [156, 234] width 88 height 22
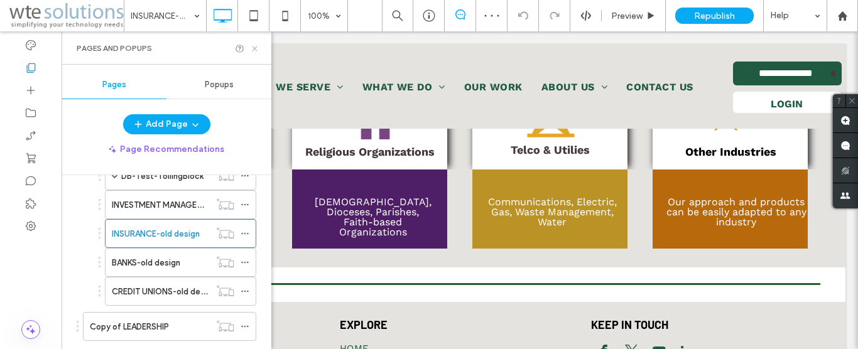
click at [257, 52] on icon at bounding box center [254, 48] width 9 height 9
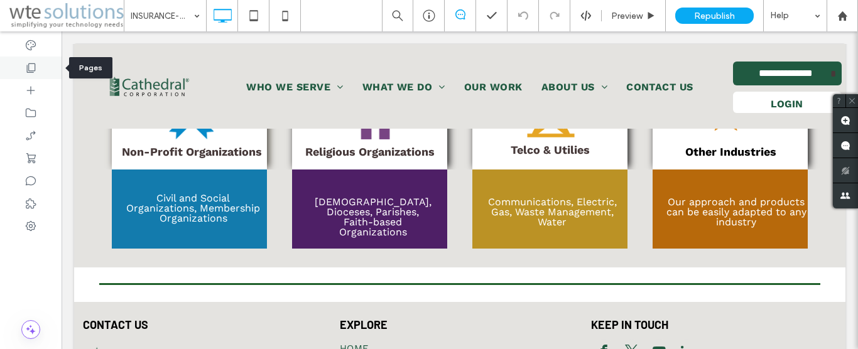
click at [36, 64] on icon at bounding box center [31, 68] width 13 height 13
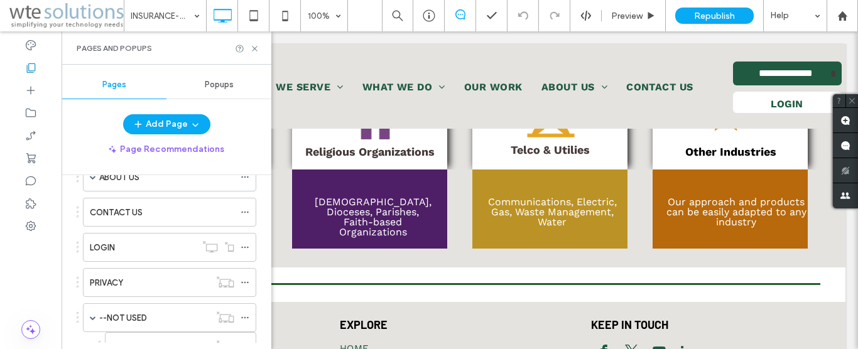
scroll to position [430, 0]
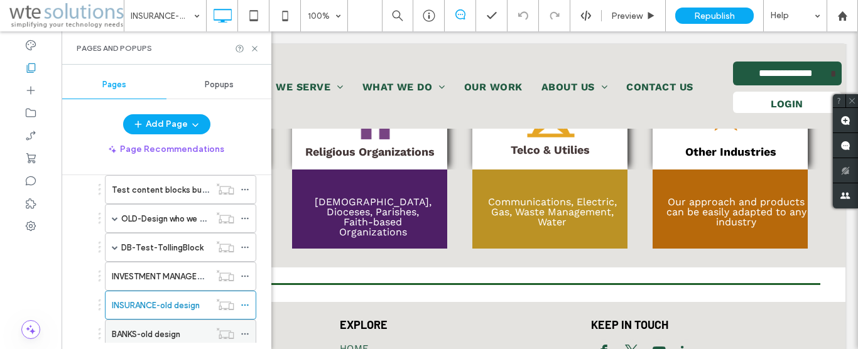
click at [156, 336] on label "BANKS-old design" at bounding box center [146, 335] width 68 height 22
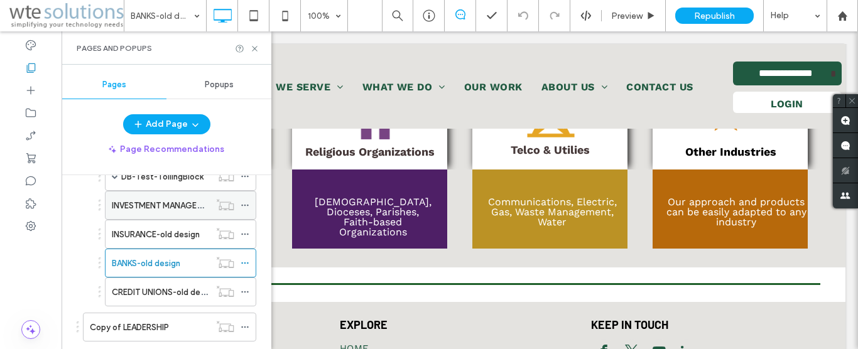
scroll to position [501, 0]
click at [150, 290] on label "CREDIT UNIONS-old design" at bounding box center [164, 292] width 104 height 22
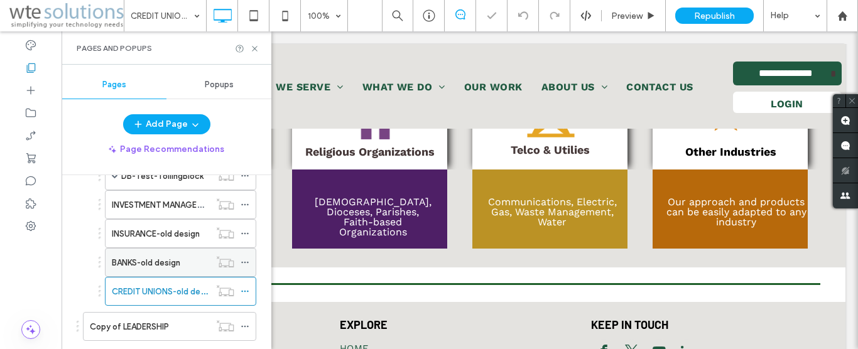
scroll to position [430, 0]
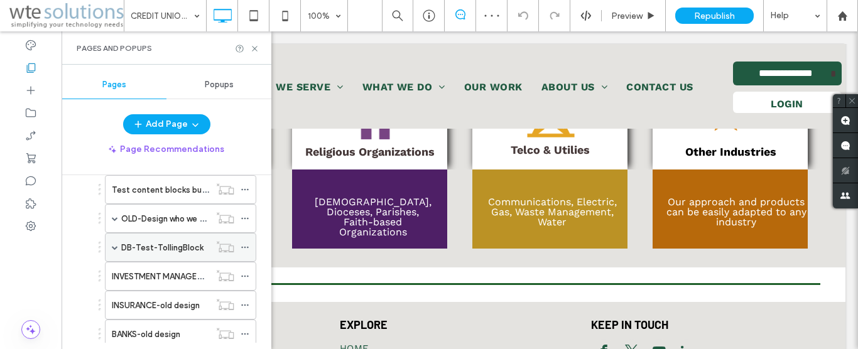
click at [108, 248] on div "DB-Test-TollingBlock" at bounding box center [180, 247] width 151 height 29
click at [115, 247] on span at bounding box center [115, 247] width 6 height 6
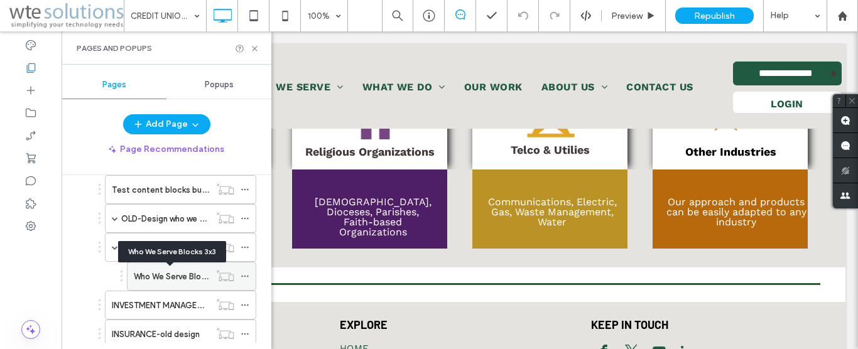
click at [180, 273] on label "Who We Serve Blocks 3x3" at bounding box center [181, 277] width 95 height 22
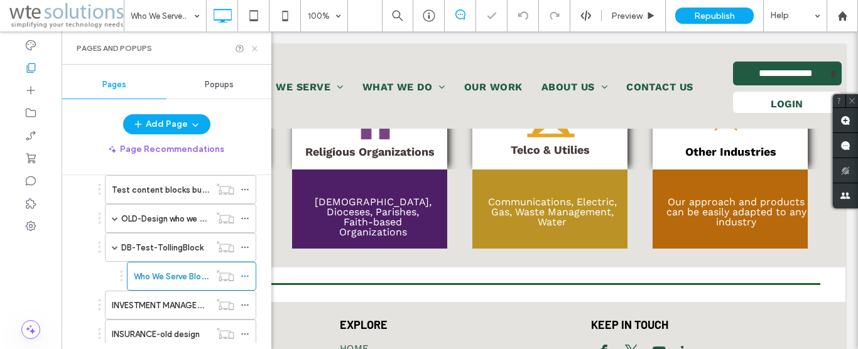
click at [258, 51] on icon at bounding box center [254, 48] width 9 height 9
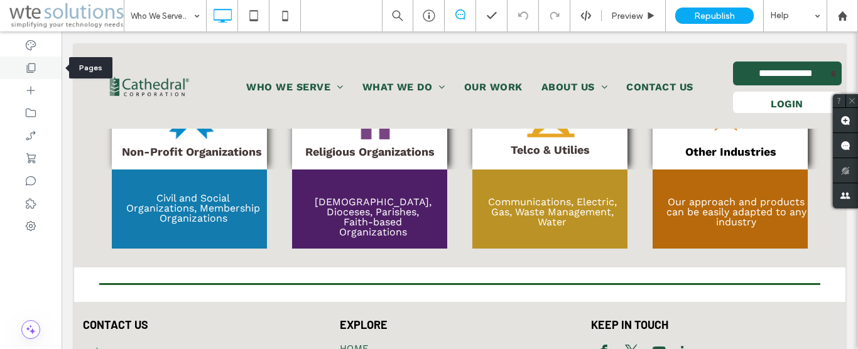
click at [26, 63] on icon at bounding box center [31, 68] width 13 height 13
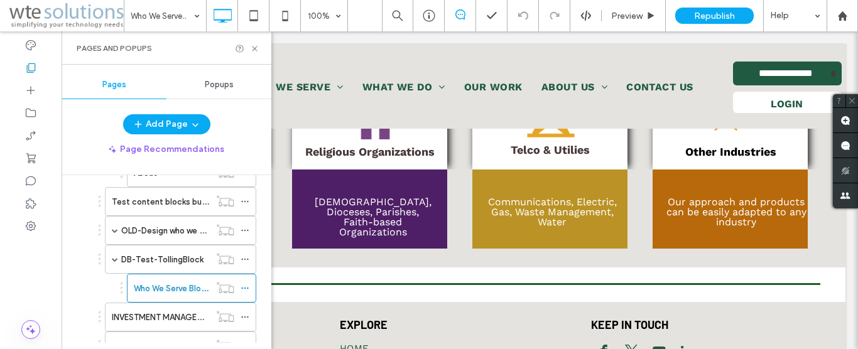
scroll to position [430, 0]
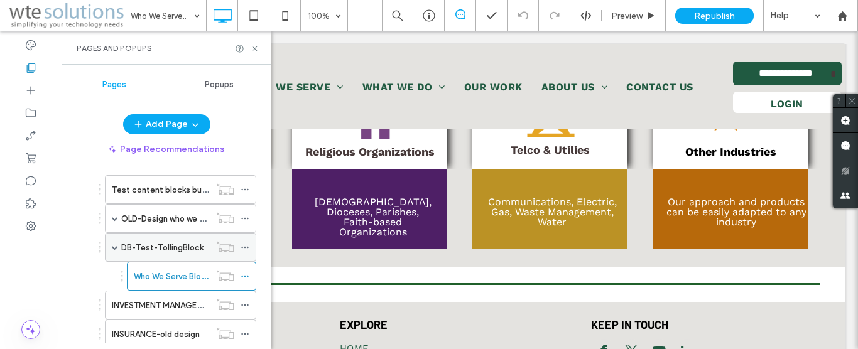
click at [170, 248] on label "DB-Test-TollingBlock" at bounding box center [162, 248] width 82 height 22
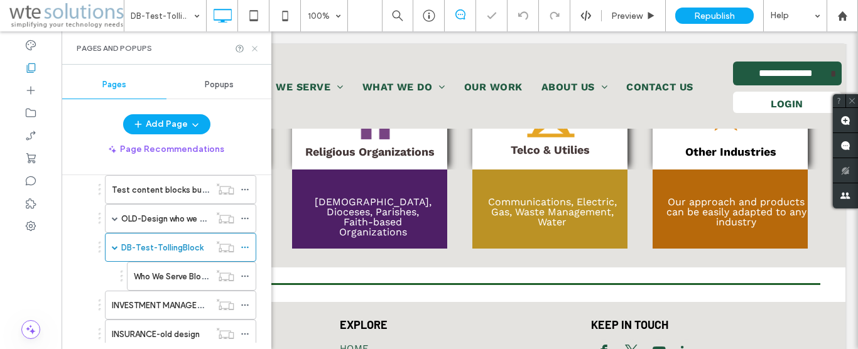
click at [254, 49] on icon at bounding box center [254, 48] width 9 height 9
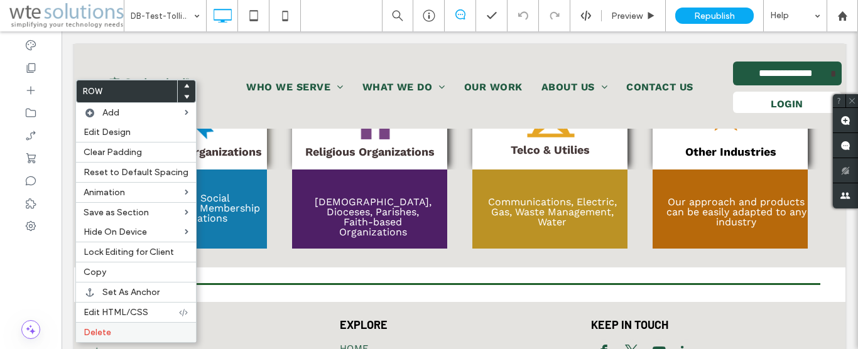
click at [121, 325] on div "Delete" at bounding box center [136, 332] width 120 height 20
click at [118, 330] on label "Delete" at bounding box center [136, 332] width 105 height 11
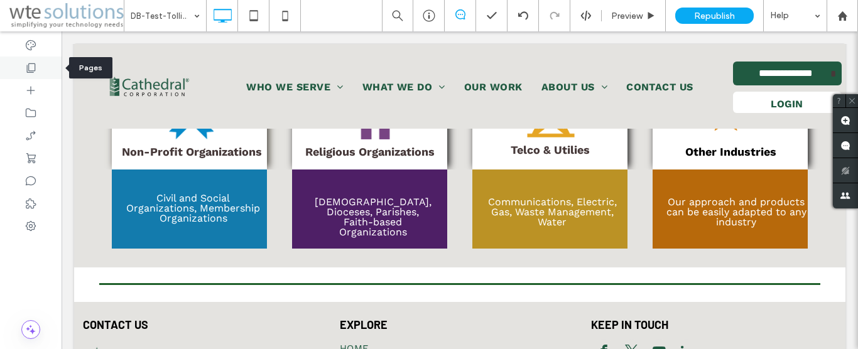
click at [25, 66] on icon at bounding box center [31, 68] width 13 height 13
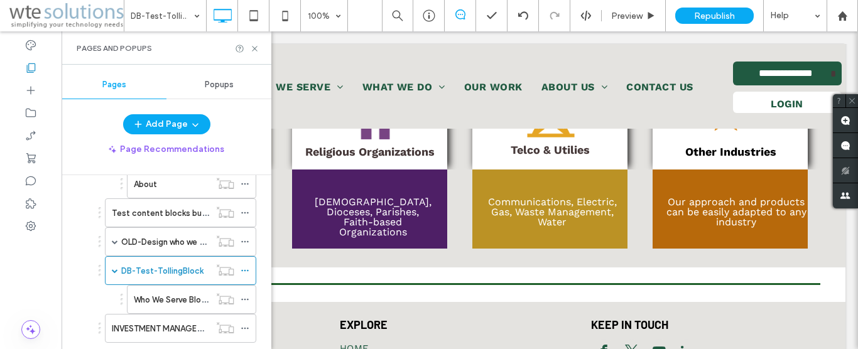
scroll to position [430, 0]
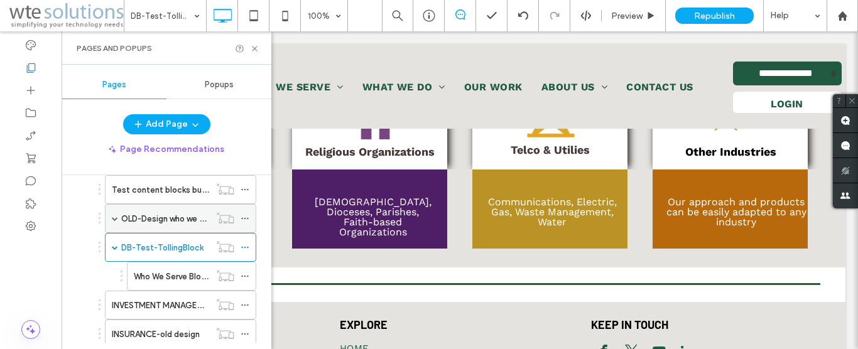
click at [114, 219] on span at bounding box center [115, 218] width 6 height 6
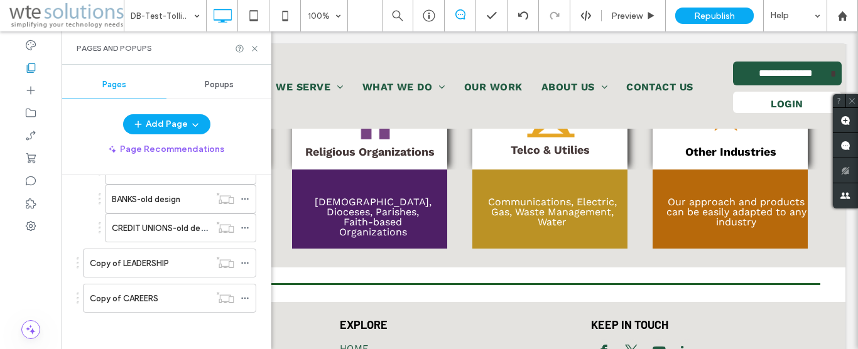
scroll to position [797, 0]
click at [24, 220] on div at bounding box center [31, 226] width 62 height 23
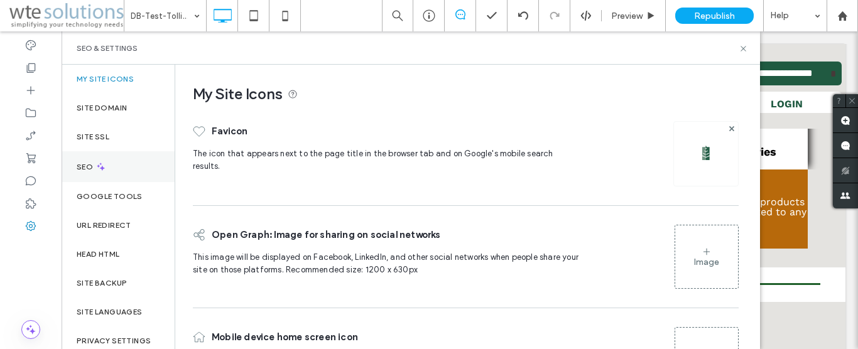
click at [86, 174] on div "SEO" at bounding box center [118, 166] width 113 height 31
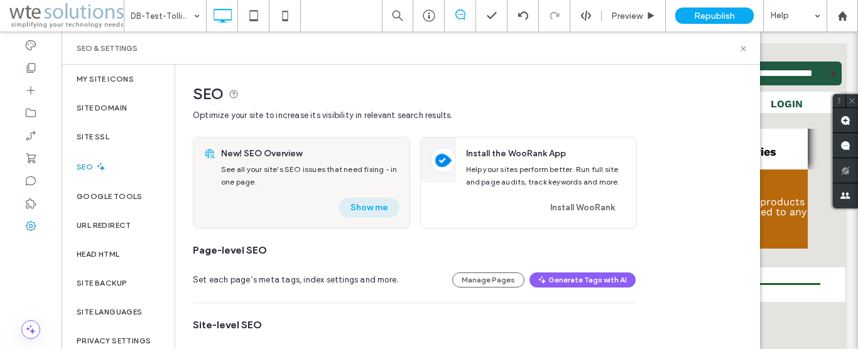
click at [376, 211] on button "Show me" at bounding box center [369, 208] width 60 height 20
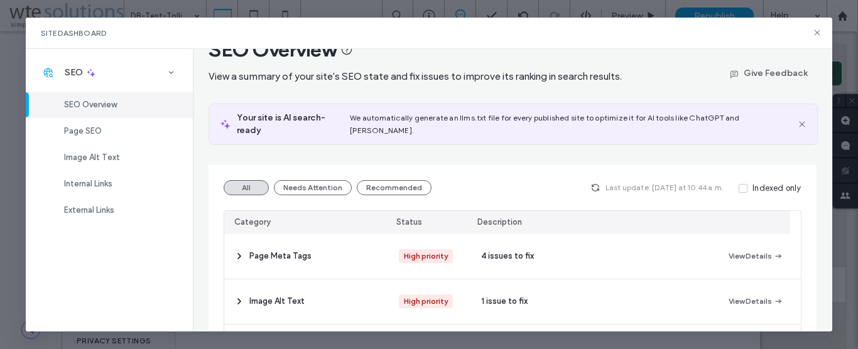
scroll to position [0, 0]
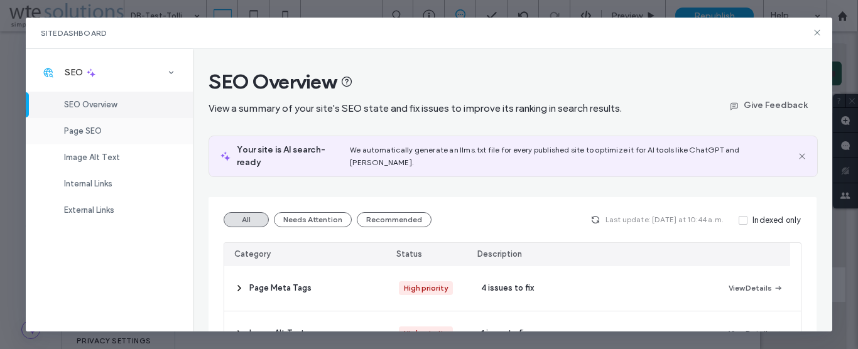
click at [74, 134] on span "Page SEO" at bounding box center [83, 130] width 38 height 9
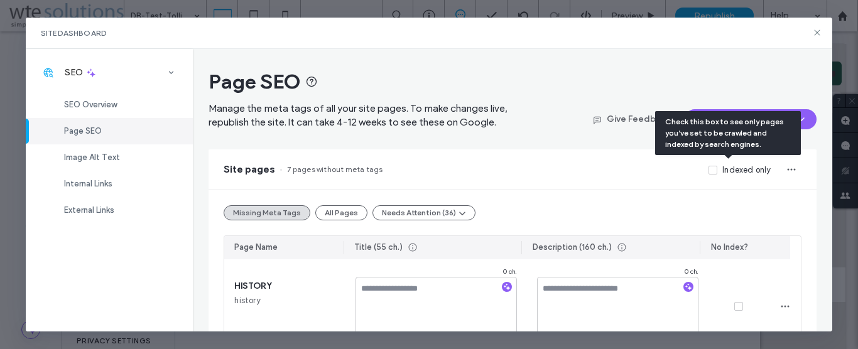
click at [711, 170] on icon at bounding box center [713, 170] width 5 height 4
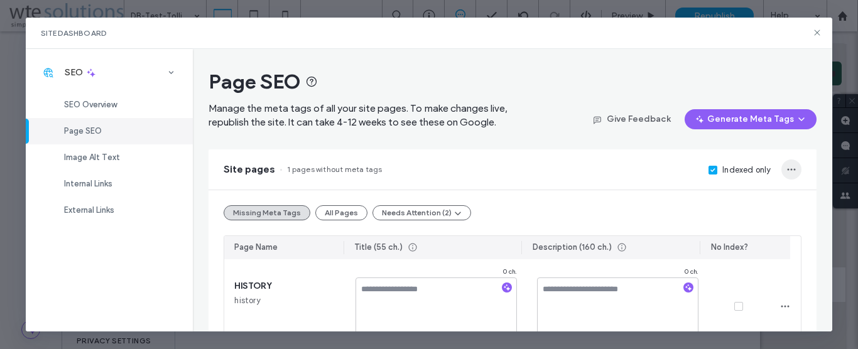
click at [787, 171] on icon "button" at bounding box center [792, 170] width 10 height 10
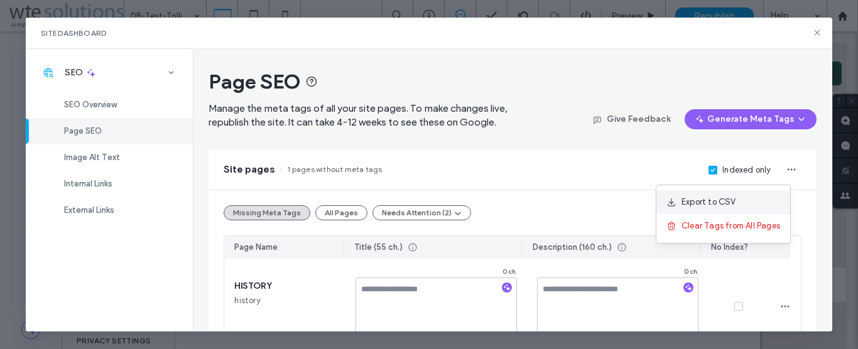
click at [701, 195] on div "Export to CSV" at bounding box center [724, 202] width 134 height 24
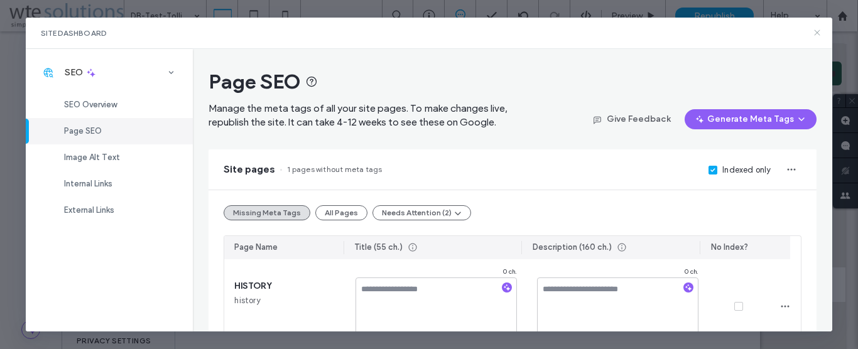
click at [815, 31] on use at bounding box center [818, 33] width 6 height 6
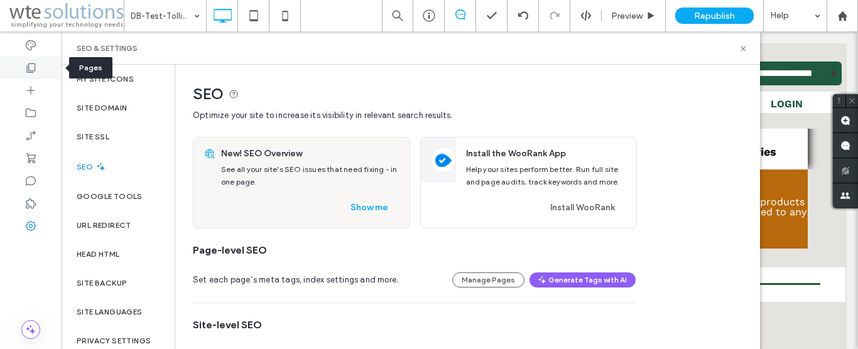
click at [33, 68] on icon at bounding box center [31, 68] width 13 height 13
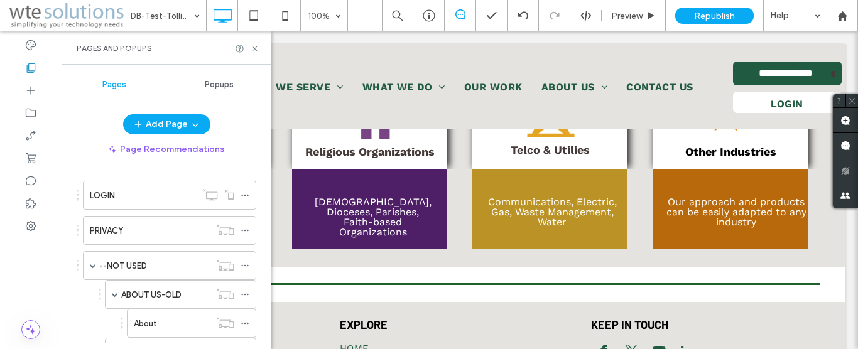
scroll to position [286, 0]
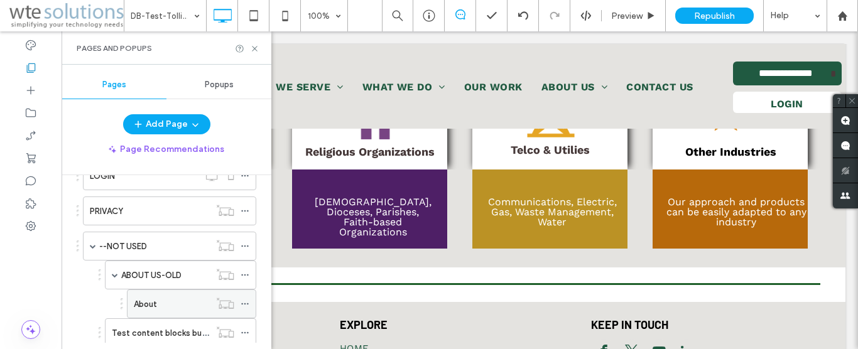
click at [144, 305] on label "About" at bounding box center [145, 304] width 23 height 22
click at [243, 304] on icon at bounding box center [245, 304] width 9 height 9
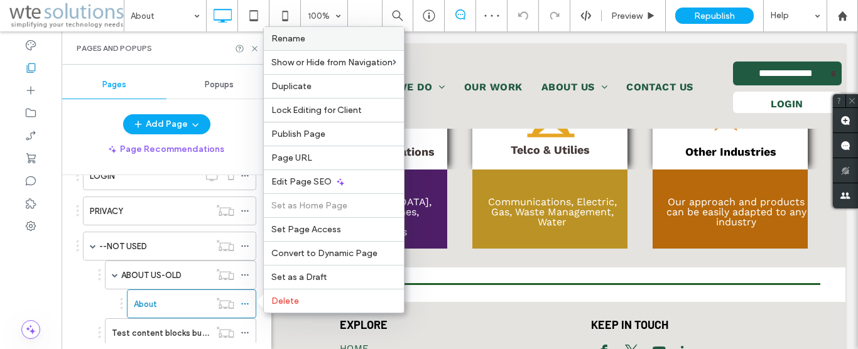
click at [297, 44] on div "Rename" at bounding box center [334, 38] width 140 height 23
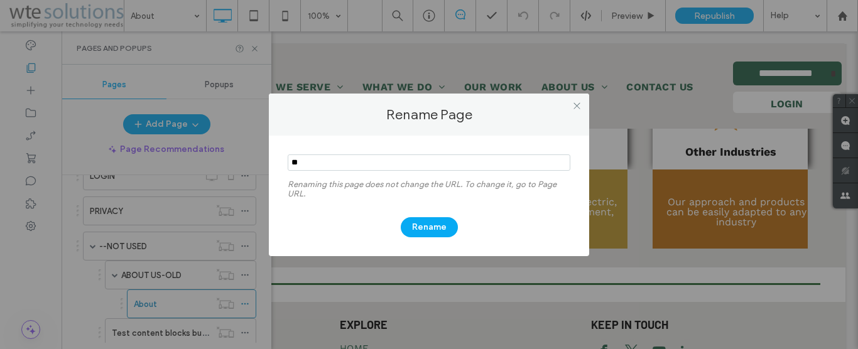
type input "*"
type input "**********"
click at [436, 229] on button "Rename" at bounding box center [429, 227] width 57 height 20
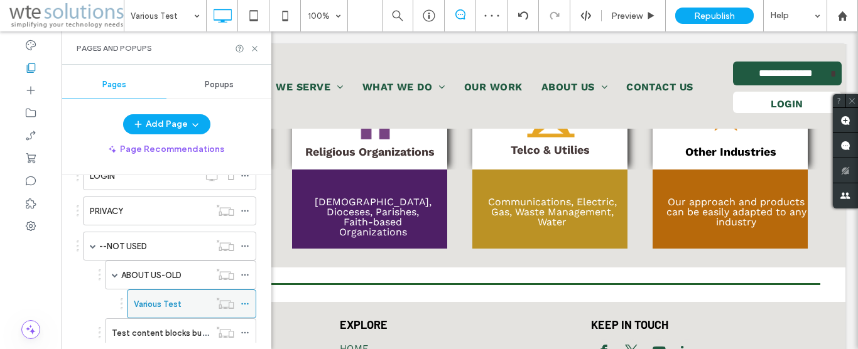
click at [241, 305] on icon at bounding box center [245, 304] width 9 height 9
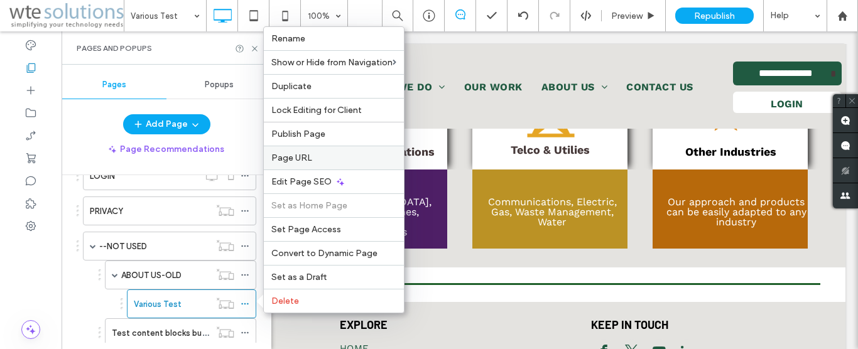
click at [310, 159] on label "Page URL" at bounding box center [333, 158] width 125 height 11
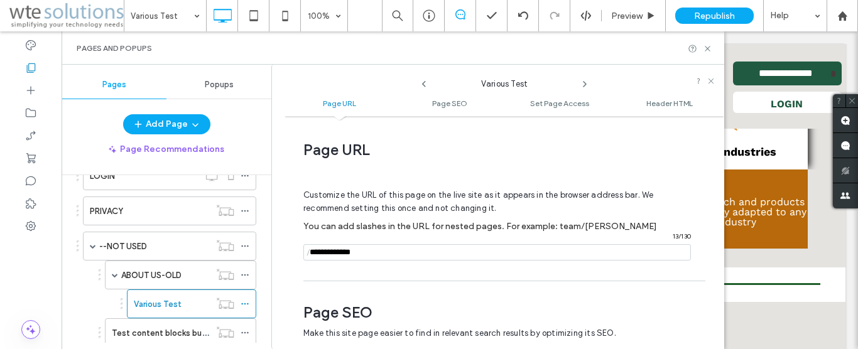
scroll to position [6, 0]
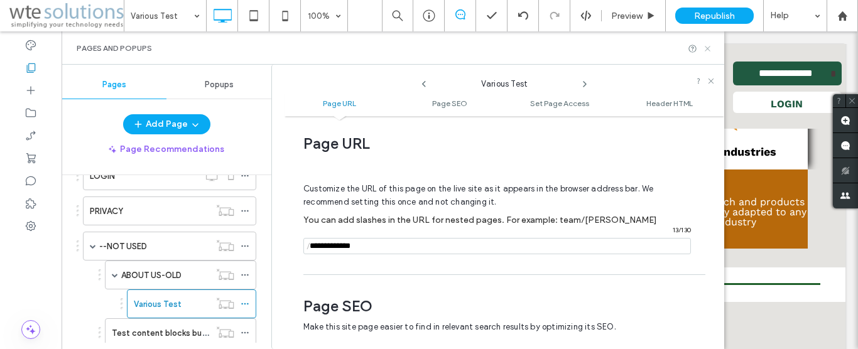
click at [706, 48] on icon at bounding box center [707, 48] width 9 height 9
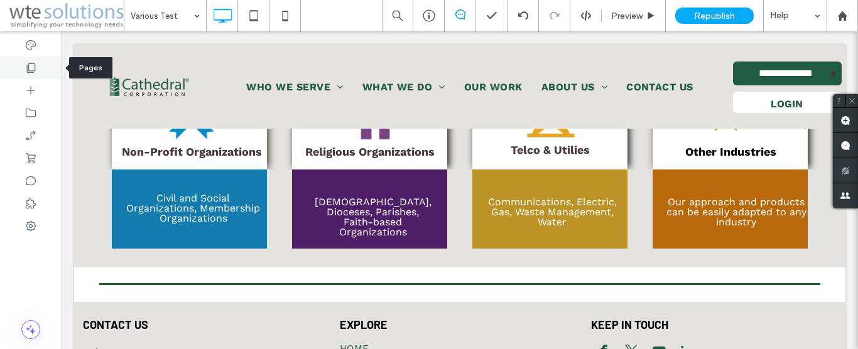
click at [30, 65] on icon at bounding box center [31, 68] width 13 height 13
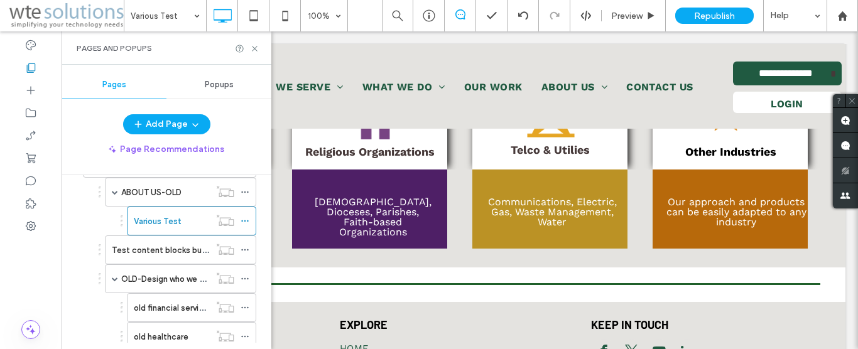
scroll to position [368, 0]
click at [114, 278] on span at bounding box center [115, 281] width 6 height 6
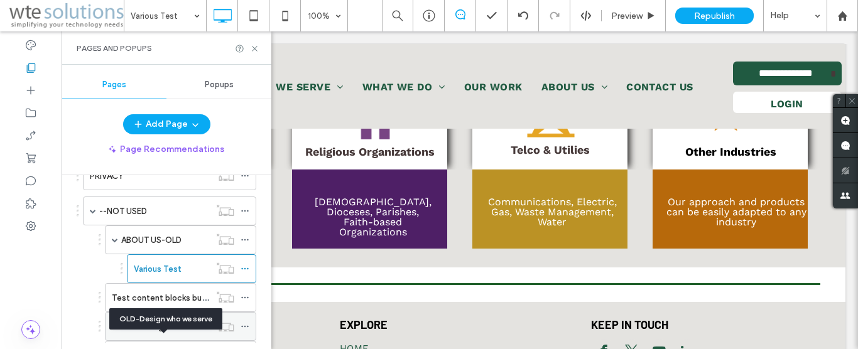
scroll to position [296, 0]
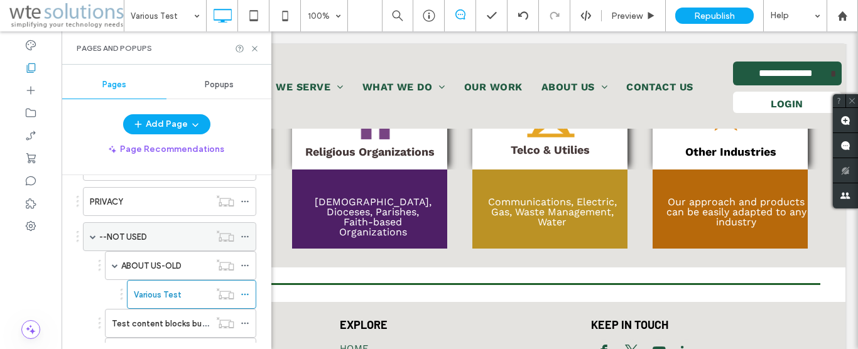
click at [89, 235] on div "--NOT USED" at bounding box center [169, 236] width 173 height 29
click at [88, 237] on div "--NOT USED" at bounding box center [169, 236] width 173 height 29
click at [94, 233] on span at bounding box center [93, 237] width 6 height 28
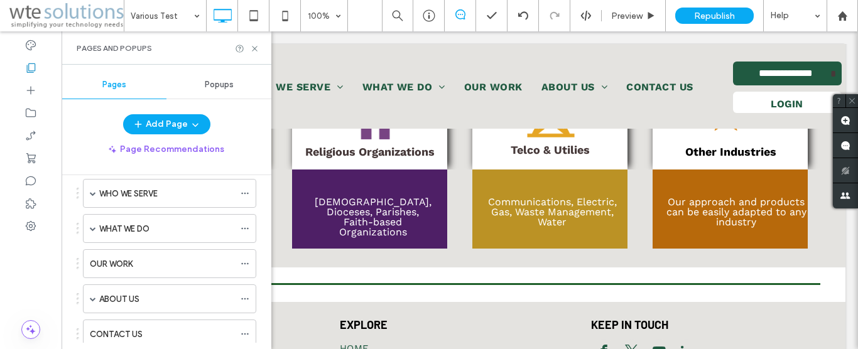
scroll to position [81, 0]
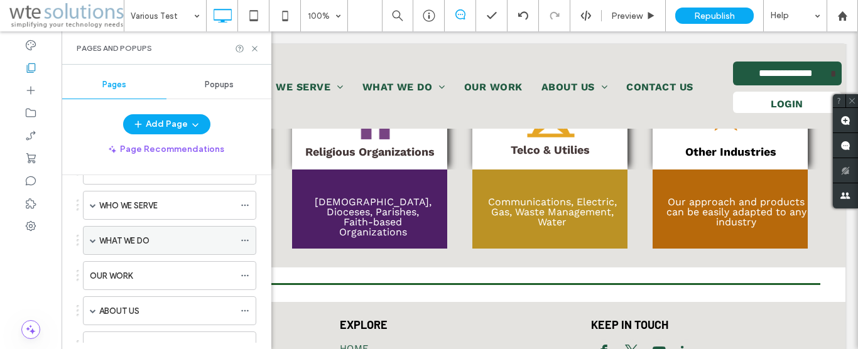
click at [92, 241] on span at bounding box center [93, 240] width 6 height 6
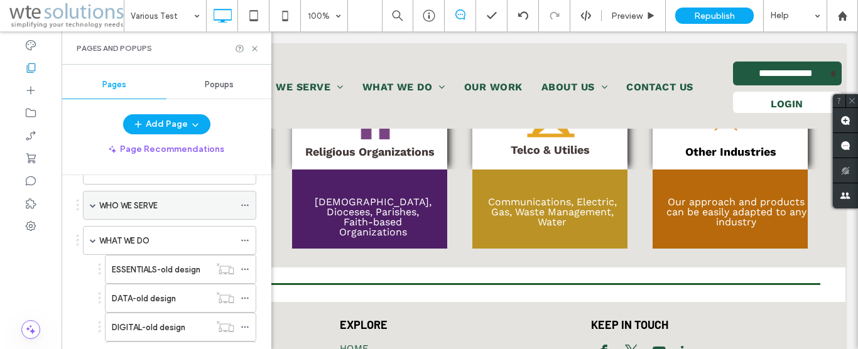
click at [90, 207] on span at bounding box center [93, 205] width 6 height 6
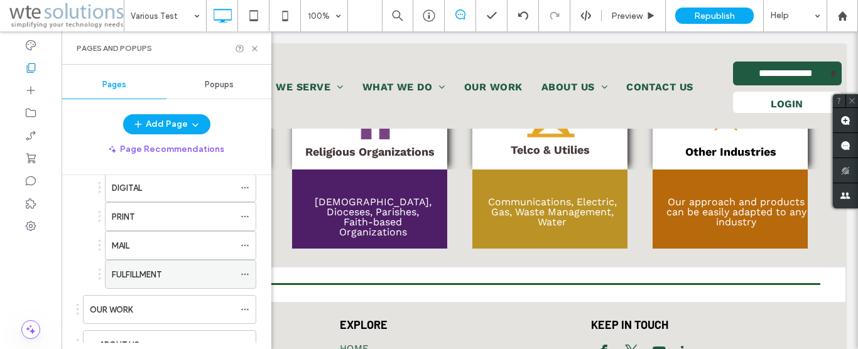
scroll to position [797, 0]
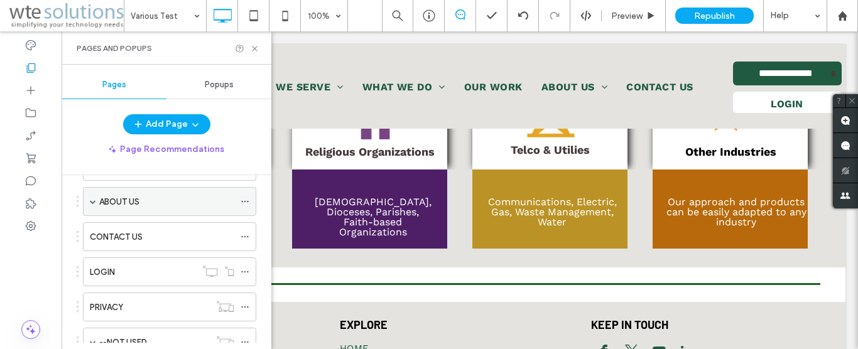
click at [90, 205] on span at bounding box center [93, 202] width 6 height 28
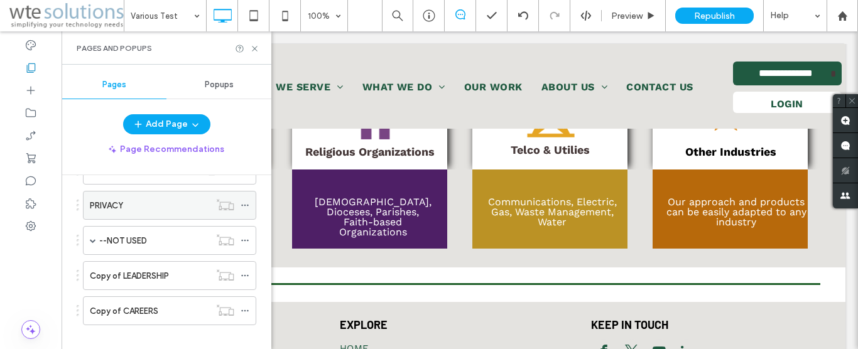
scroll to position [1086, 0]
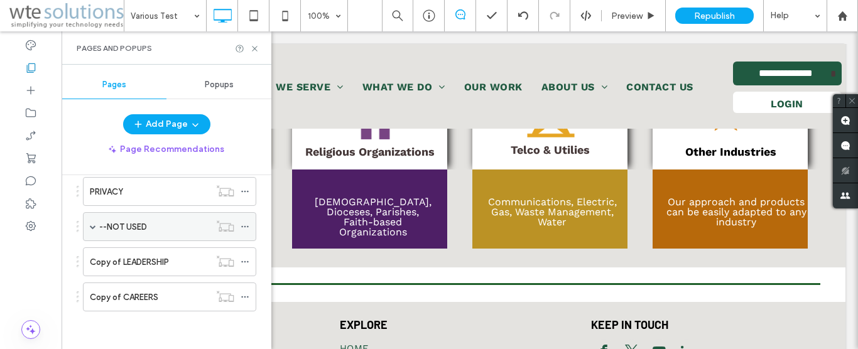
click at [116, 223] on label "--NOT USED" at bounding box center [123, 227] width 48 height 22
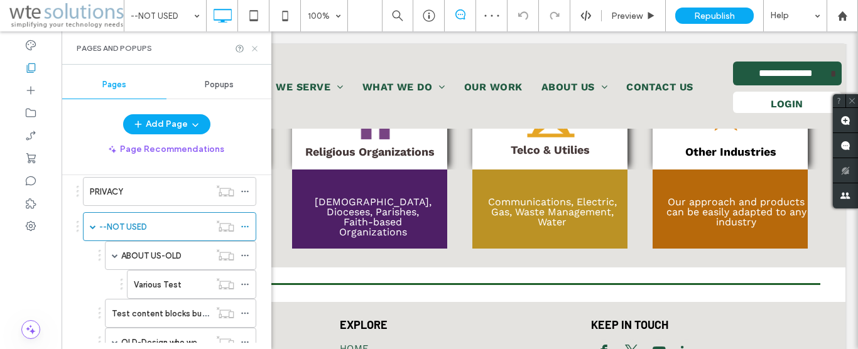
click at [250, 52] on icon at bounding box center [254, 48] width 9 height 9
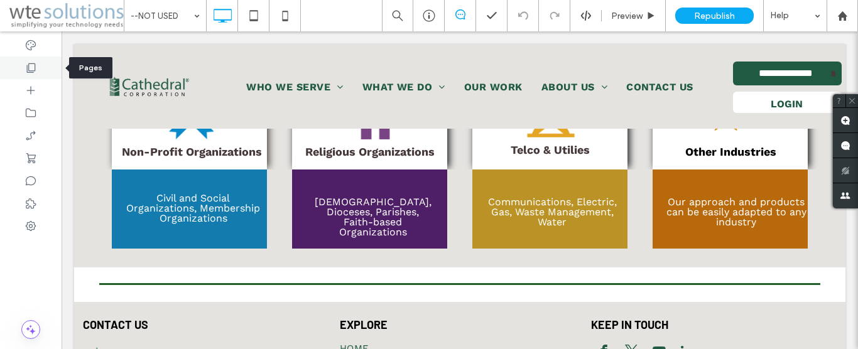
click at [29, 75] on div at bounding box center [31, 68] width 62 height 23
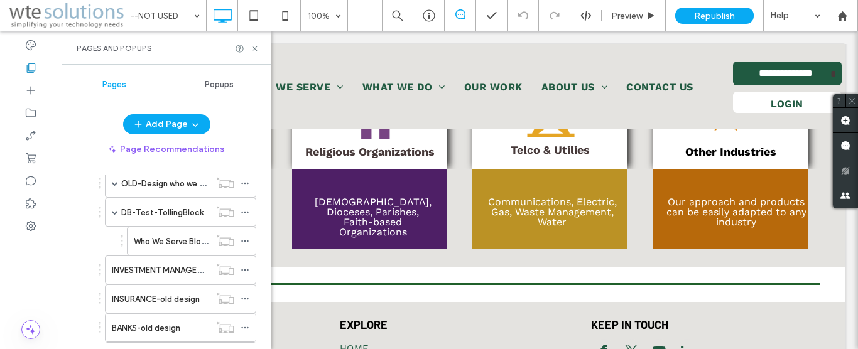
scroll to position [1289, 0]
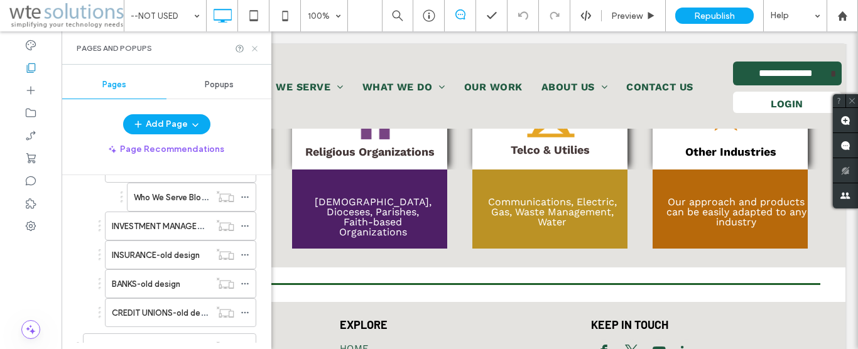
click at [253, 47] on icon at bounding box center [254, 48] width 9 height 9
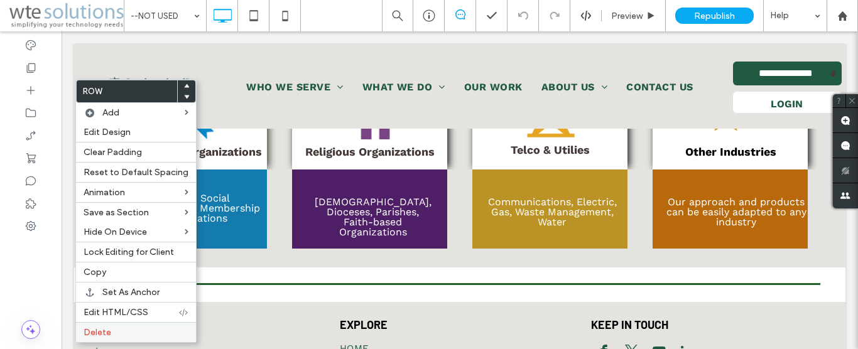
click at [98, 332] on span "Delete" at bounding box center [98, 332] width 28 height 11
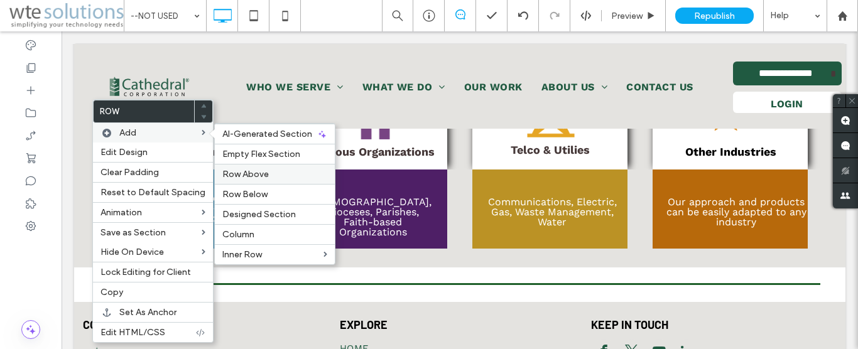
click at [286, 175] on label "Row Above" at bounding box center [274, 174] width 105 height 11
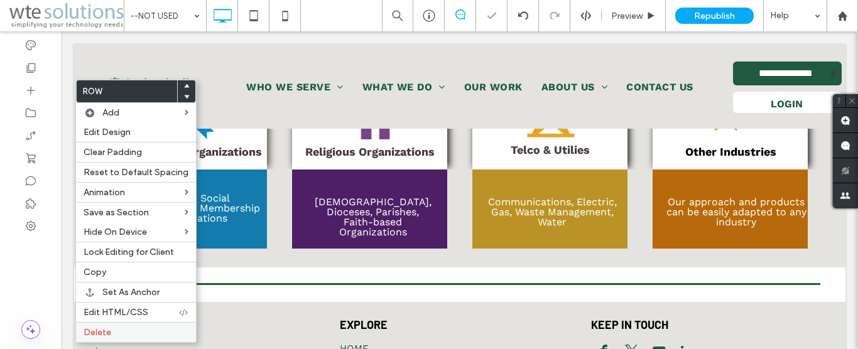
click at [116, 334] on label "Delete" at bounding box center [136, 332] width 105 height 11
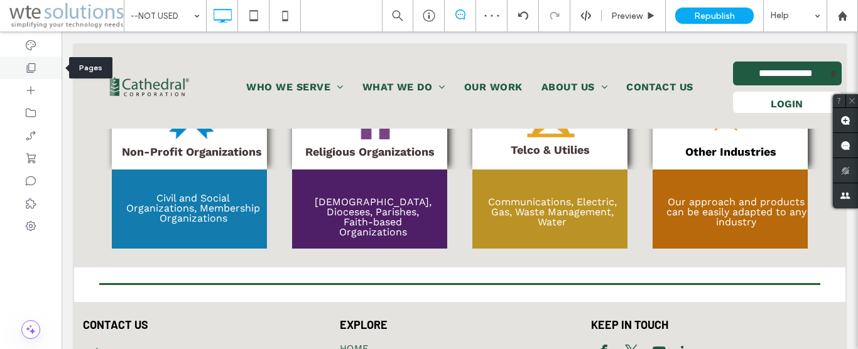
click at [30, 65] on icon at bounding box center [31, 68] width 13 height 13
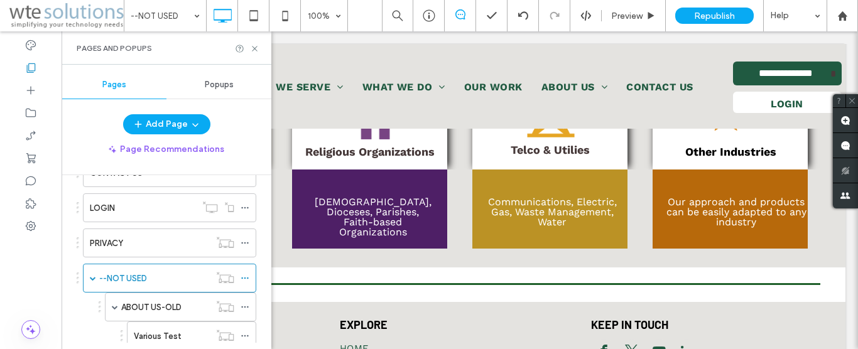
scroll to position [1074, 0]
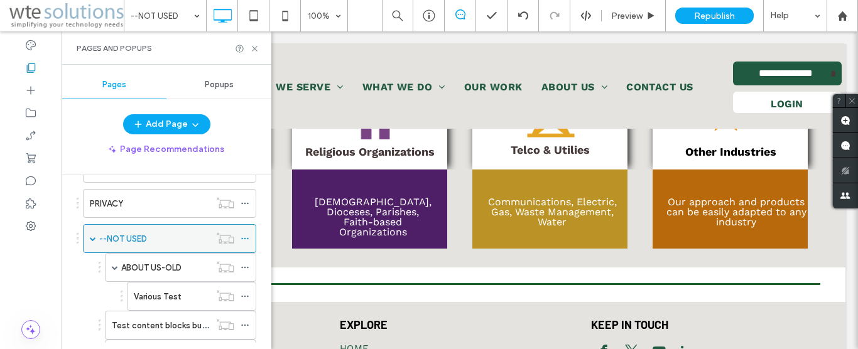
click at [244, 240] on icon at bounding box center [245, 238] width 9 height 9
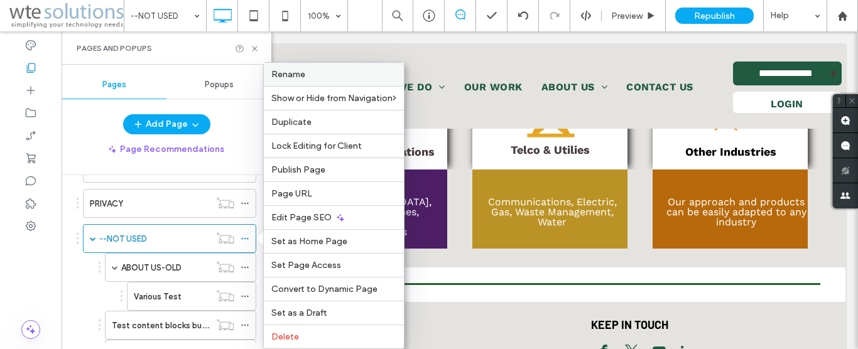
click at [295, 82] on div "Rename" at bounding box center [334, 74] width 140 height 23
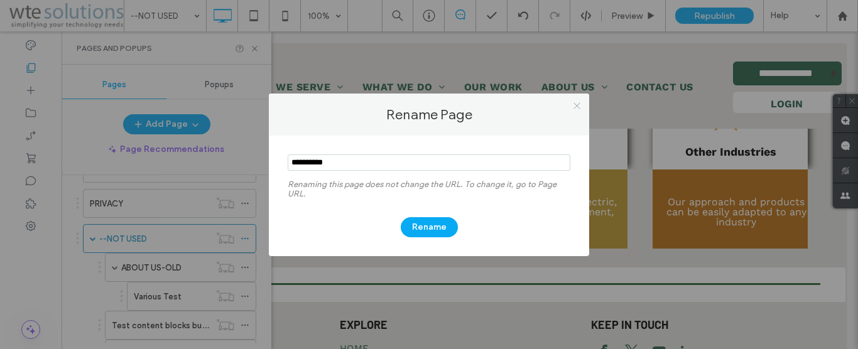
click at [575, 111] on icon at bounding box center [576, 105] width 9 height 9
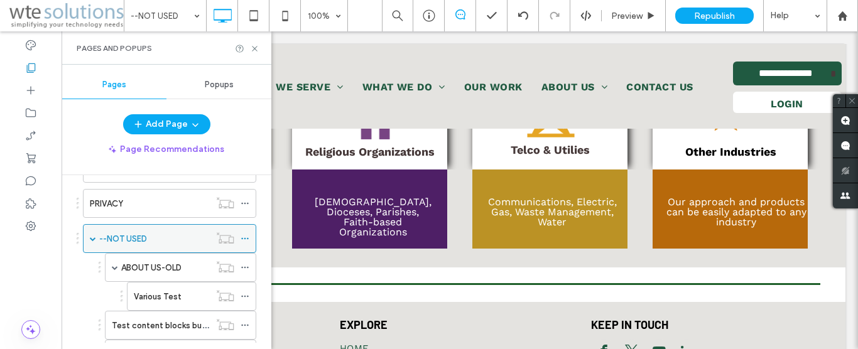
click at [243, 239] on icon at bounding box center [245, 238] width 9 height 9
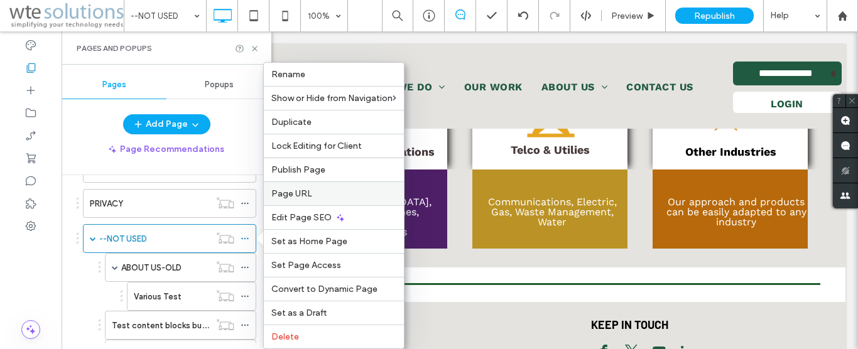
click at [311, 194] on label "Page URL" at bounding box center [333, 193] width 125 height 11
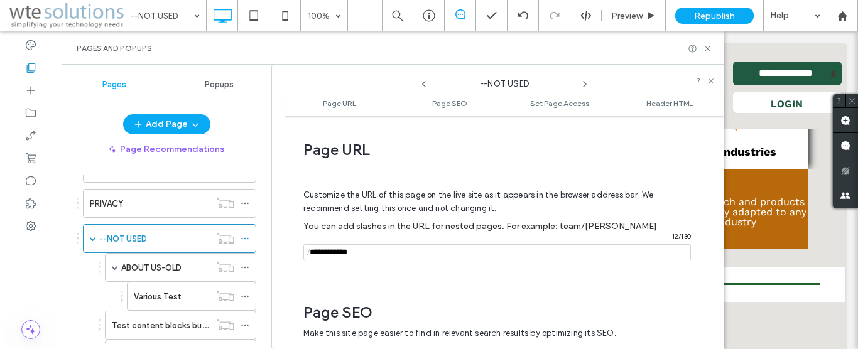
scroll to position [6, 0]
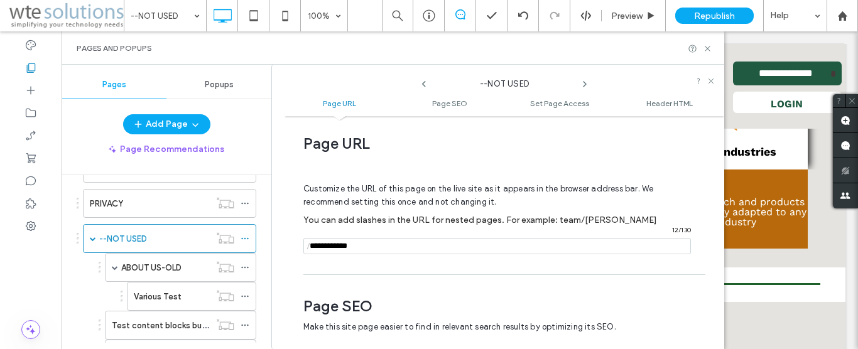
drag, startPoint x: 364, startPoint y: 243, endPoint x: 312, endPoint y: 251, distance: 52.8
click at [312, 251] on input "notEmpty" at bounding box center [497, 246] width 388 height 16
type input "*"
click at [312, 251] on span "/" at bounding box center [308, 247] width 10 height 16
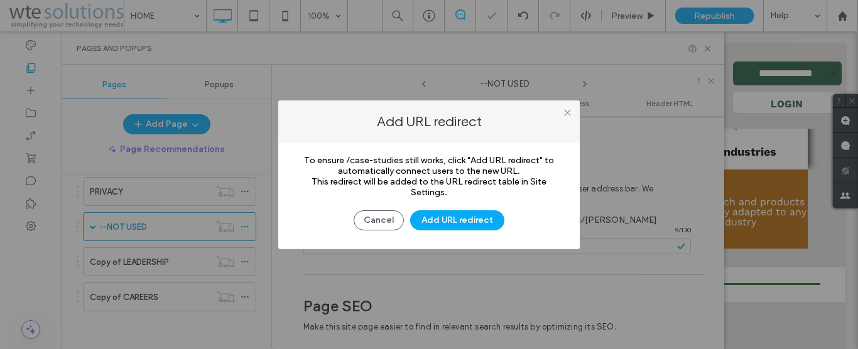
scroll to position [294, 0]
click at [391, 215] on button "Cancel" at bounding box center [379, 220] width 50 height 20
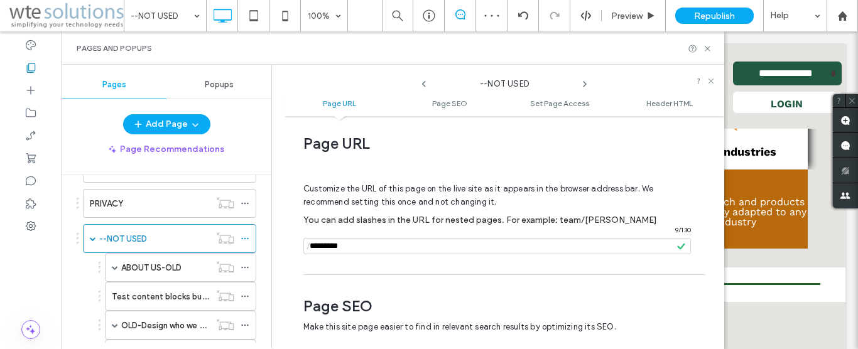
click at [374, 243] on input "notEmpty" at bounding box center [497, 246] width 388 height 16
click at [605, 249] on input "notEmpty" at bounding box center [497, 246] width 388 height 16
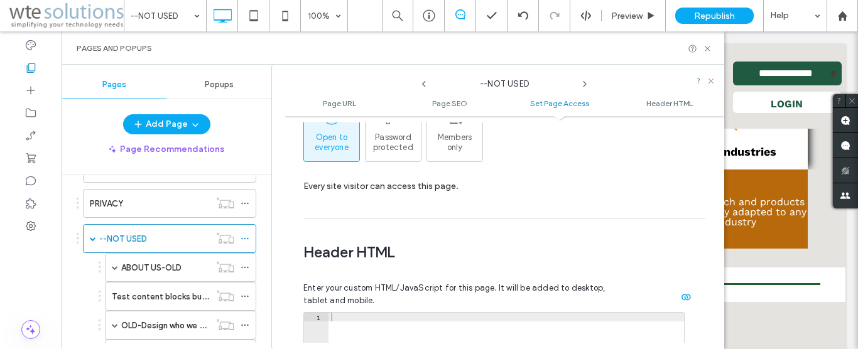
scroll to position [1336, 0]
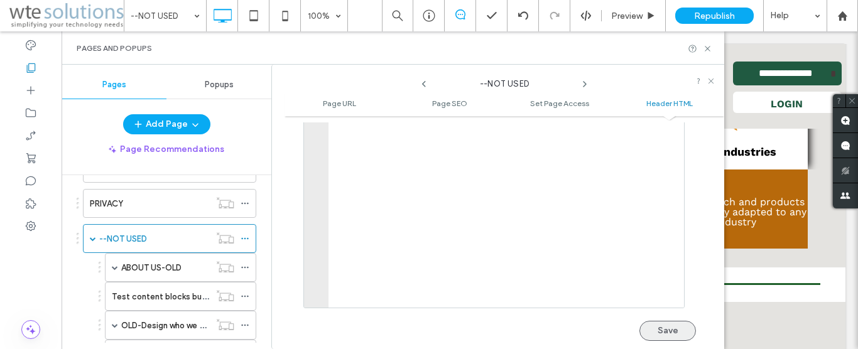
type input "**********"
click at [652, 321] on button "Save" at bounding box center [668, 331] width 57 height 20
click at [707, 50] on icon at bounding box center [707, 48] width 9 height 9
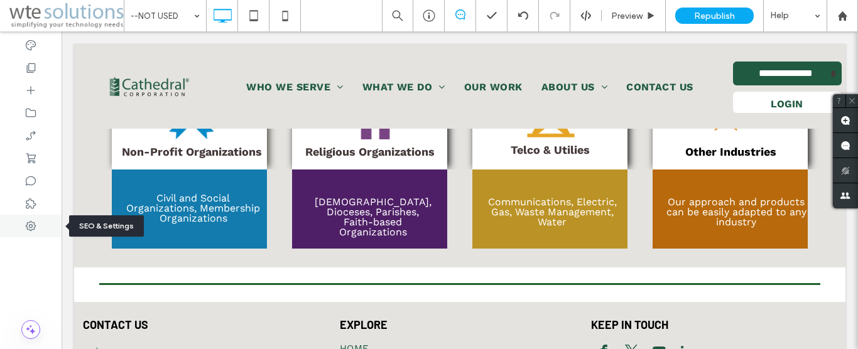
click at [25, 226] on icon at bounding box center [31, 226] width 13 height 13
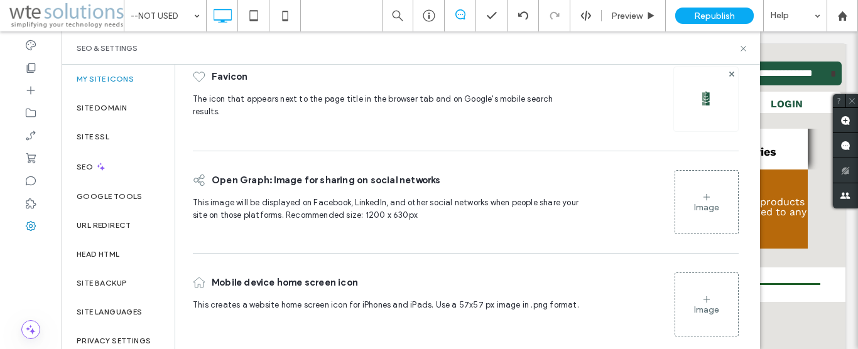
scroll to position [69, 0]
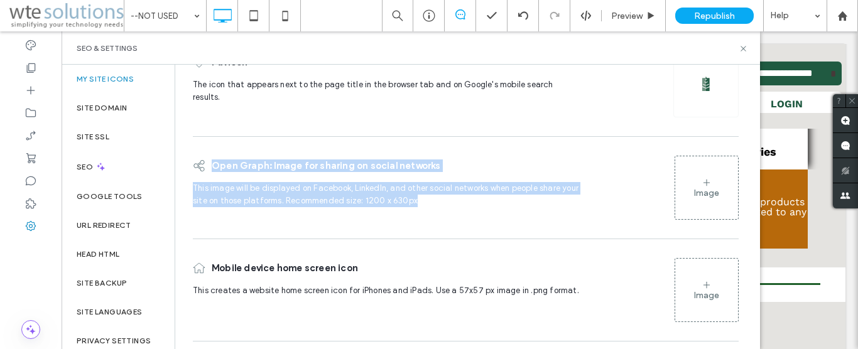
drag, startPoint x: 419, startPoint y: 207, endPoint x: 214, endPoint y: 172, distance: 208.4
click at [214, 172] on div "Open Graph: Image for sharing on social networks This image will be displayed o…" at bounding box center [387, 188] width 388 height 77
copy div "Open Graph: Image for sharing on social networks This image will be displayed o…"
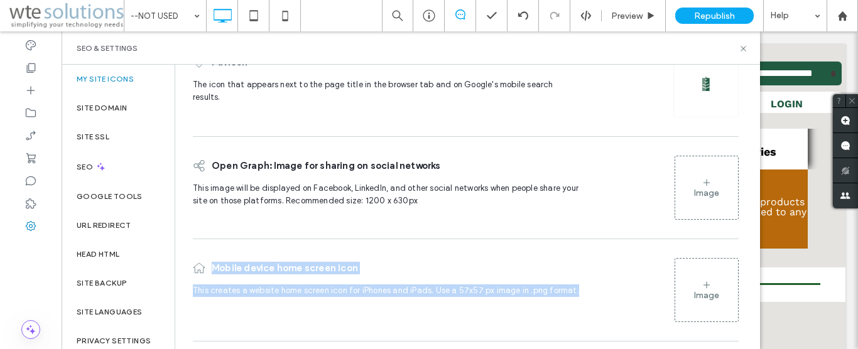
drag, startPoint x: 575, startPoint y: 285, endPoint x: 214, endPoint y: 271, distance: 361.5
click at [214, 271] on div "Mobile device home screen icon This creates a website home screen icon for iPho…" at bounding box center [387, 290] width 388 height 77
copy div "Mobile device home screen icon This creates a website home screen icon for iPho…"
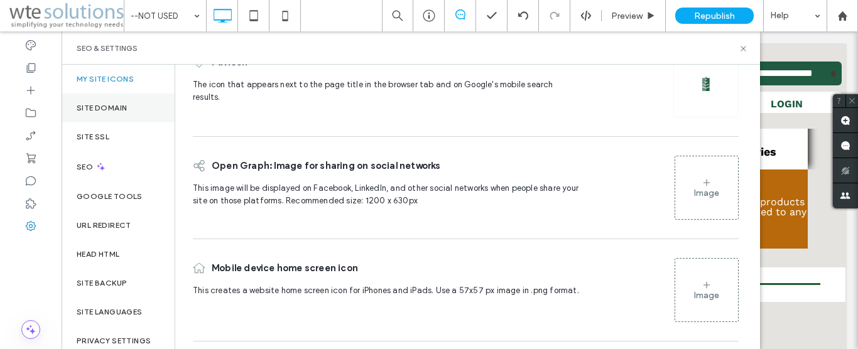
click at [84, 107] on label "Site Domain" at bounding box center [102, 108] width 50 height 9
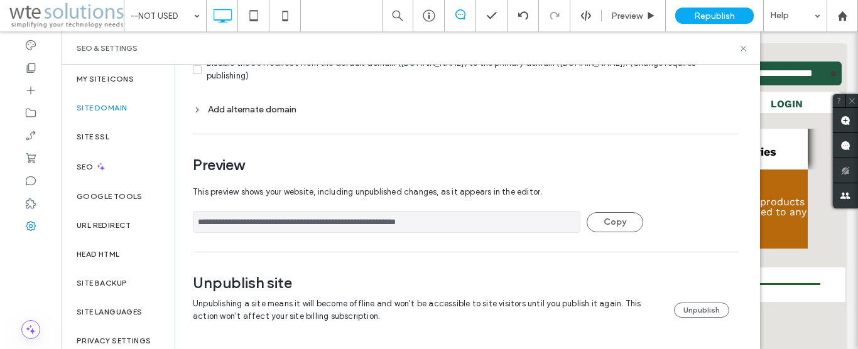
scroll to position [0, 0]
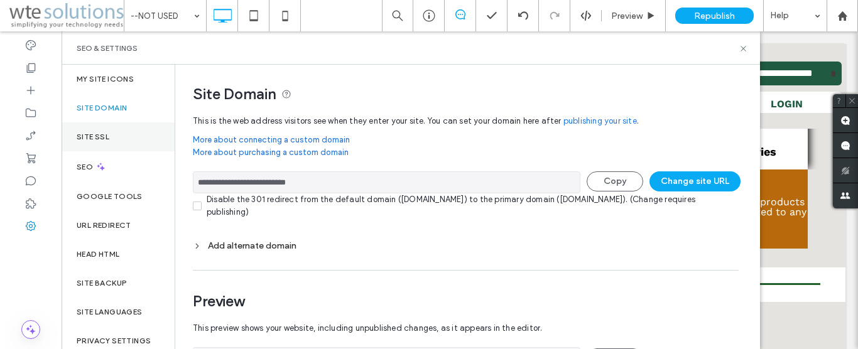
click at [95, 136] on label "Site SSL" at bounding box center [93, 137] width 33 height 9
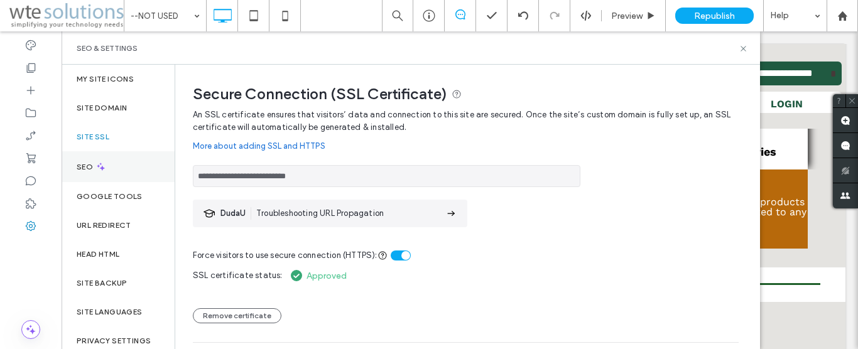
click at [75, 166] on div "SEO" at bounding box center [118, 166] width 113 height 31
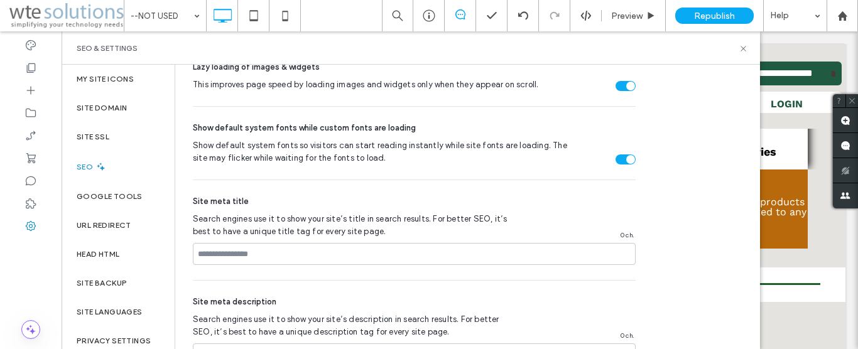
scroll to position [645, 0]
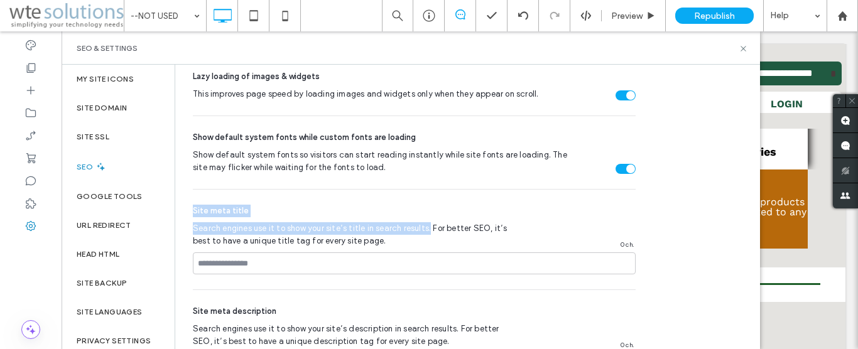
drag, startPoint x: 425, startPoint y: 229, endPoint x: 194, endPoint y: 210, distance: 232.0
click at [194, 210] on div "Site meta title Search engines use it to show your site’s title in search resul…" at bounding box center [414, 240] width 443 height 100
copy div "Site meta title Search engines use it to show your site’s title in search resul…"
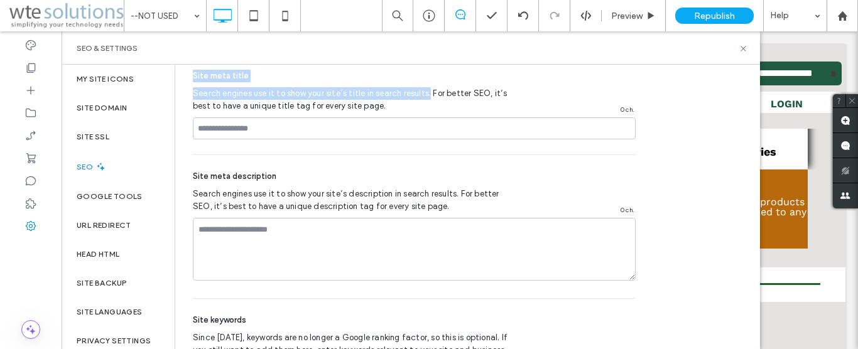
scroll to position [788, 0]
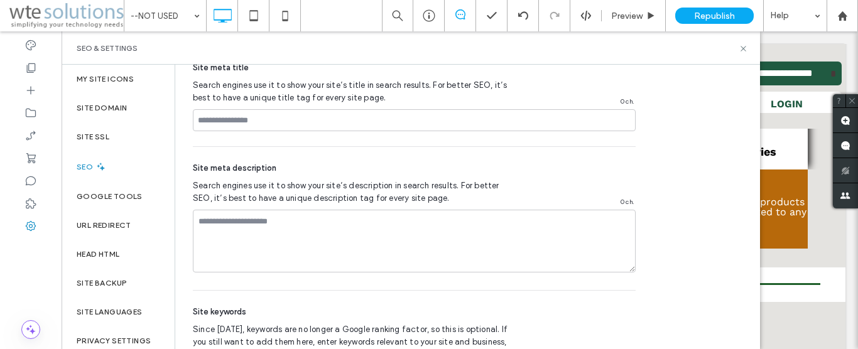
click at [390, 168] on div "Site meta description" at bounding box center [414, 168] width 443 height 13
click at [29, 67] on use at bounding box center [31, 67] width 9 height 9
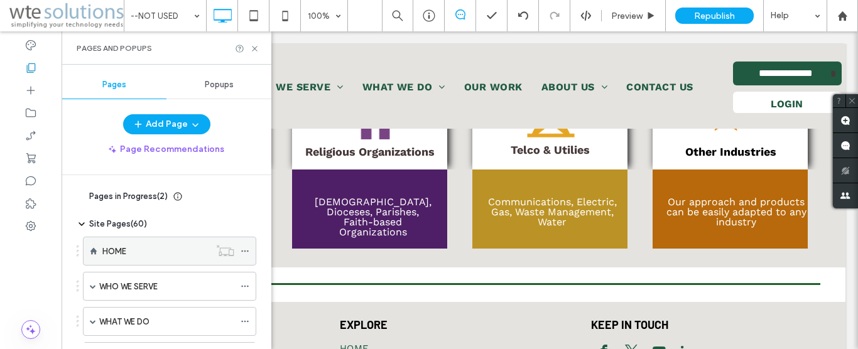
click at [244, 251] on use at bounding box center [244, 252] width 7 height 2
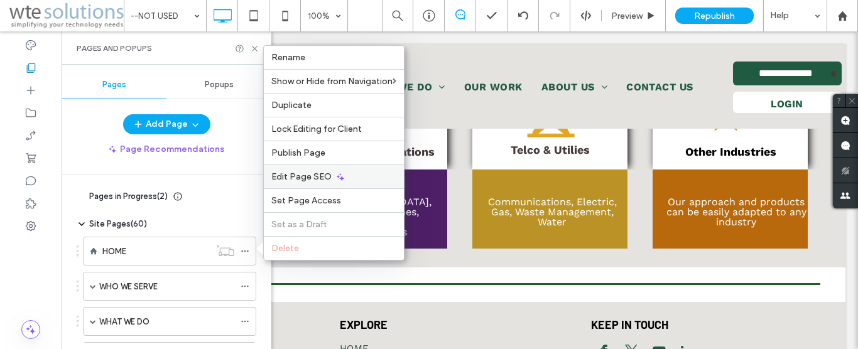
click at [299, 177] on span "Edit Page SEO" at bounding box center [301, 177] width 60 height 11
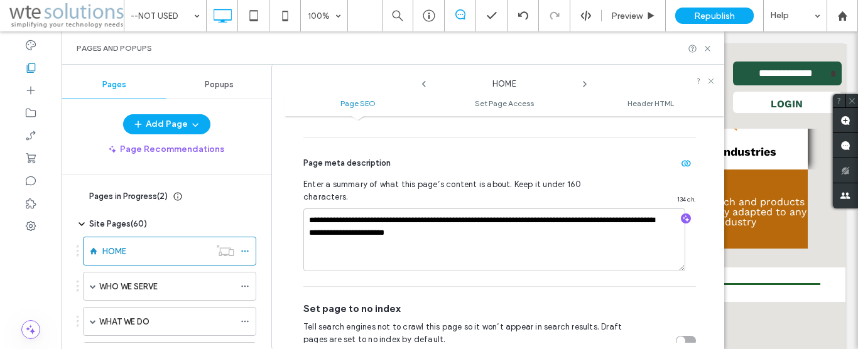
scroll to position [6, 0]
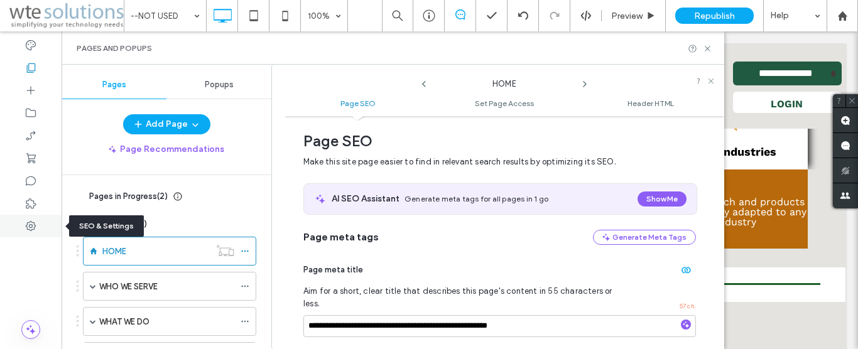
click at [30, 222] on use at bounding box center [31, 226] width 10 height 10
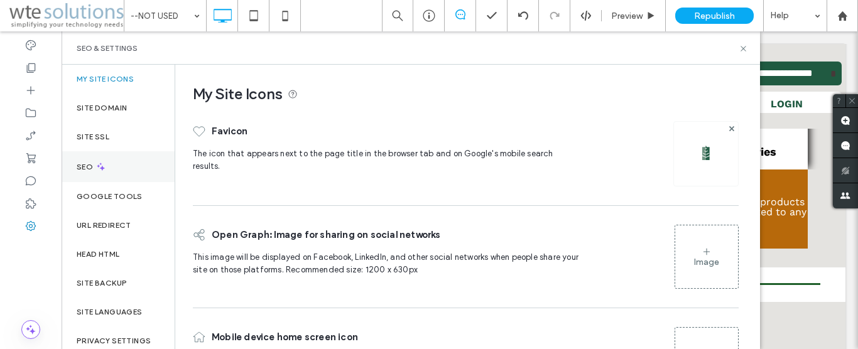
click at [82, 168] on label "SEO" at bounding box center [86, 167] width 19 height 9
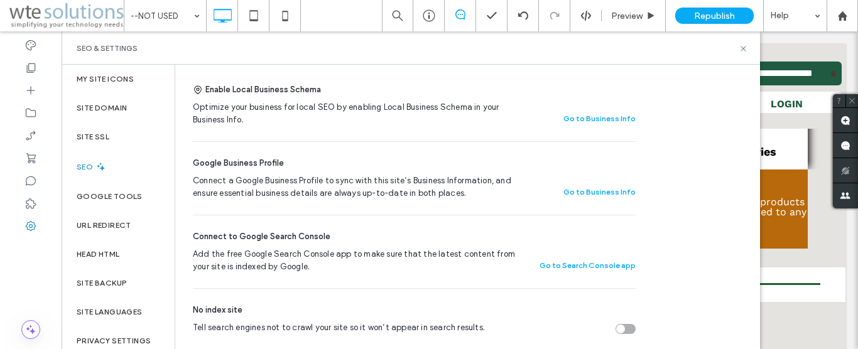
scroll to position [246, 0]
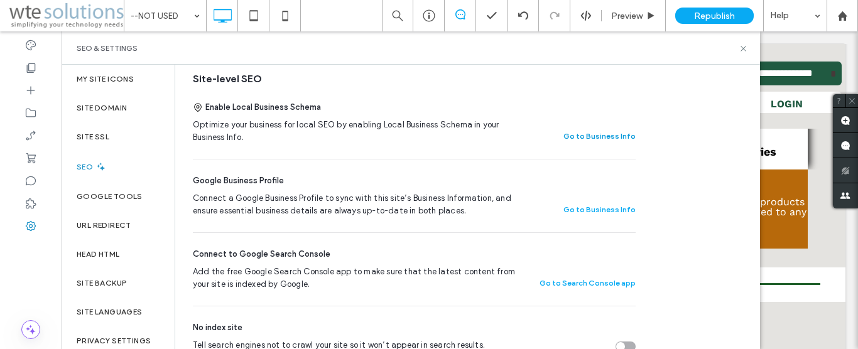
click at [622, 132] on button "Go to Business Info" at bounding box center [600, 136] width 72 height 15
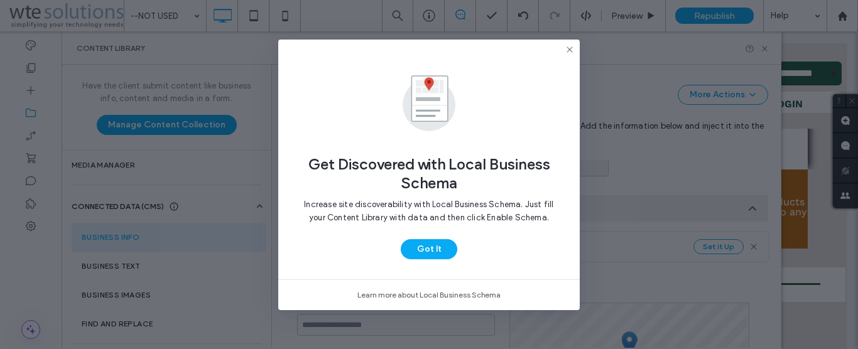
scroll to position [239, 0]
click at [435, 242] on button "Got It" at bounding box center [429, 249] width 57 height 20
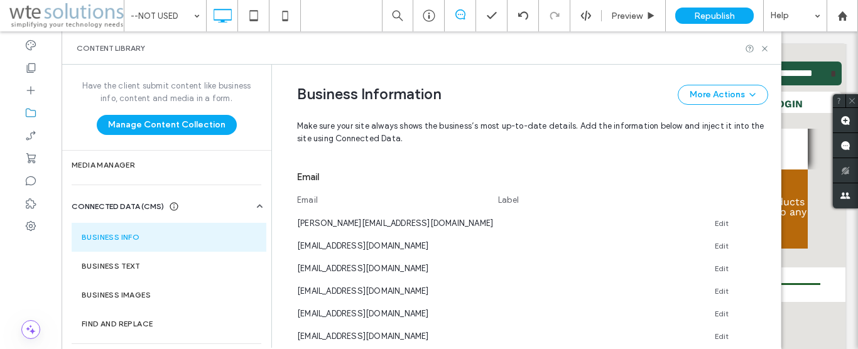
scroll to position [741, 0]
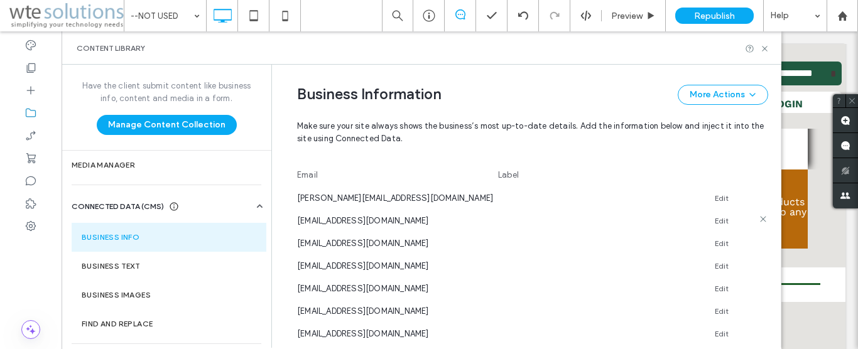
click at [760, 221] on icon at bounding box center [763, 219] width 10 height 10
click at [760, 221] on icon at bounding box center [763, 220] width 10 height 10
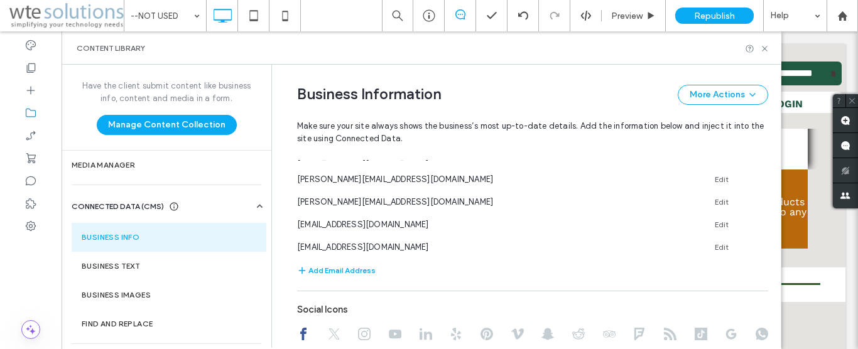
scroll to position [1027, 0]
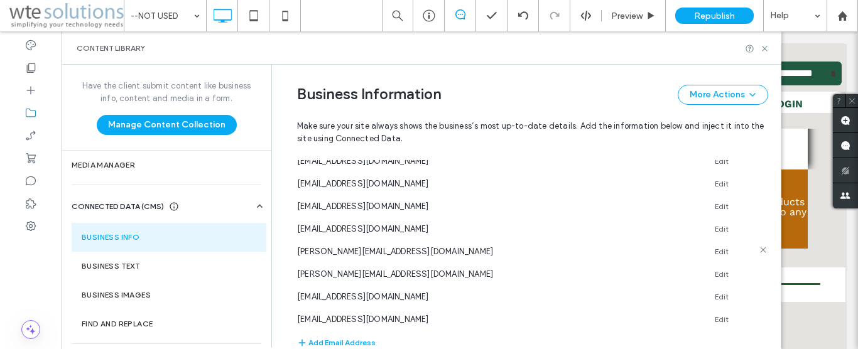
click at [760, 249] on icon at bounding box center [763, 250] width 10 height 10
click at [760, 250] on icon at bounding box center [763, 249] width 10 height 10
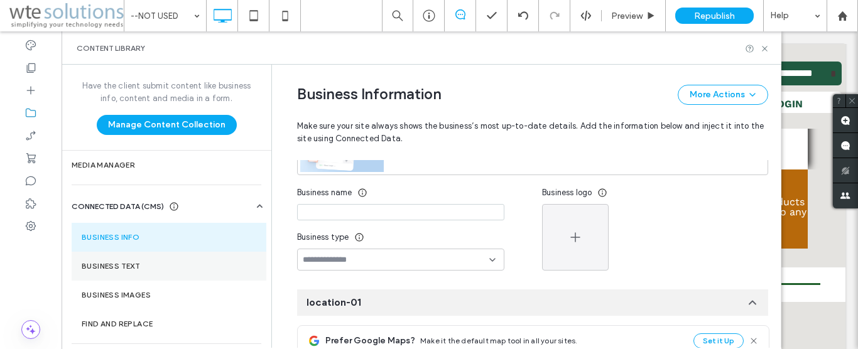
scroll to position [31, 0]
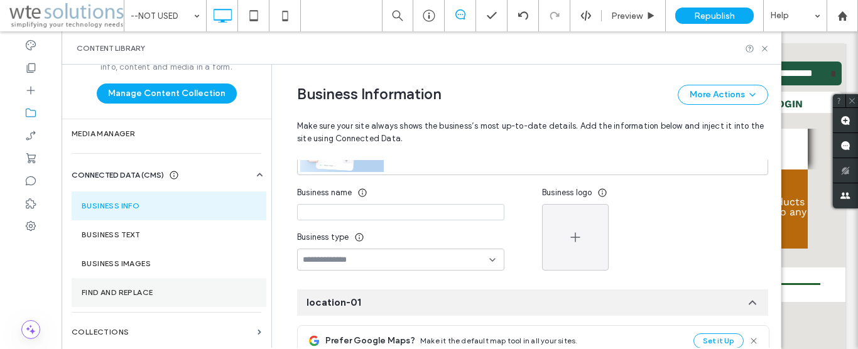
click at [101, 298] on section "Find and Replace" at bounding box center [169, 292] width 195 height 29
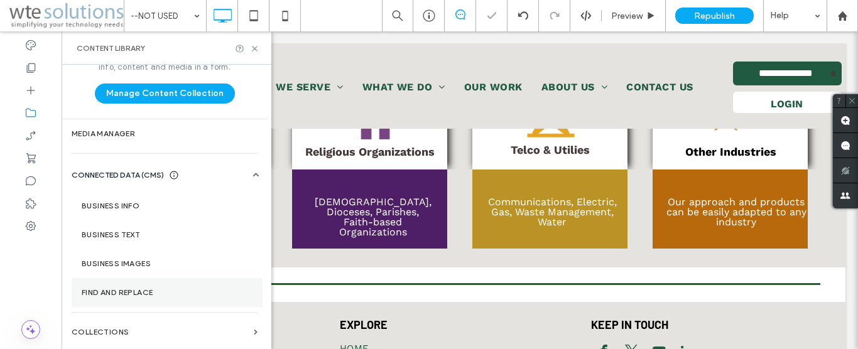
scroll to position [19, 0]
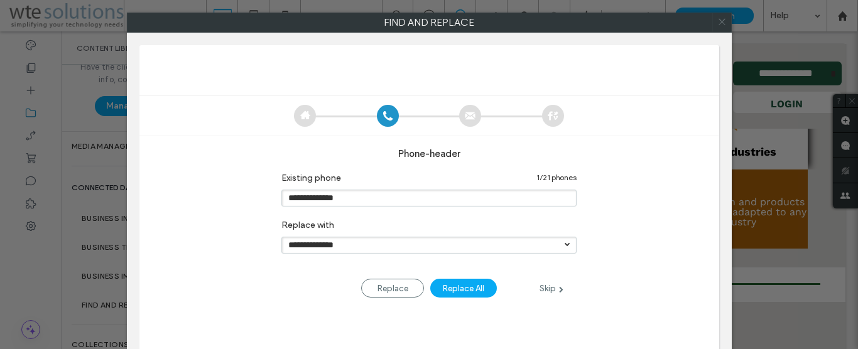
click at [724, 24] on icon at bounding box center [722, 22] width 18 height 18
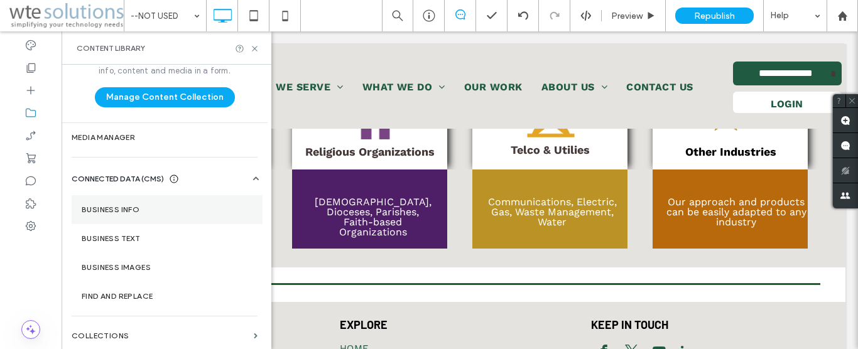
scroll to position [31, 0]
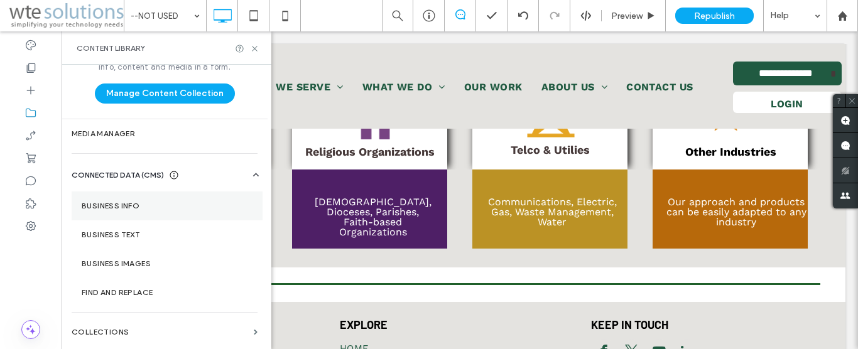
click at [107, 208] on label "Business Info" at bounding box center [167, 206] width 171 height 9
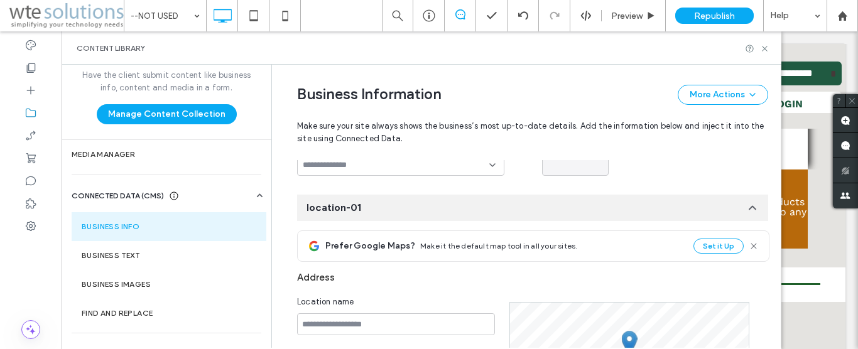
scroll to position [0, 0]
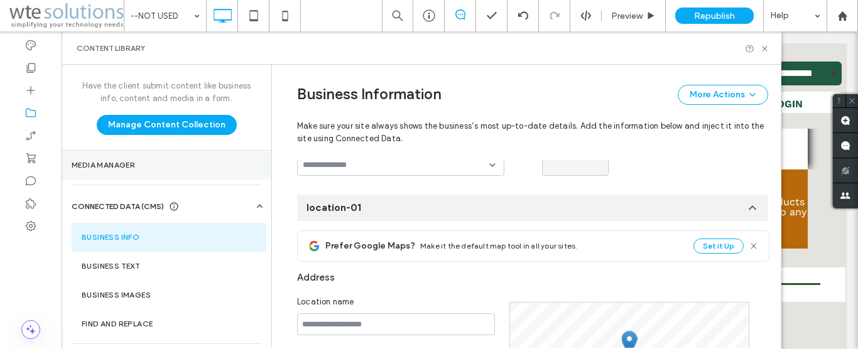
click at [87, 164] on label "Media Manager" at bounding box center [167, 165] width 190 height 9
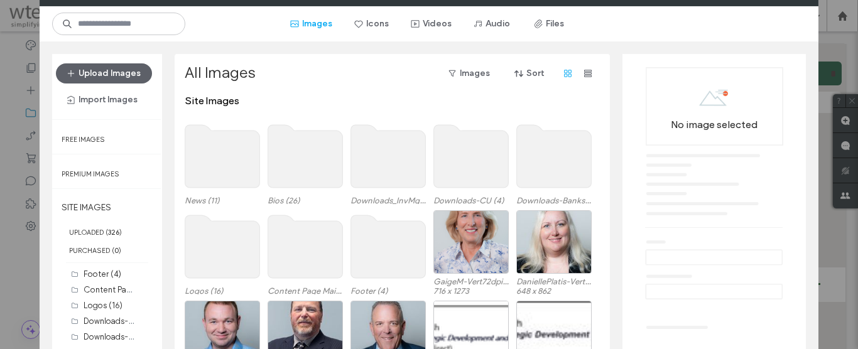
click at [9, 261] on div "Media Manager Images Icons Videos Audio Files Upload Images Import Images Free …" at bounding box center [429, 174] width 858 height 349
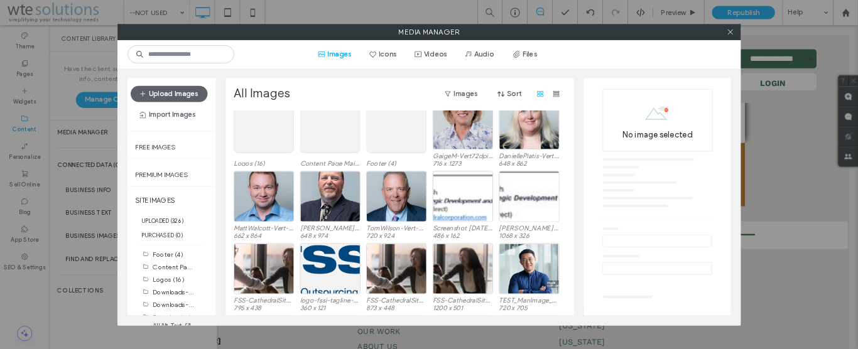
scroll to position [131, 0]
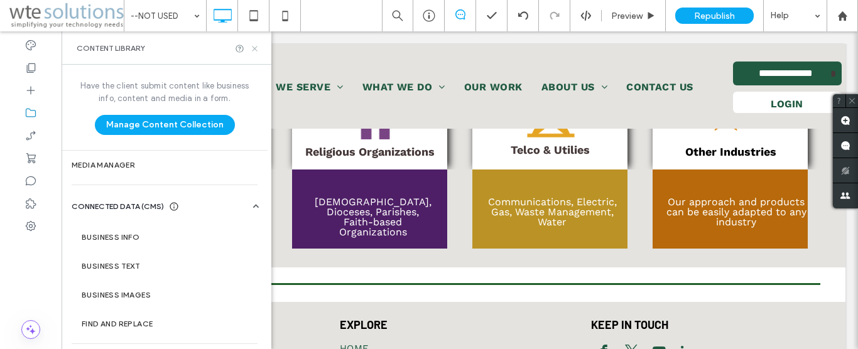
click at [256, 51] on icon at bounding box center [254, 48] width 9 height 9
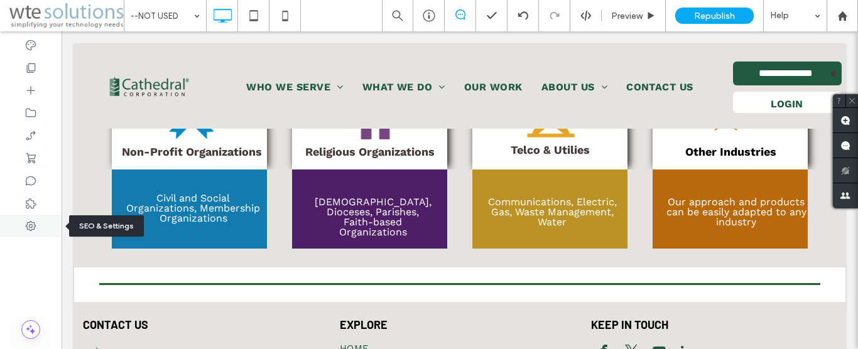
click at [34, 226] on icon at bounding box center [31, 226] width 13 height 13
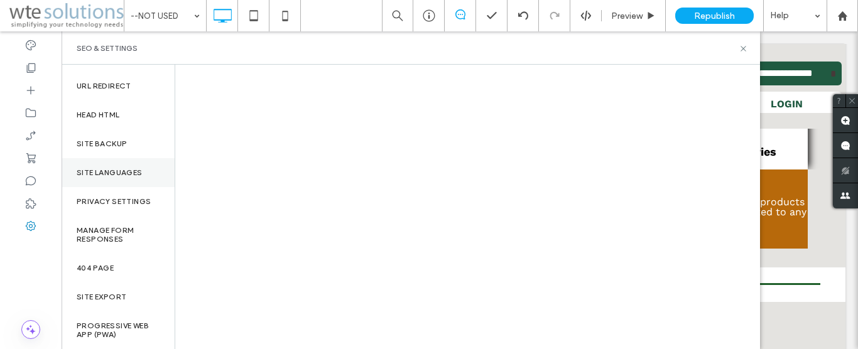
scroll to position [0, 0]
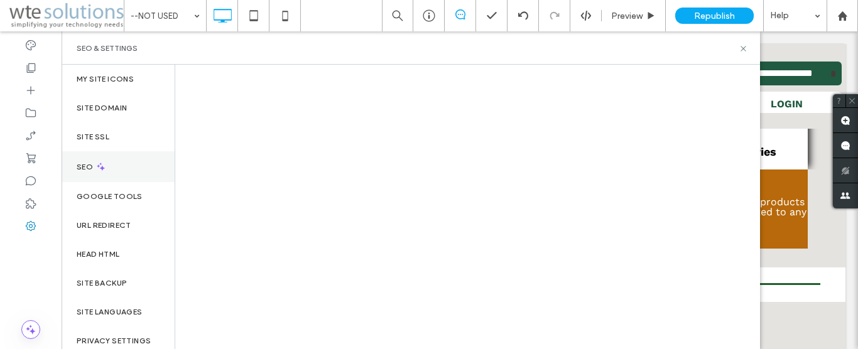
click at [128, 170] on div "SEO" at bounding box center [118, 166] width 113 height 31
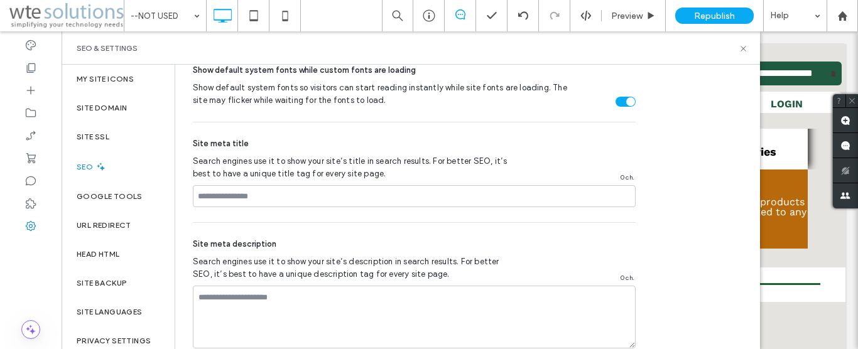
scroll to position [716, 0]
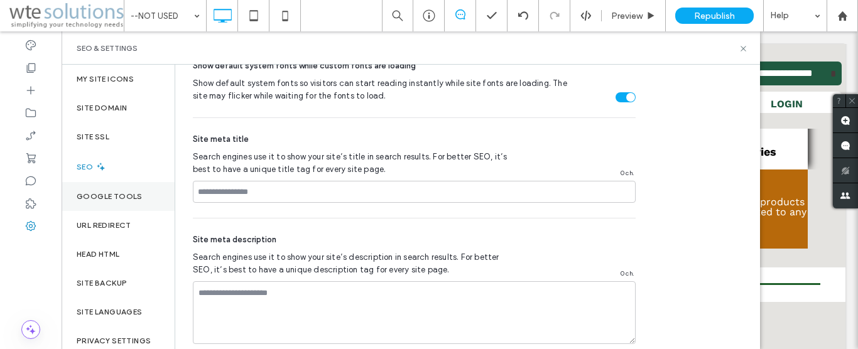
click at [101, 198] on label "Google Tools" at bounding box center [110, 196] width 66 height 9
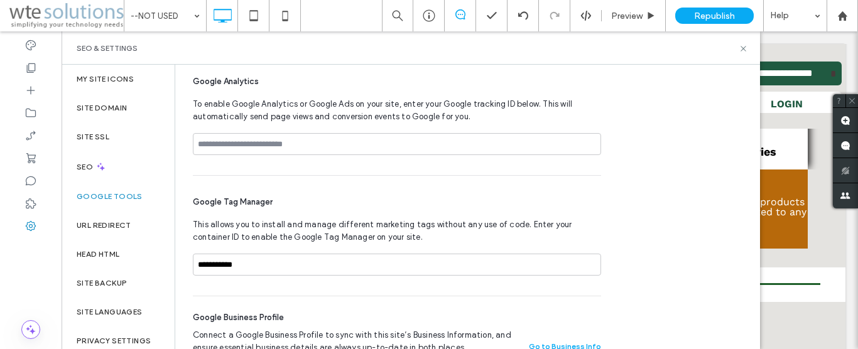
scroll to position [65, 0]
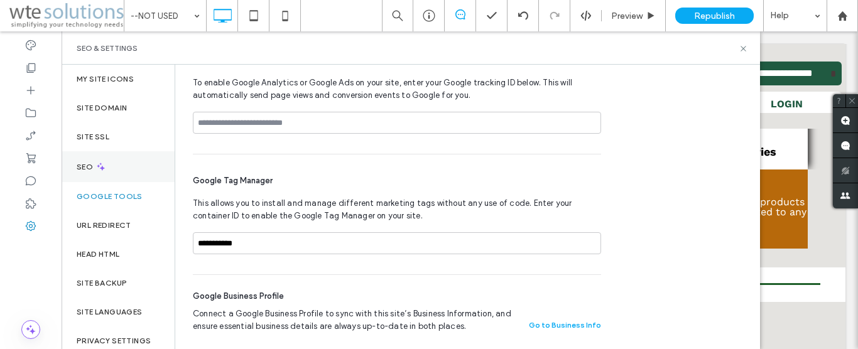
click at [79, 166] on label "SEO" at bounding box center [86, 167] width 19 height 9
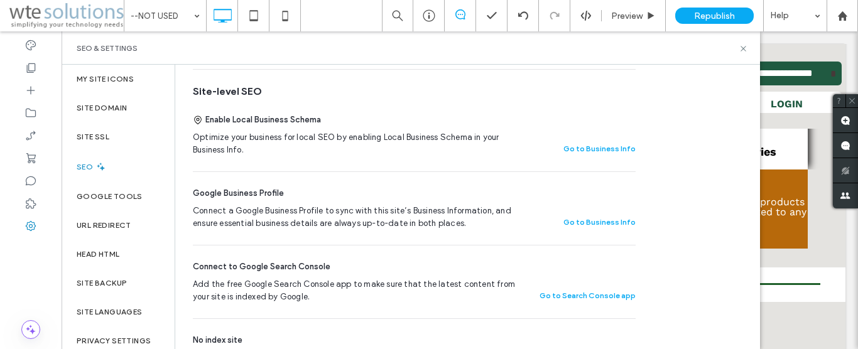
scroll to position [236, 0]
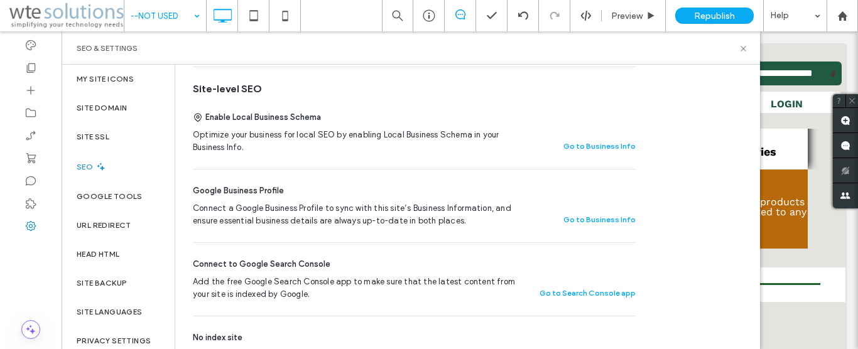
click at [157, 15] on input at bounding box center [162, 15] width 63 height 31
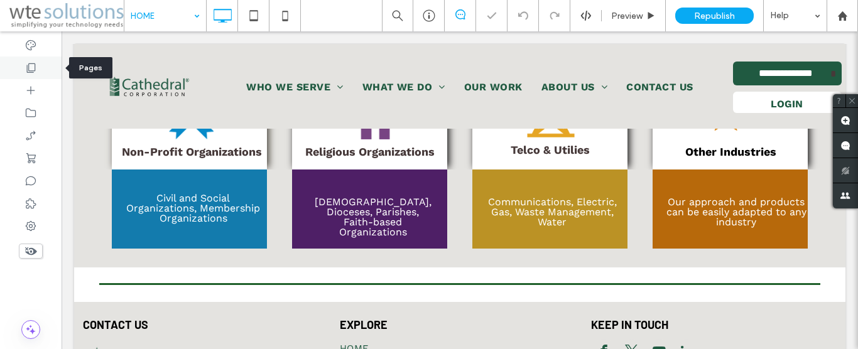
click at [32, 66] on icon at bounding box center [31, 68] width 13 height 13
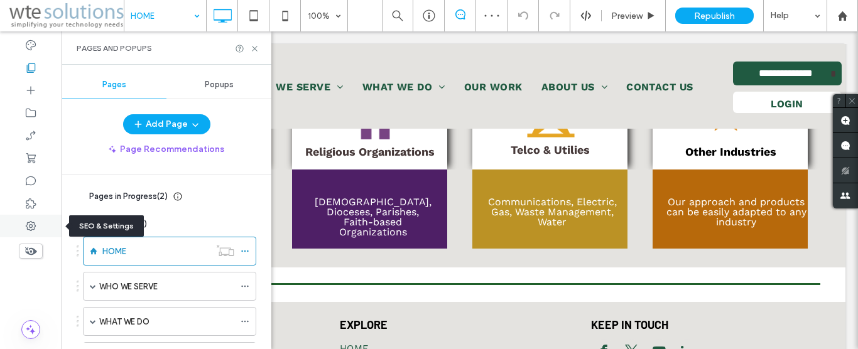
click at [31, 221] on icon at bounding box center [31, 226] width 13 height 13
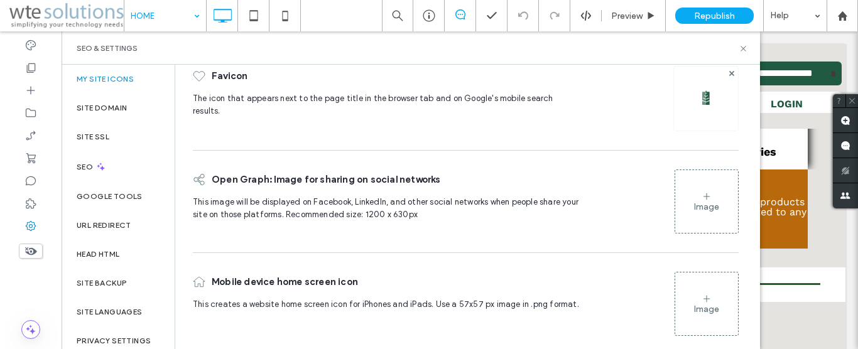
scroll to position [69, 0]
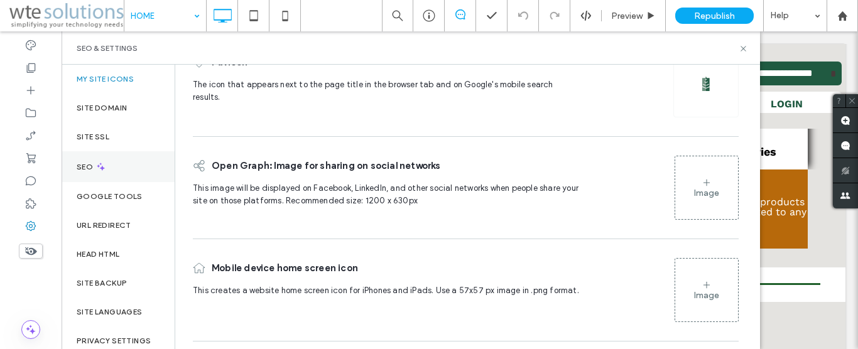
click at [79, 163] on label "SEO" at bounding box center [86, 167] width 19 height 9
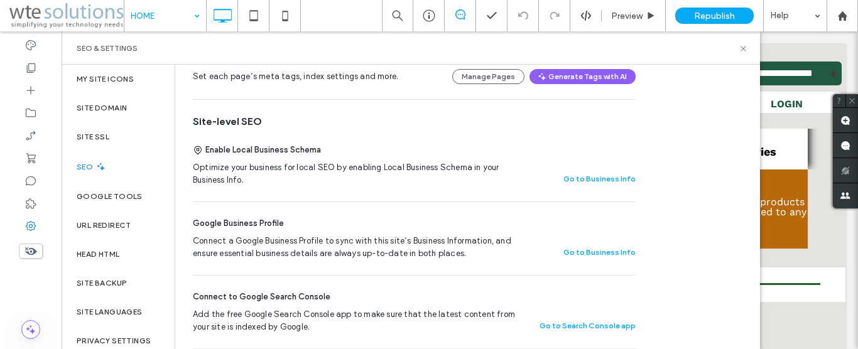
scroll to position [209, 0]
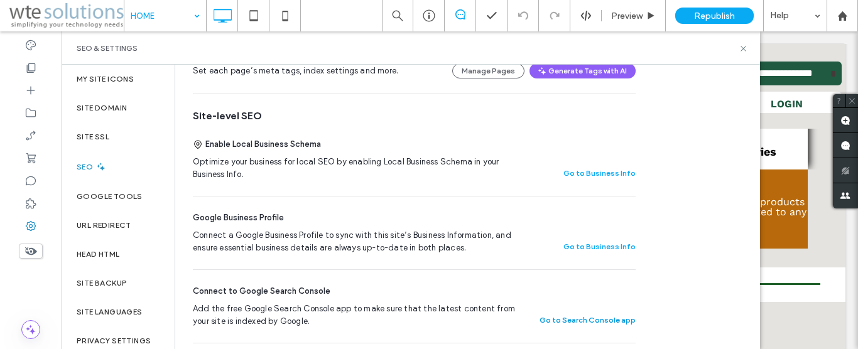
click at [572, 317] on button "Go to Search Console app" at bounding box center [588, 320] width 96 height 15
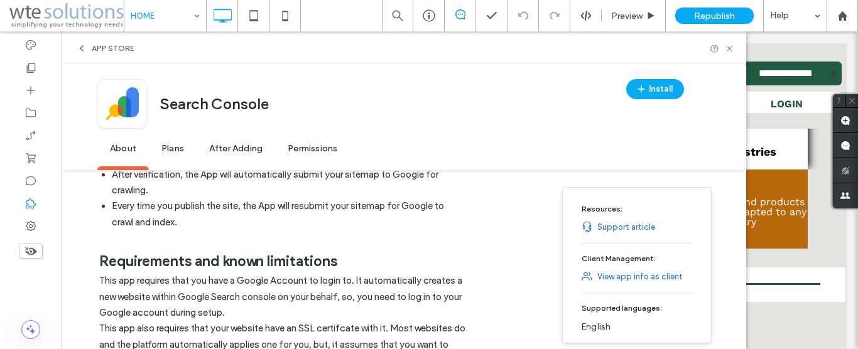
scroll to position [430, 0]
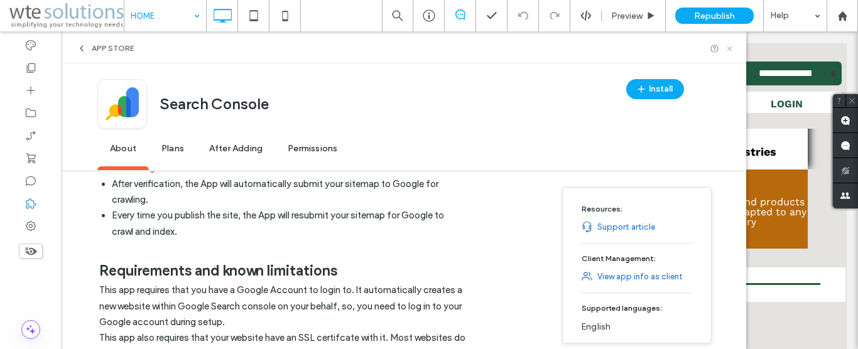
click at [726, 51] on icon at bounding box center [729, 48] width 9 height 9
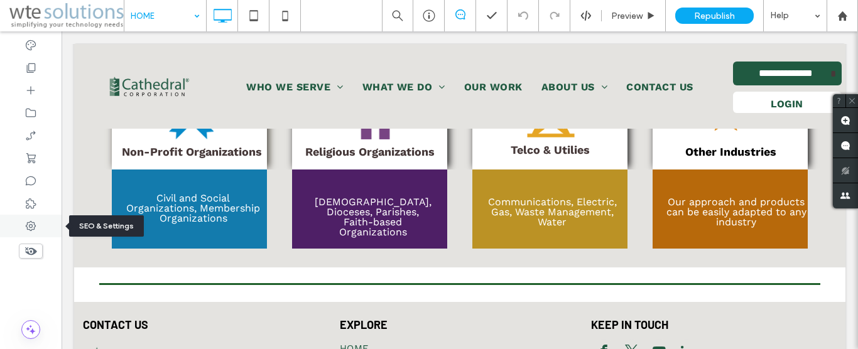
click at [30, 222] on use at bounding box center [31, 226] width 10 height 10
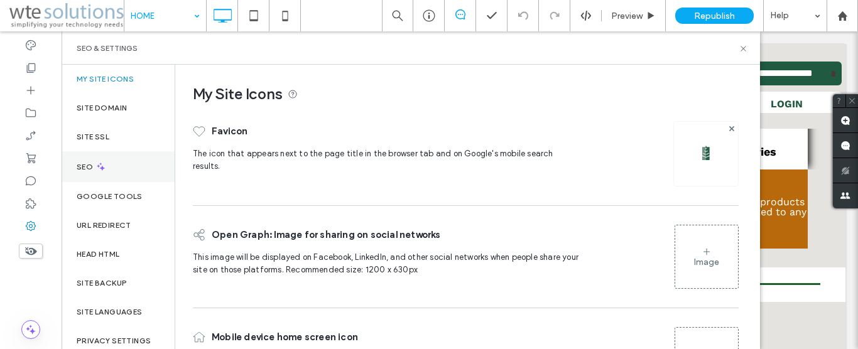
click at [92, 169] on label "SEO" at bounding box center [86, 167] width 19 height 9
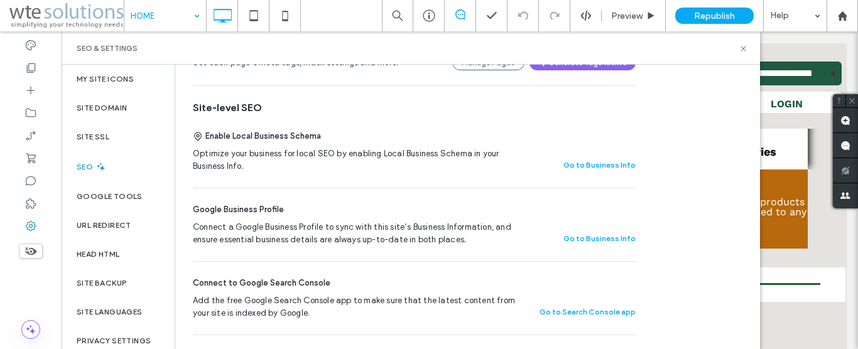
scroll to position [231, 0]
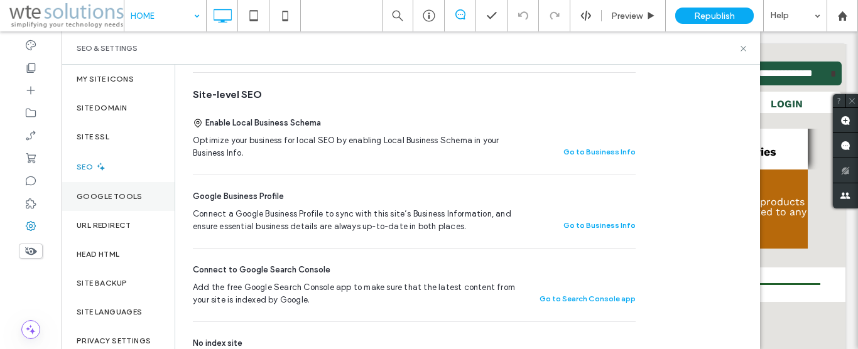
click at [89, 192] on div "Google Tools" at bounding box center [118, 196] width 113 height 29
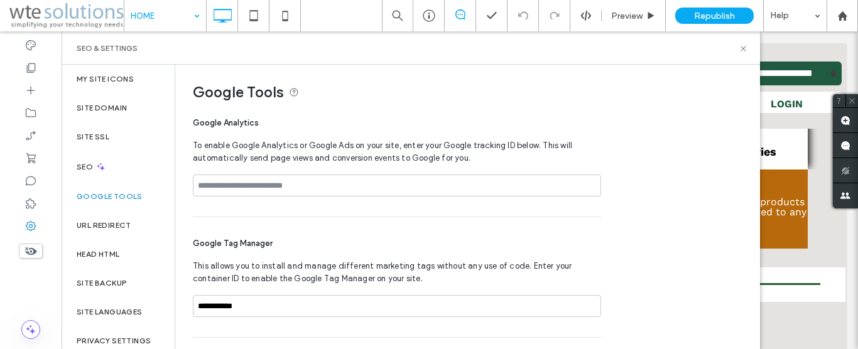
scroll to position [0, 0]
click at [739, 45] on icon at bounding box center [743, 48] width 9 height 9
